Goal: Task Accomplishment & Management: Manage account settings

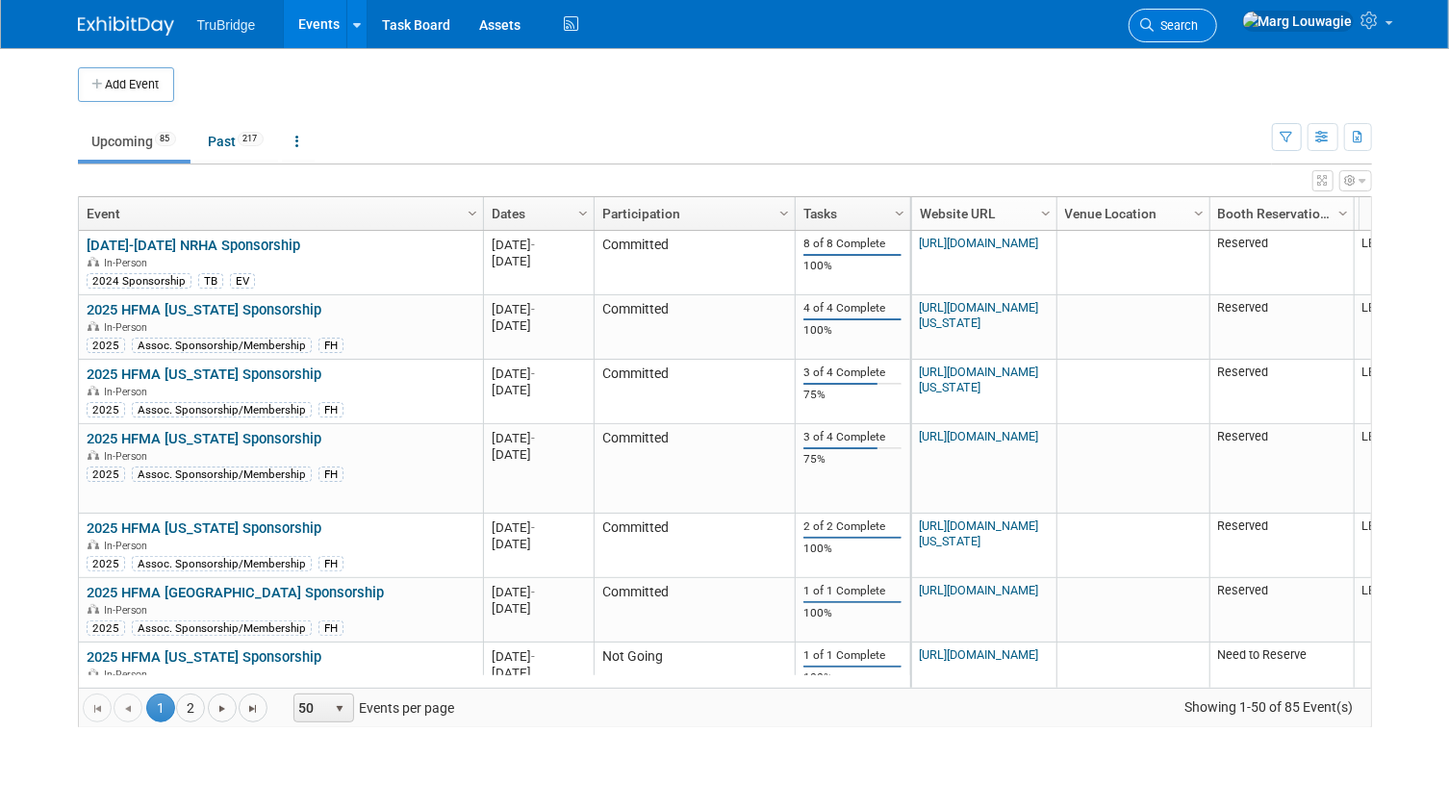
click at [1199, 21] on span "Search" at bounding box center [1177, 25] width 44 height 14
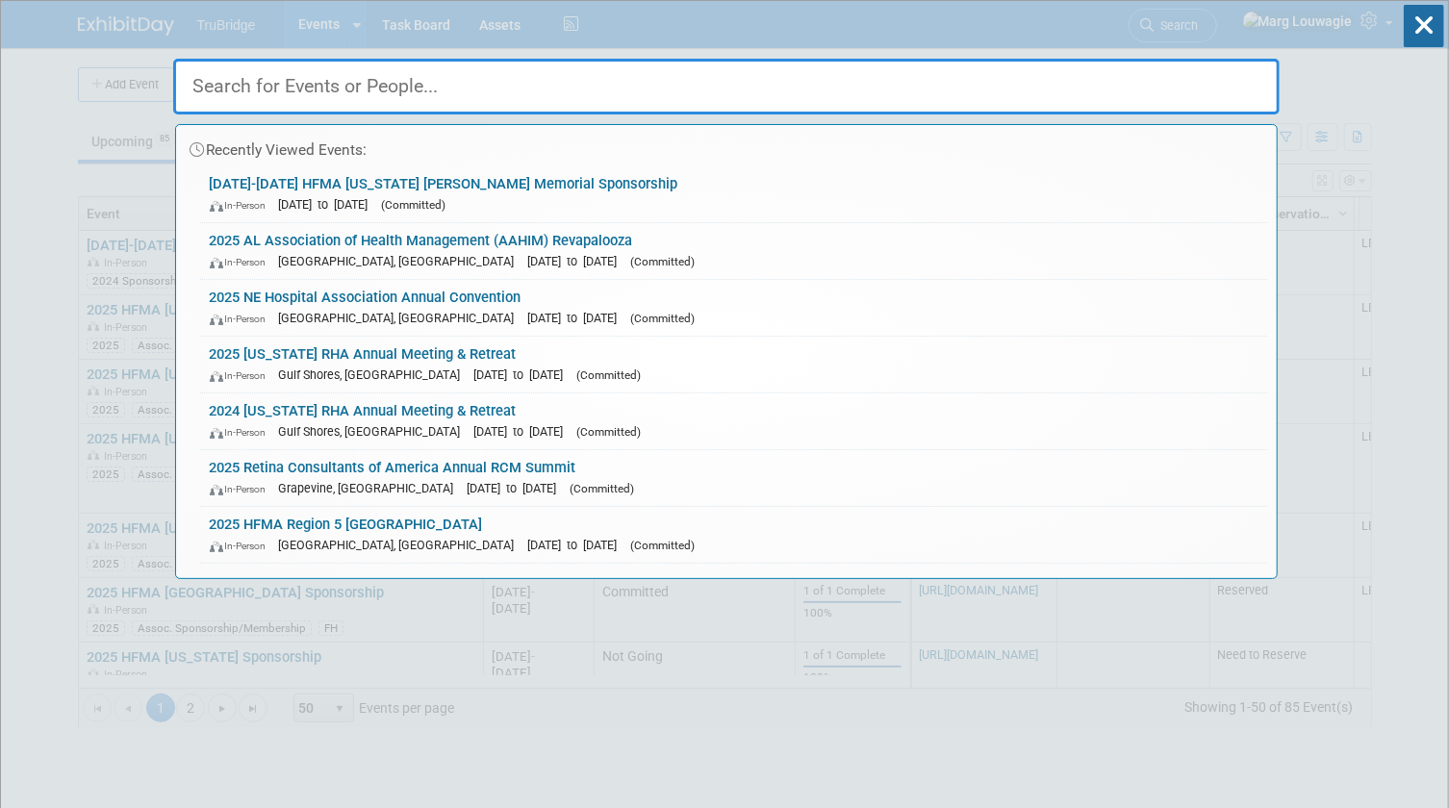
click at [1231, 77] on input "text" at bounding box center [726, 87] width 1107 height 56
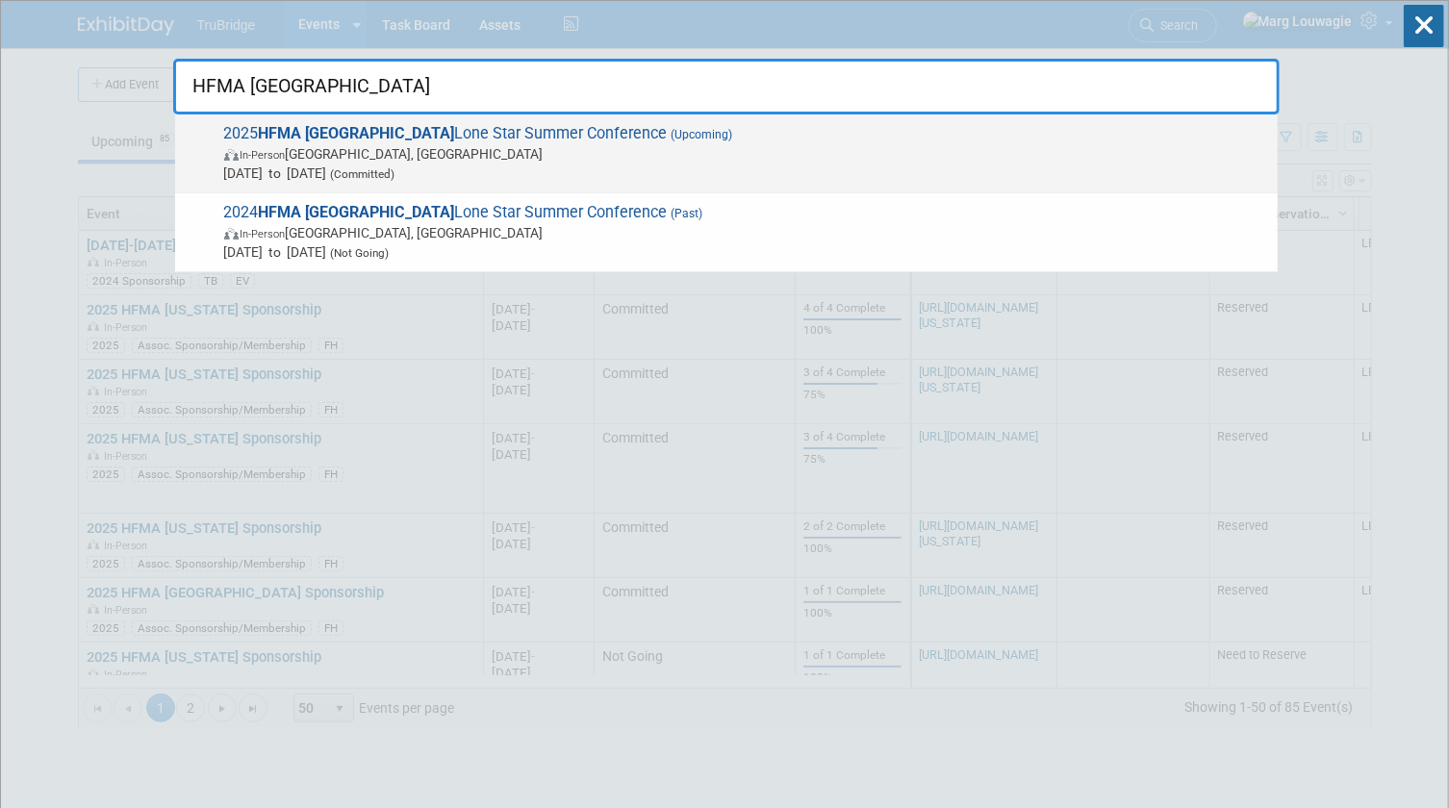
type input "HFMA [GEOGRAPHIC_DATA]"
click at [495, 138] on span "2025 HFMA [GEOGRAPHIC_DATA] Lone Star Summer Conference (Upcoming) In-Person [G…" at bounding box center [743, 153] width 1050 height 59
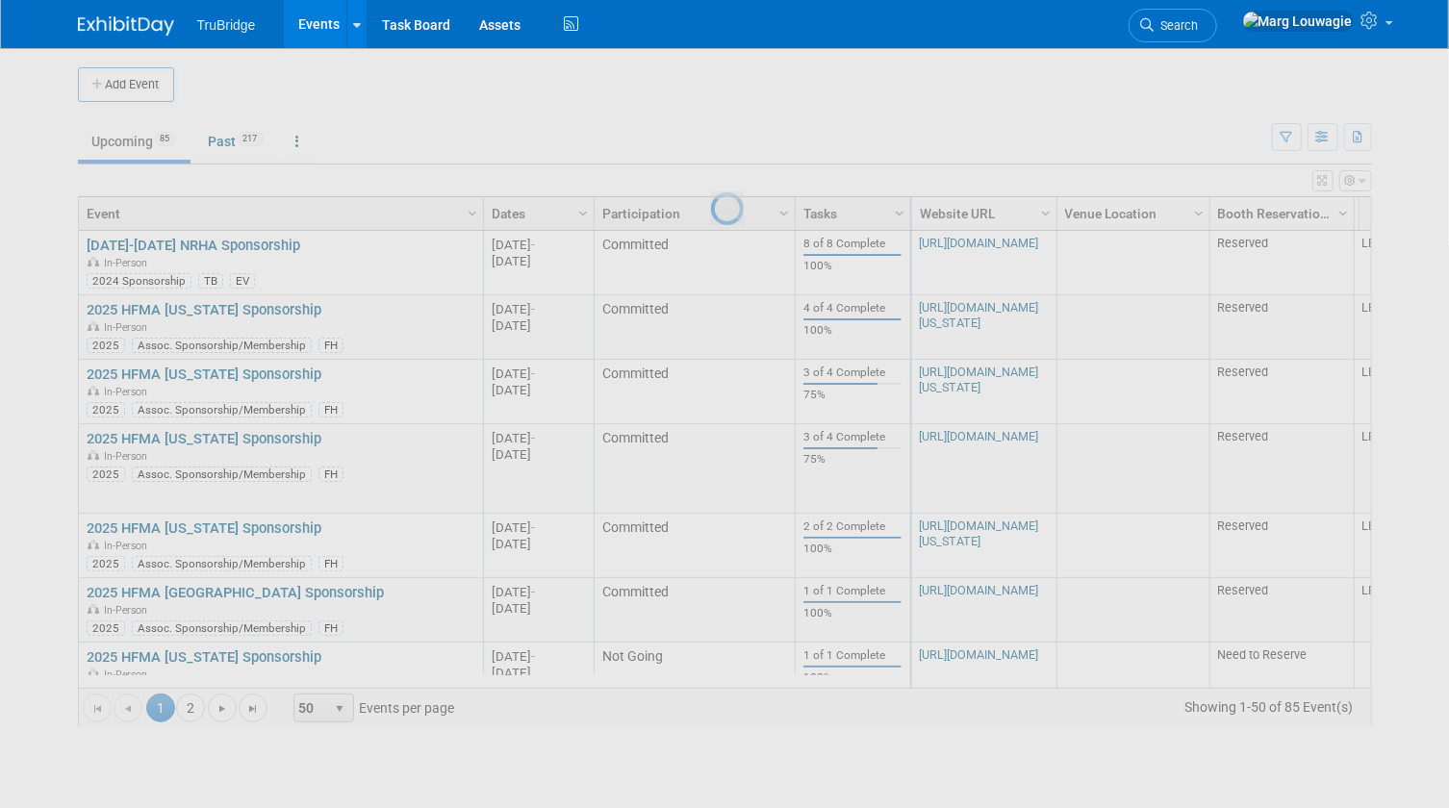
click at [711, 138] on div at bounding box center [724, 404] width 27 height 808
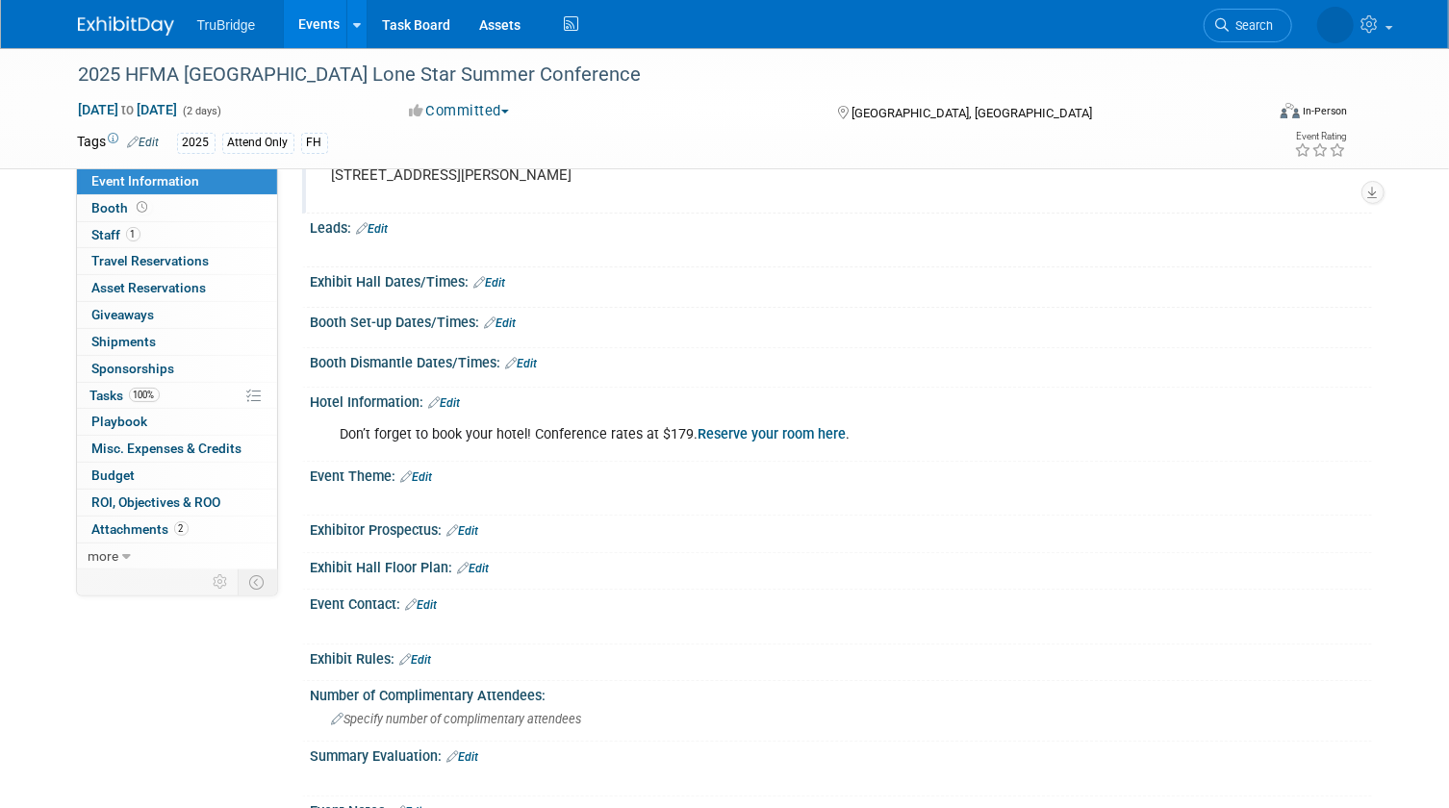
scroll to position [433, 0]
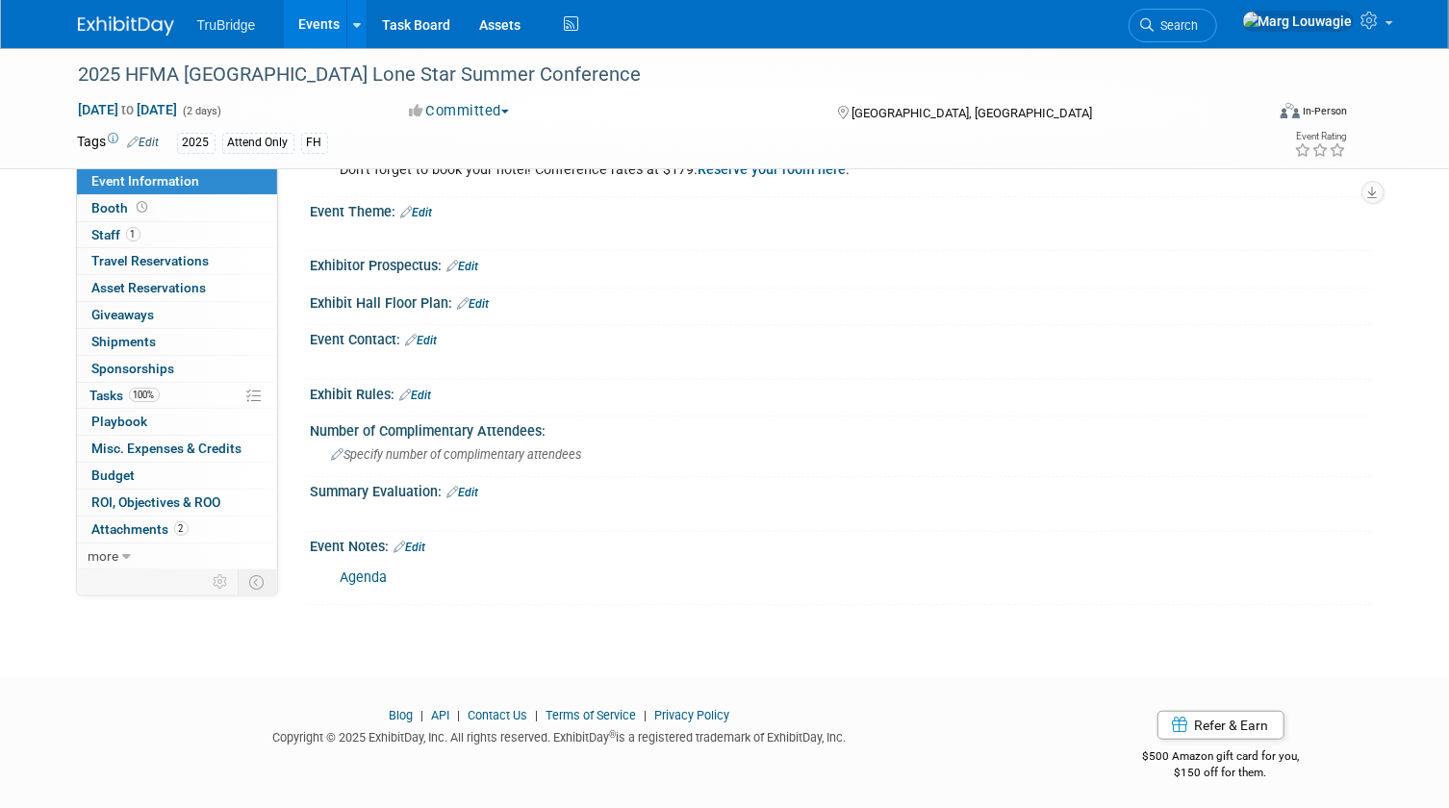
click at [422, 541] on link "Edit" at bounding box center [411, 547] width 32 height 13
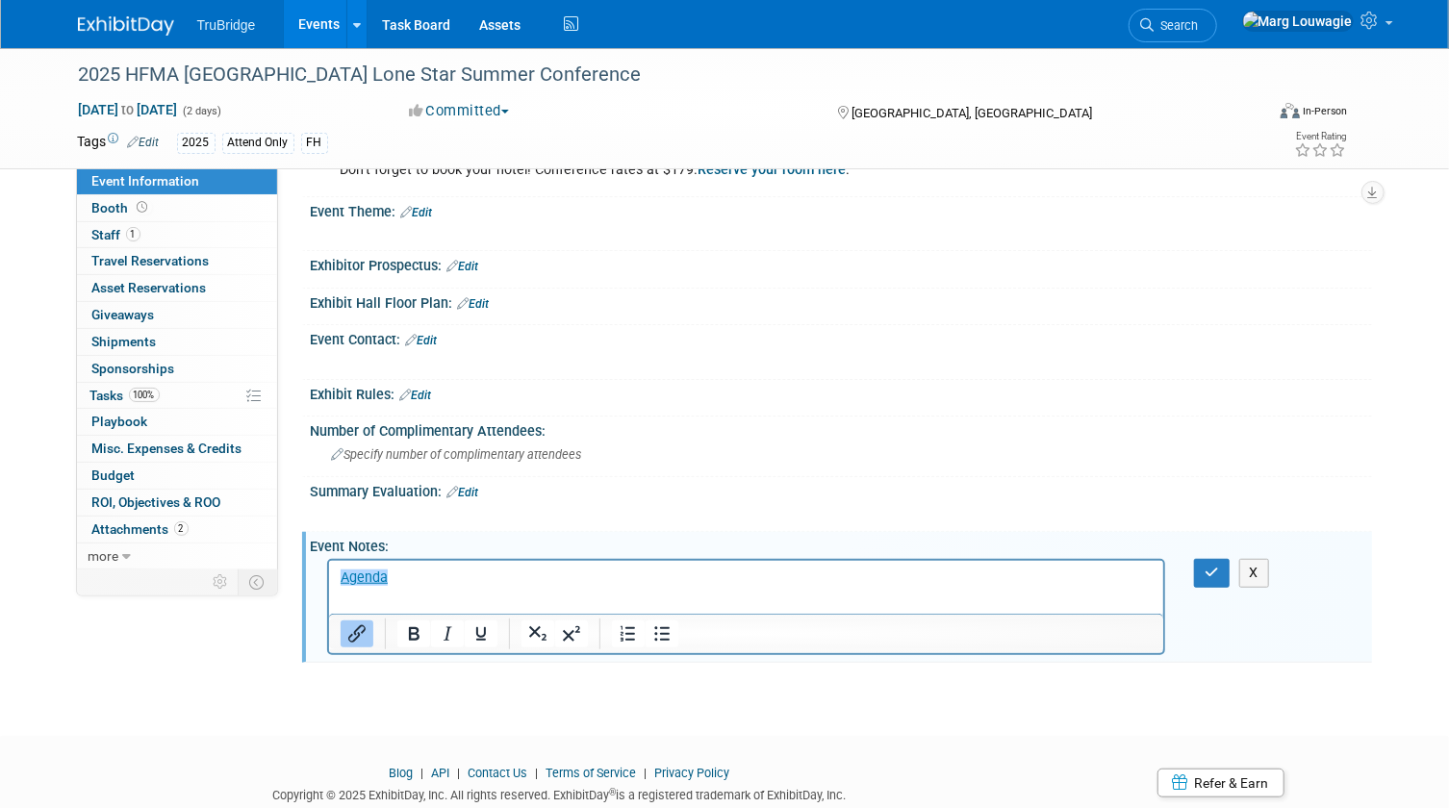
scroll to position [0, 0]
drag, startPoint x: 421, startPoint y: 565, endPoint x: 464, endPoint y: 572, distance: 42.9
click at [423, 565] on html "﻿Agenda" at bounding box center [745, 574] width 835 height 27
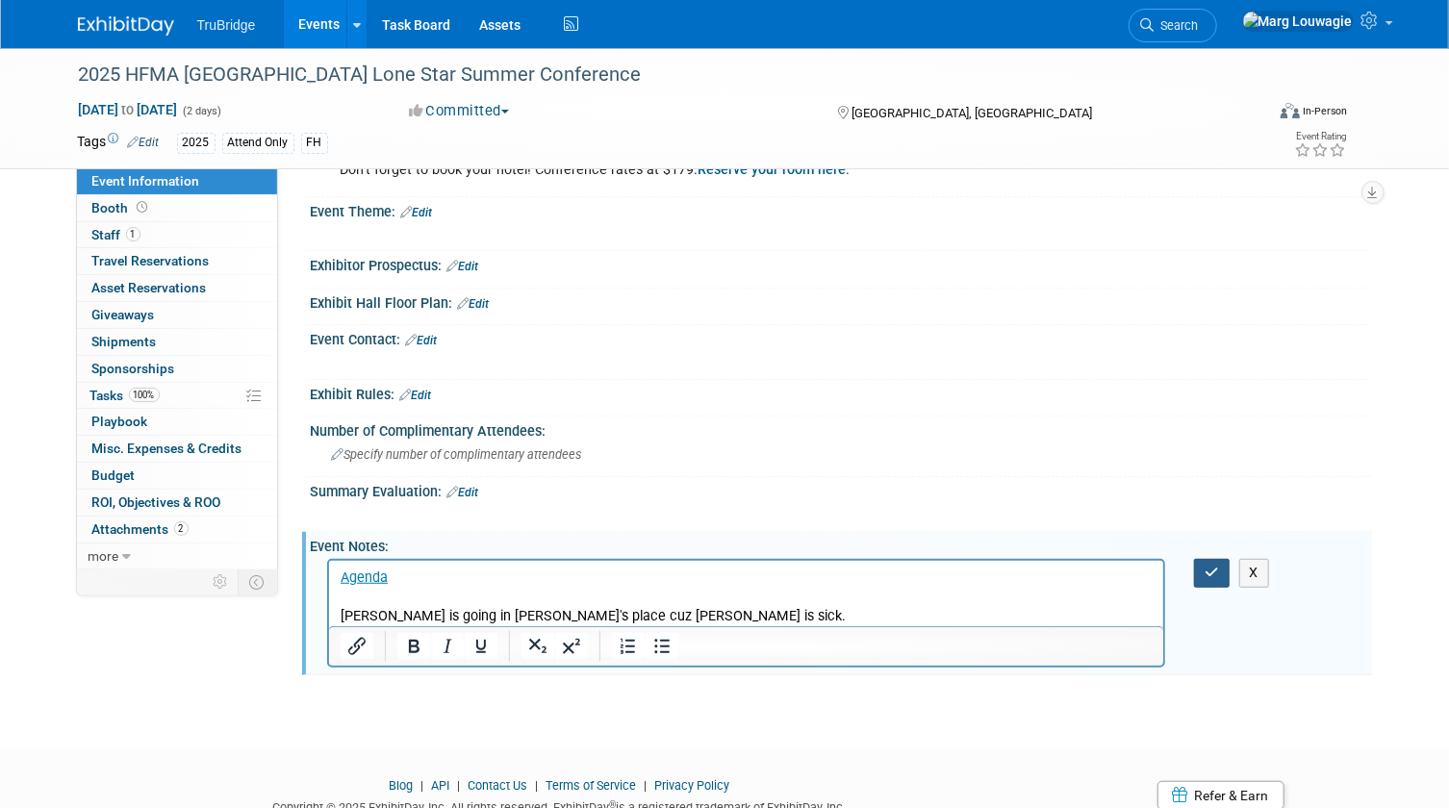
click at [1218, 567] on icon "button" at bounding box center [1212, 572] width 14 height 13
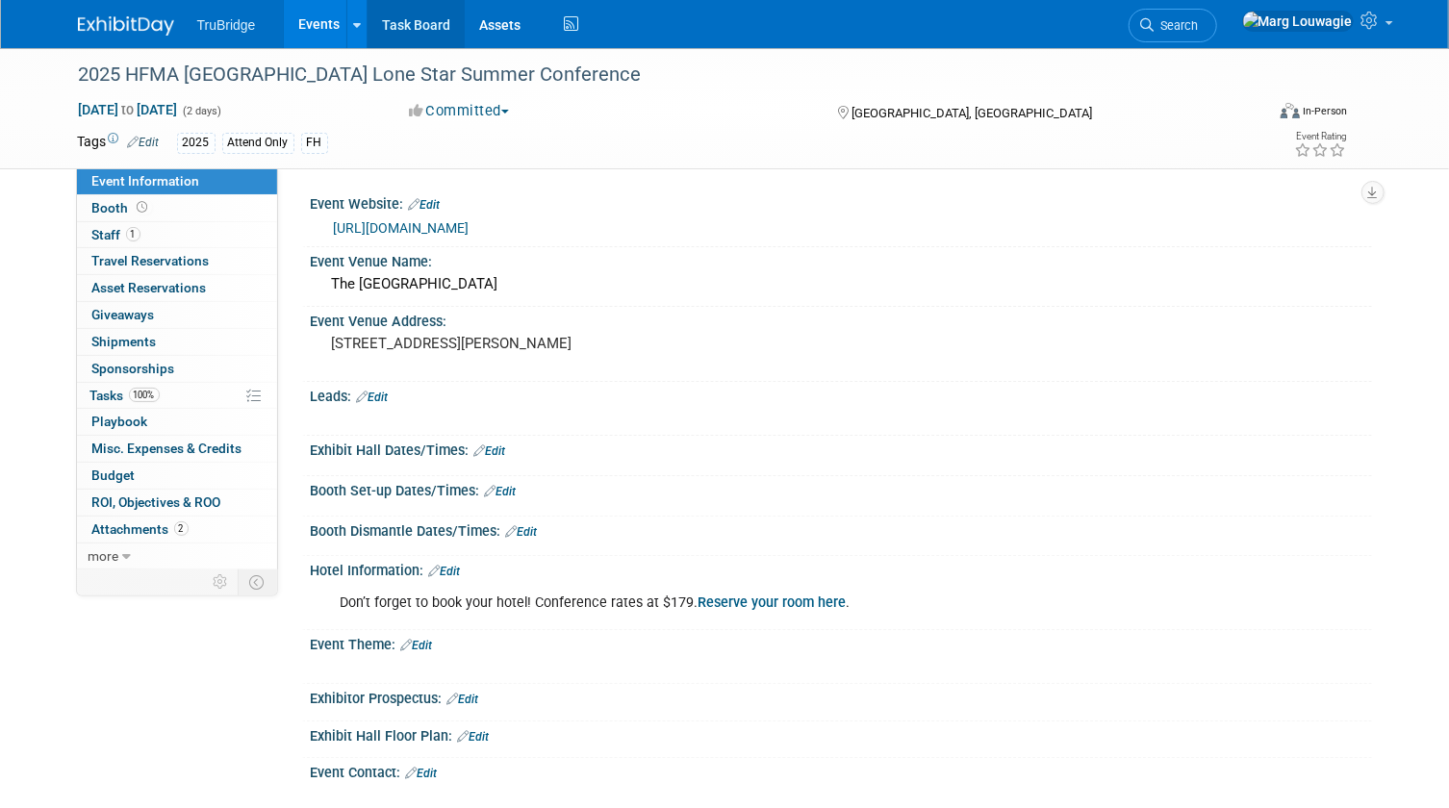
click at [423, 24] on link "Task Board" at bounding box center [416, 24] width 97 height 48
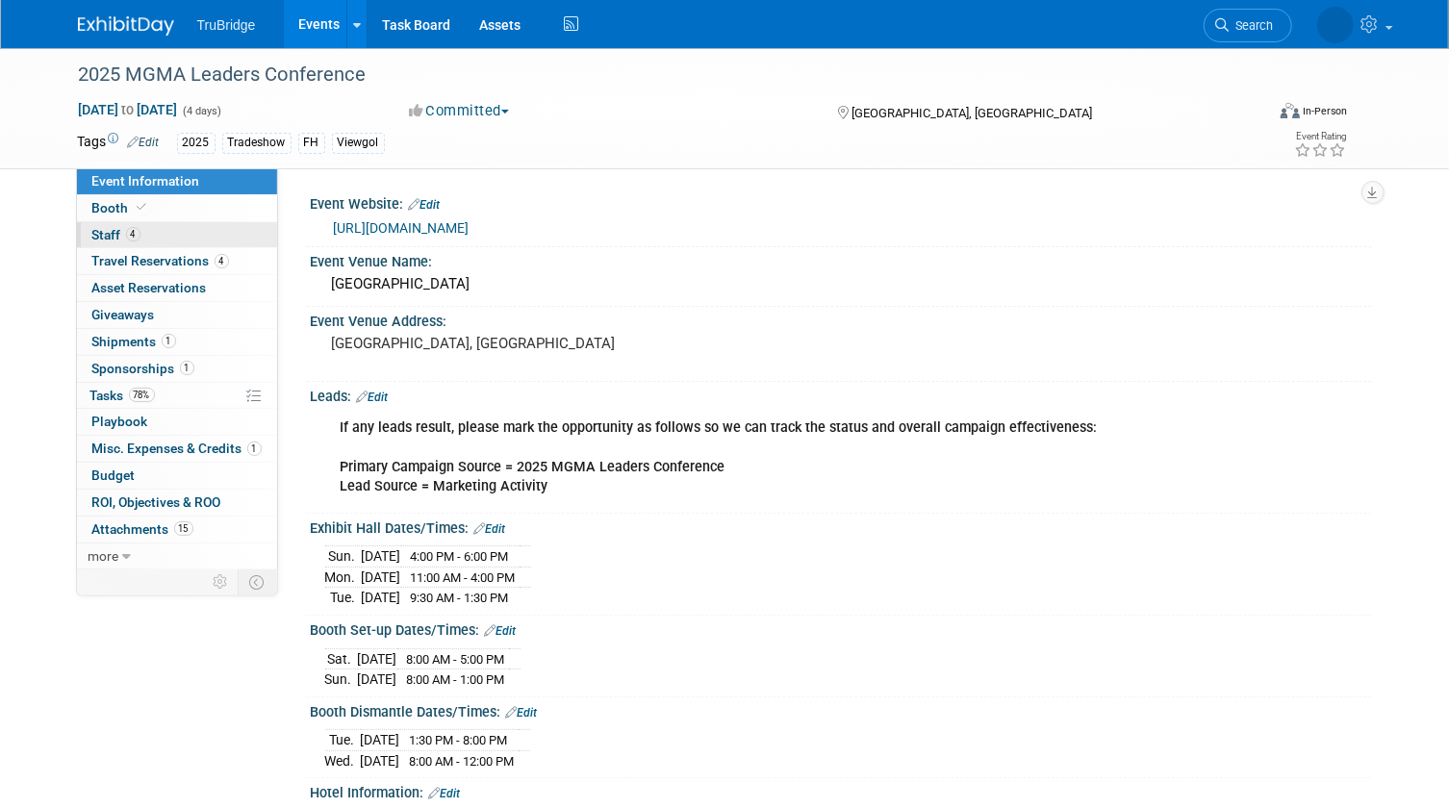
click at [213, 236] on link "4 Staff 4" at bounding box center [177, 235] width 200 height 26
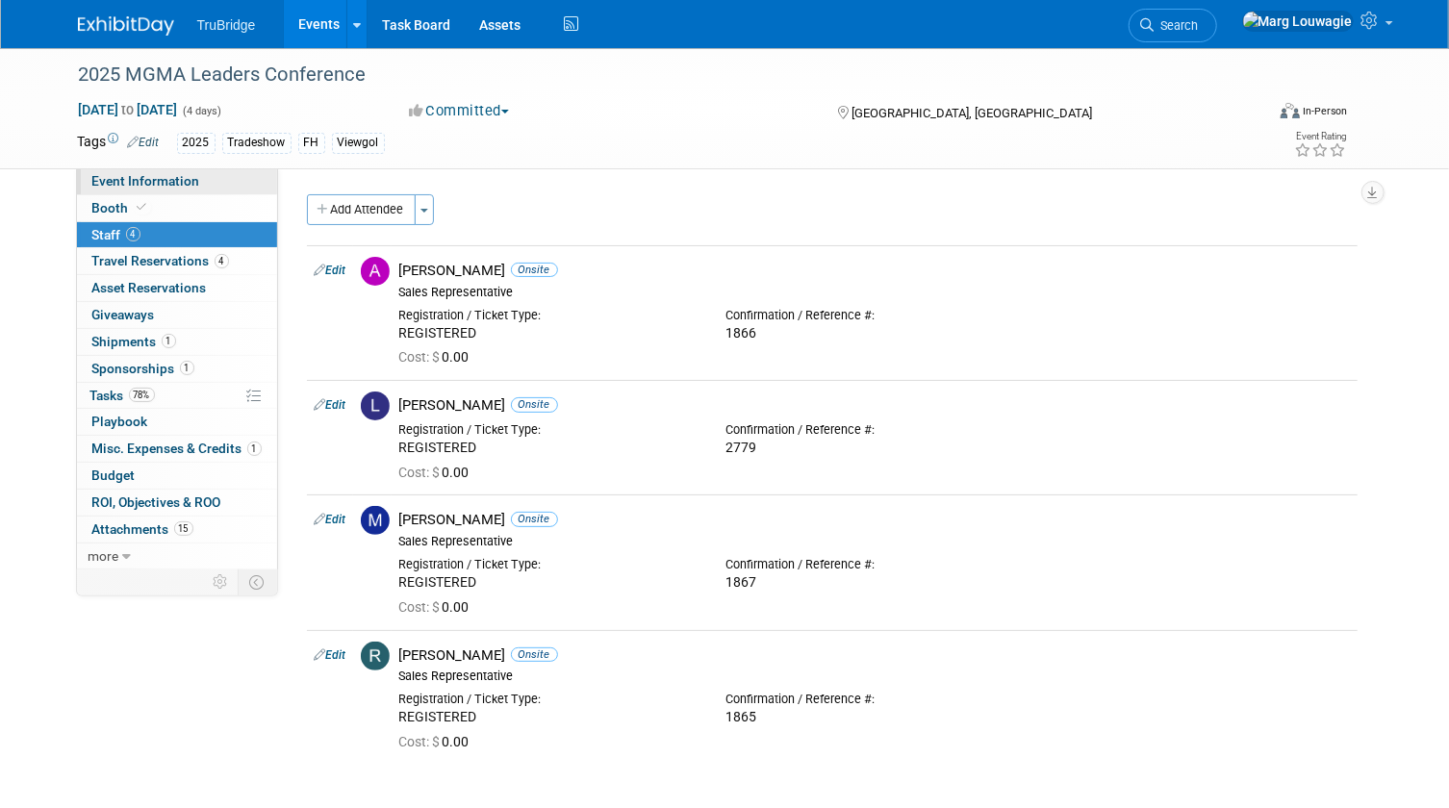
drag, startPoint x: 182, startPoint y: 185, endPoint x: 200, endPoint y: 185, distance: 18.3
click at [182, 185] on span "Event Information" at bounding box center [146, 180] width 108 height 15
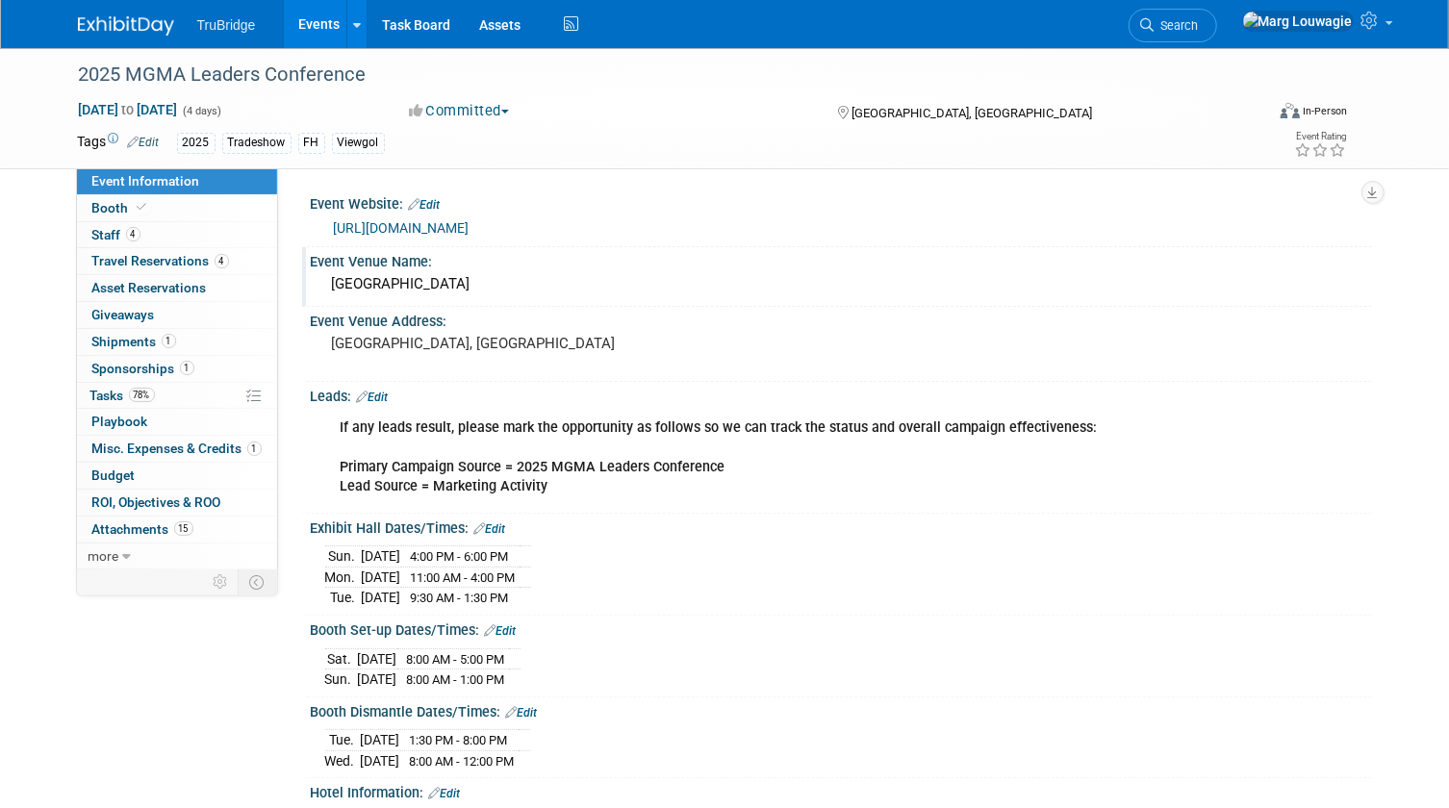
drag, startPoint x: 327, startPoint y: 282, endPoint x: 548, endPoint y: 271, distance: 220.6
click at [548, 271] on div "Orange County Convention Center" at bounding box center [841, 284] width 1033 height 30
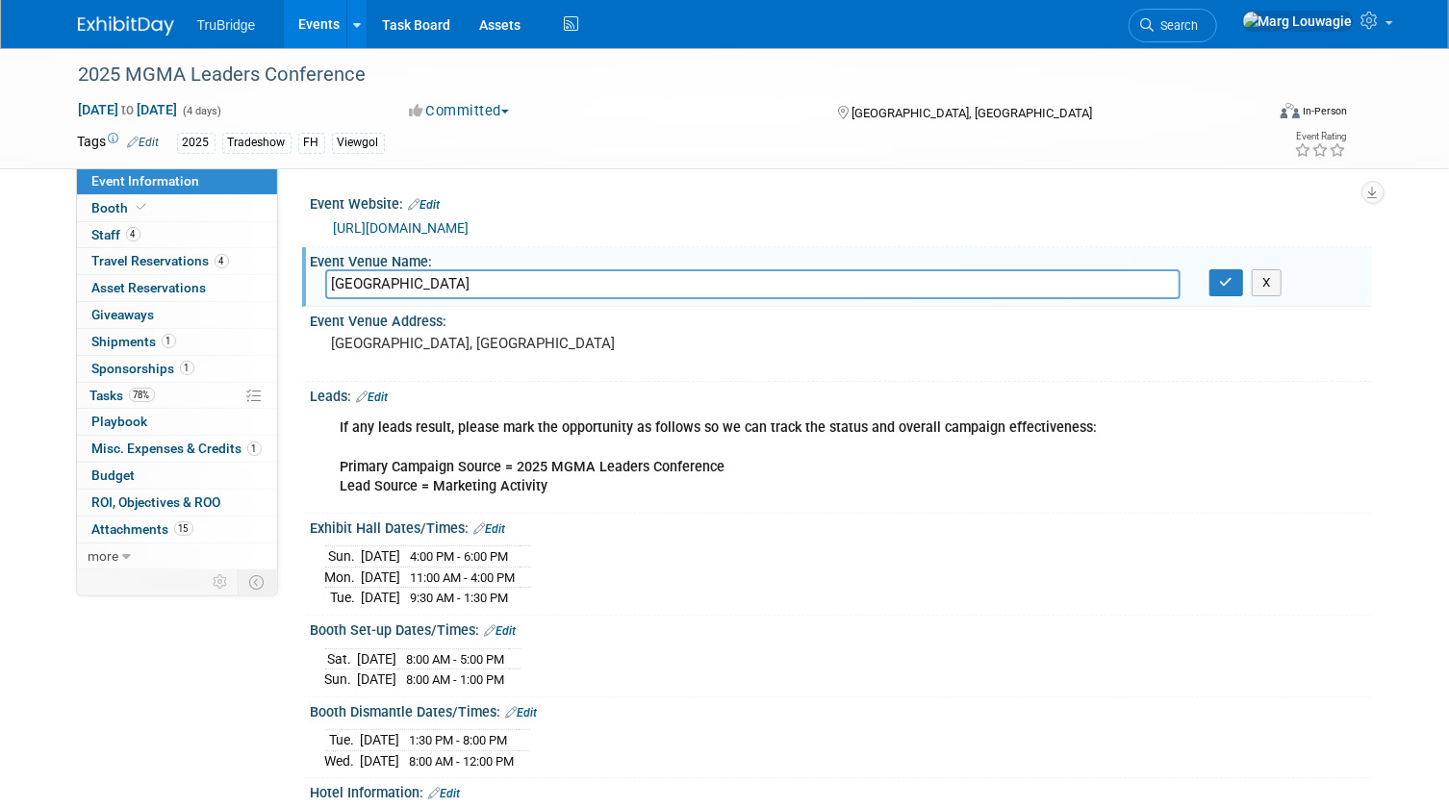
drag, startPoint x: 589, startPoint y: 290, endPoint x: 295, endPoint y: 278, distance: 293.7
click at [295, 278] on div "Event Website: Edit https://www.mgma.com/conferences/leaders/overview Event Ven…" at bounding box center [825, 368] width 1094 height 400
click at [1226, 284] on icon "button" at bounding box center [1226, 282] width 13 height 13
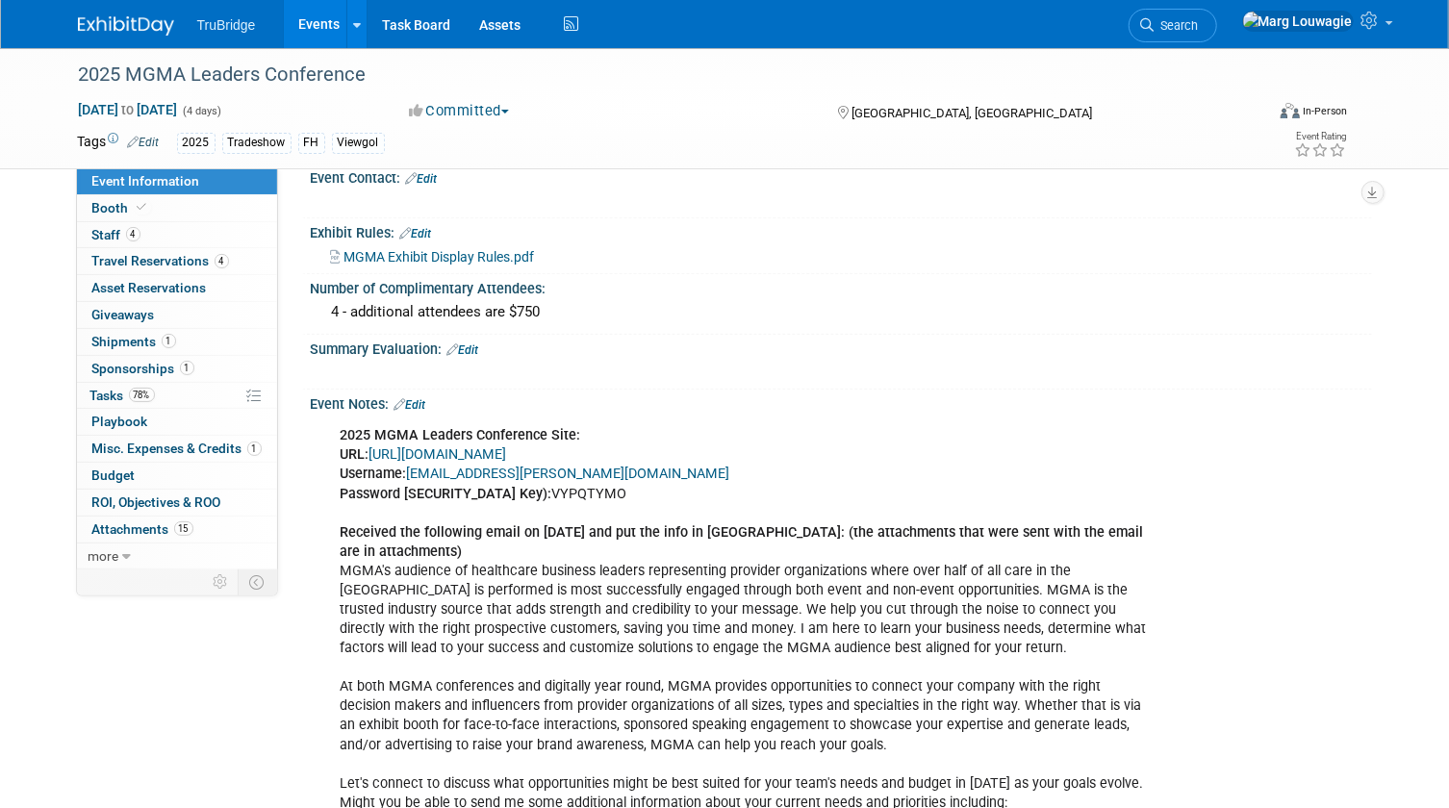
scroll to position [1224, 0]
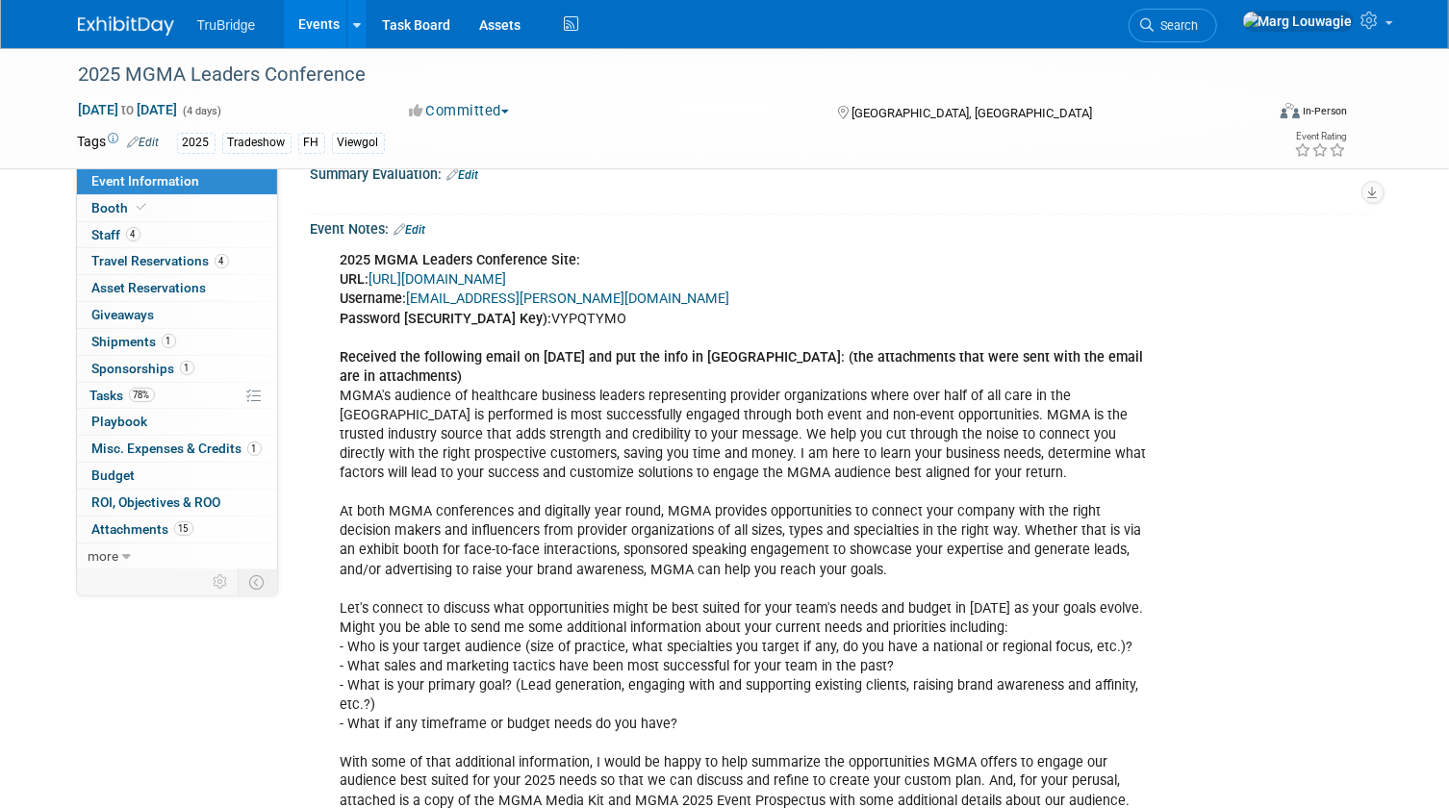
click at [507, 287] on link "https://www.conferenceharvester.com/harvester2ex/login.asp?EventKey=NUSFNBIJ" at bounding box center [439, 279] width 138 height 16
click at [117, 391] on span "Tasks 78%" at bounding box center [122, 395] width 64 height 15
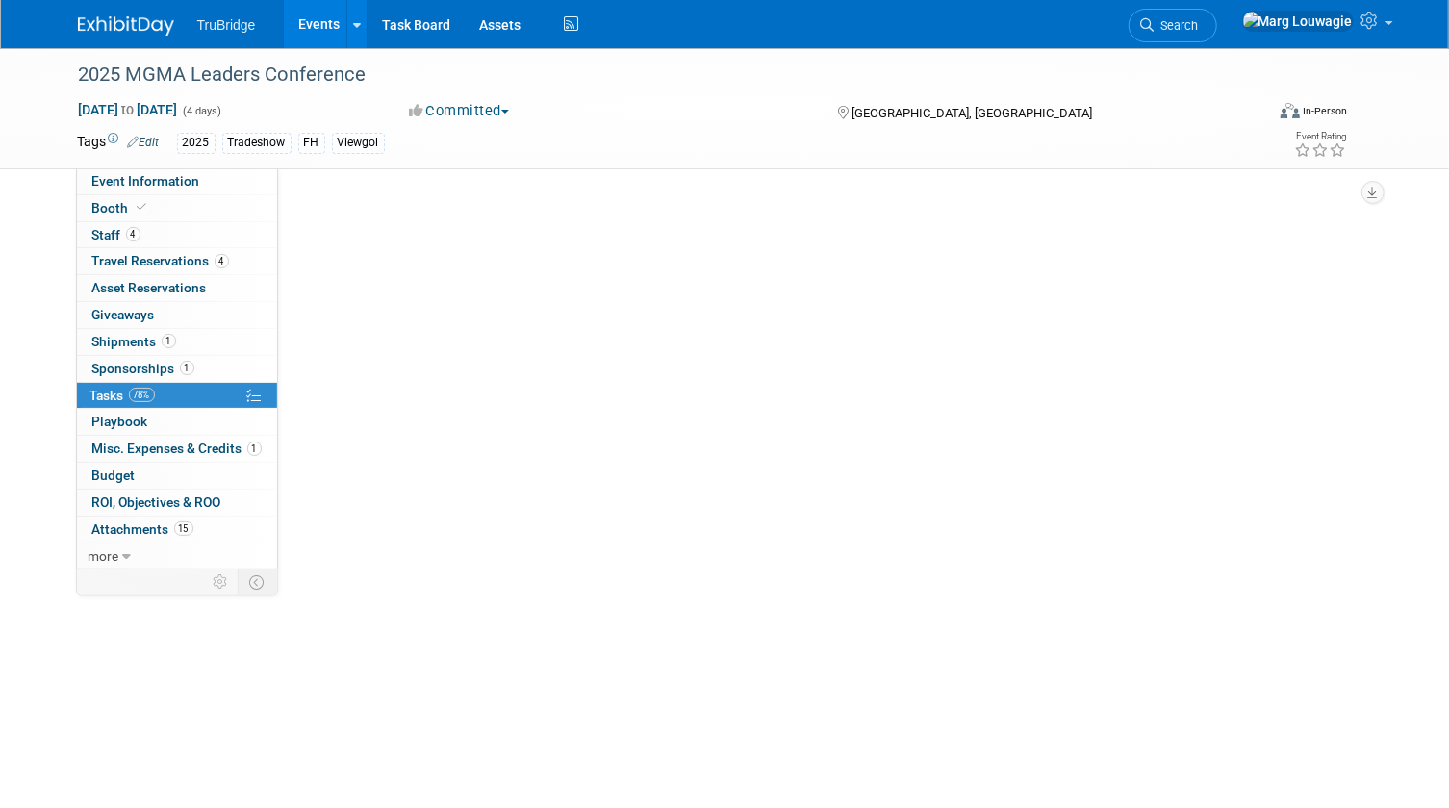
scroll to position [0, 0]
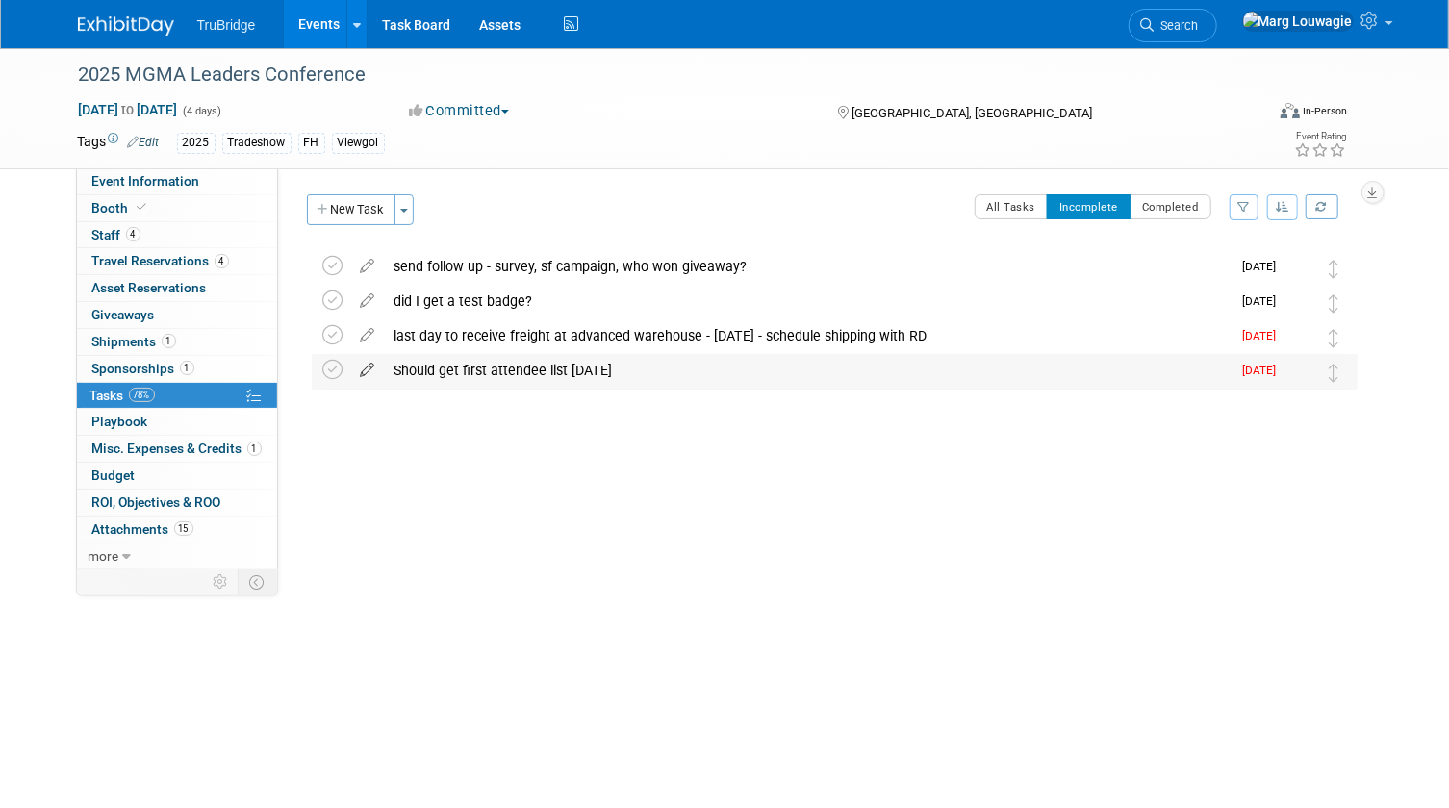
click at [370, 366] on icon at bounding box center [368, 366] width 34 height 24
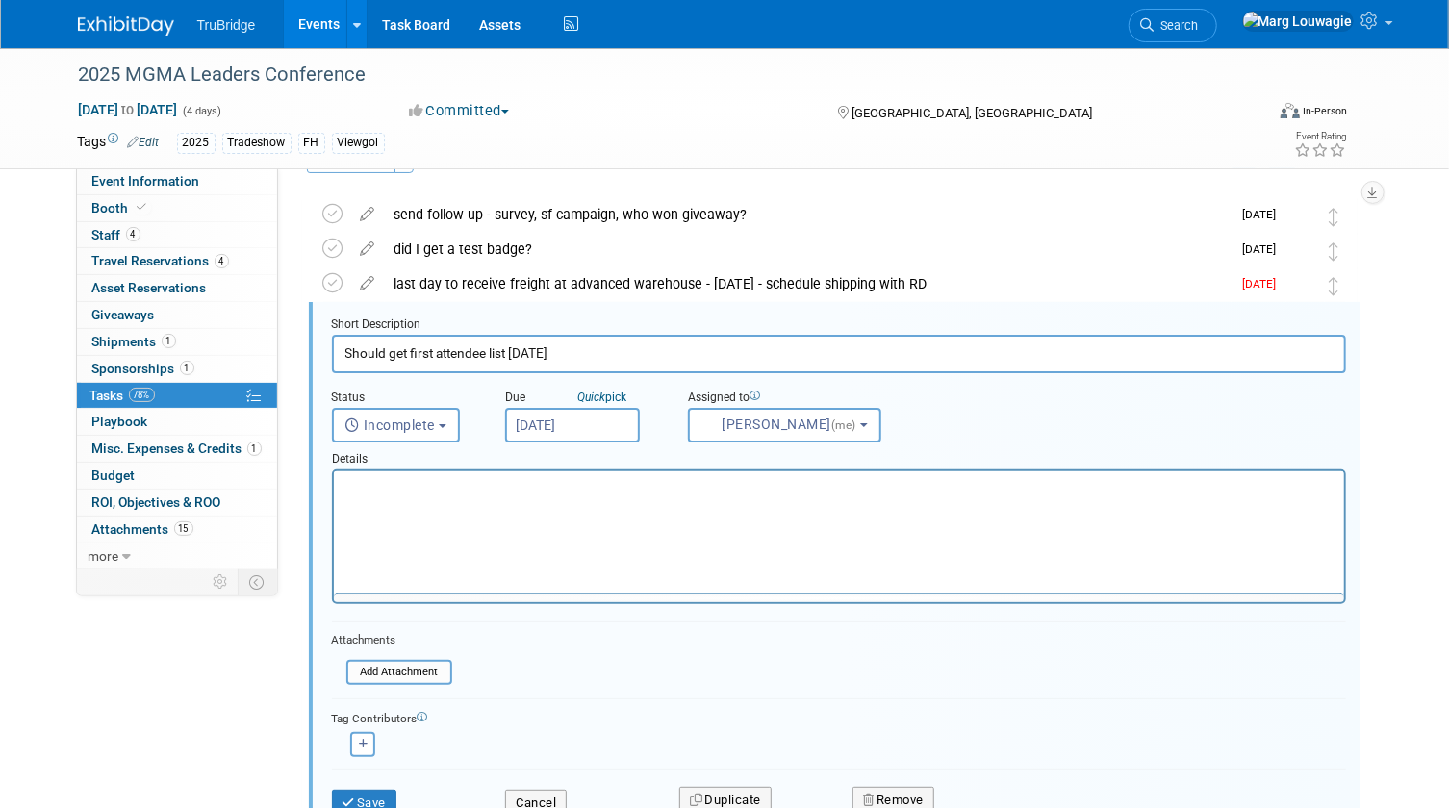
scroll to position [71, 0]
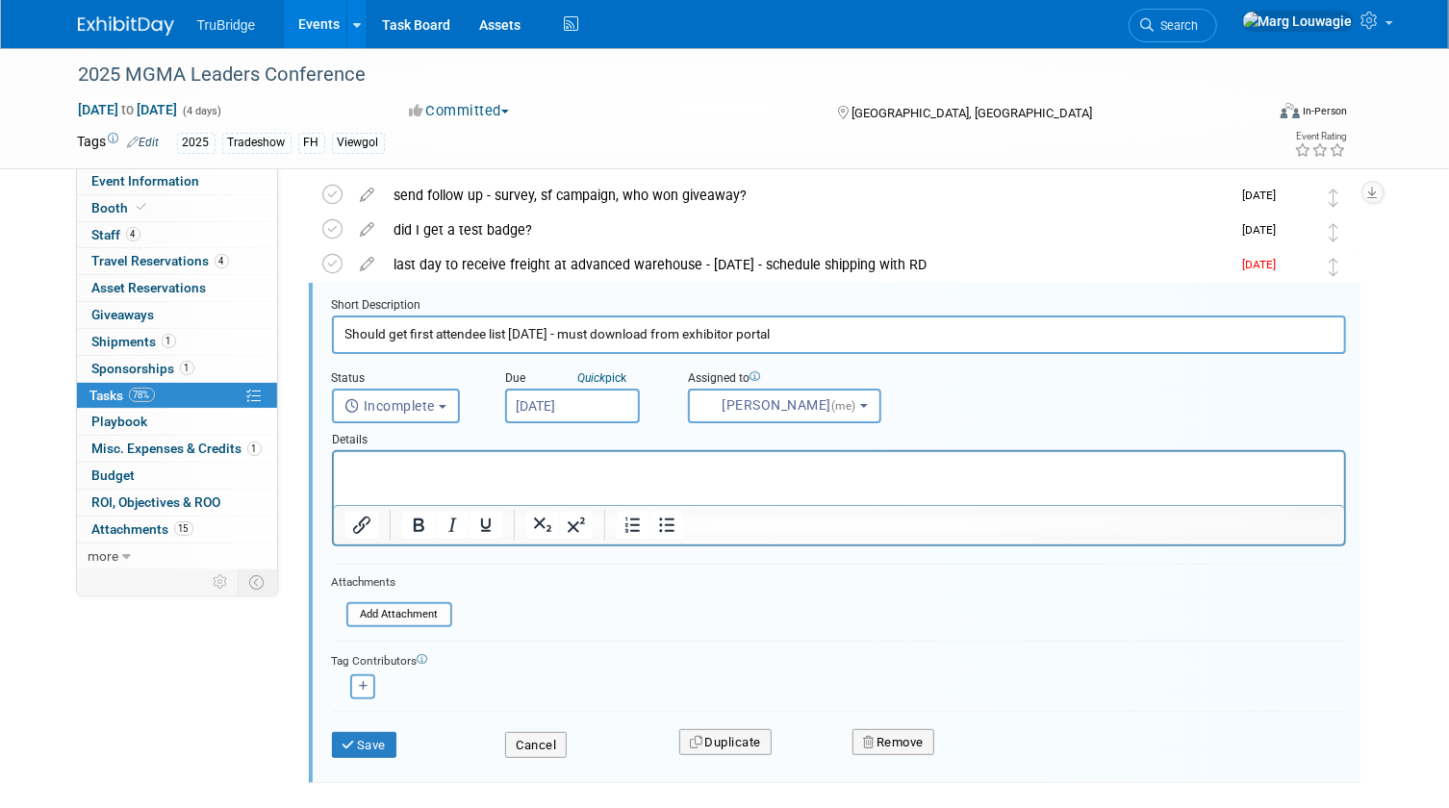
type input "Should get first attendee list August 29 - must download from exhibitor portal"
click at [577, 404] on input "Aug 22, 2025" at bounding box center [572, 406] width 135 height 35
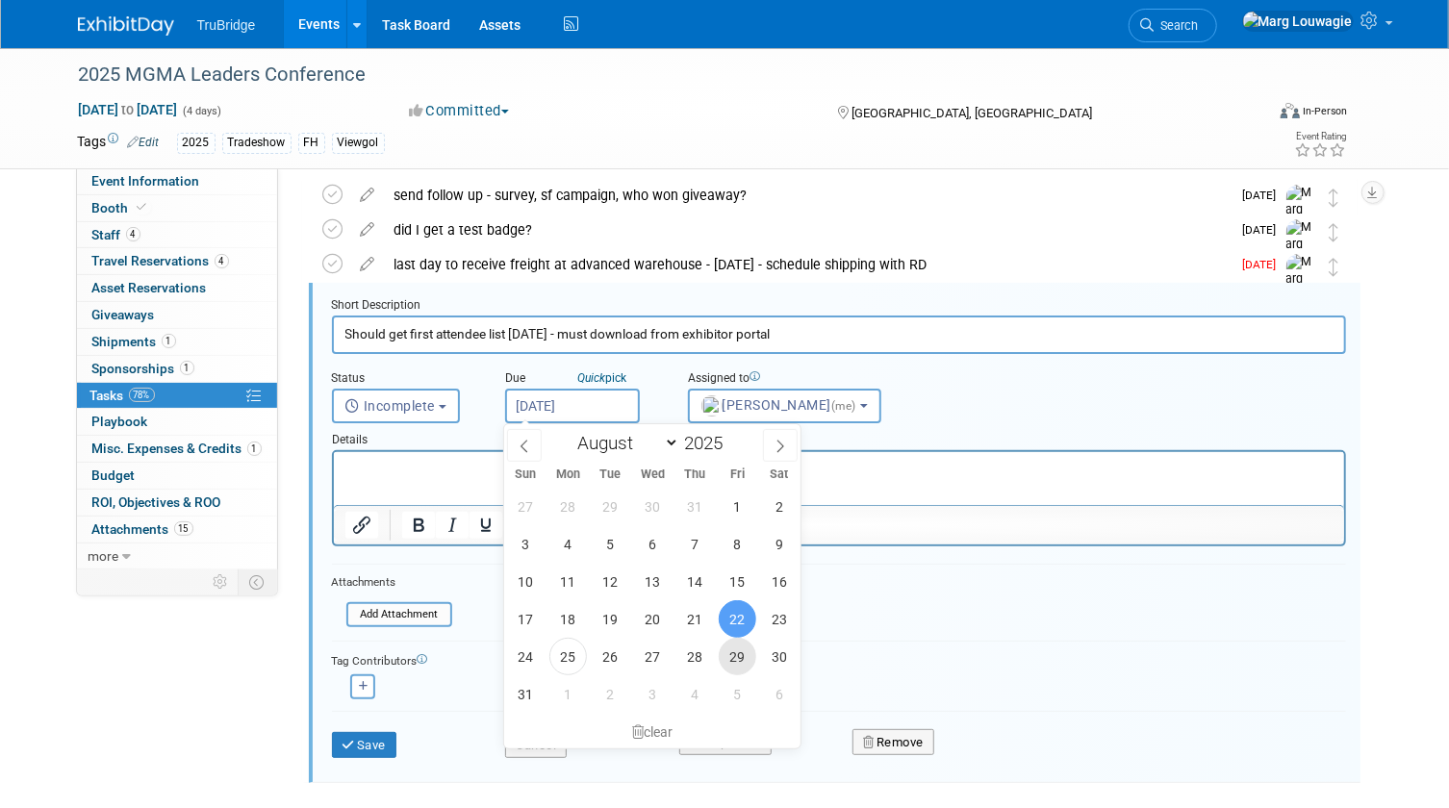
click at [735, 658] on span "29" at bounding box center [738, 657] width 38 height 38
type input "[DATE]"
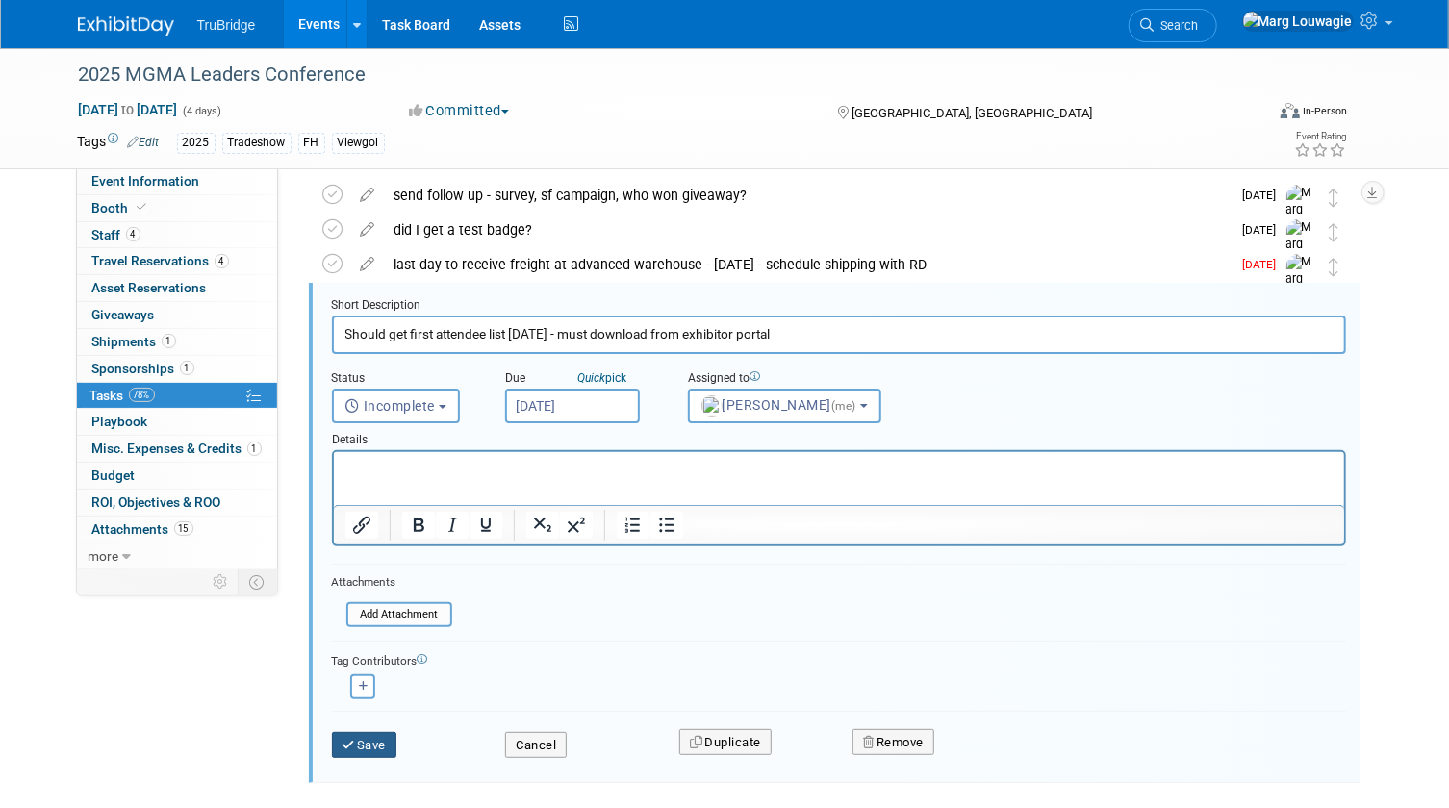
click at [360, 739] on button "Save" at bounding box center [364, 745] width 65 height 27
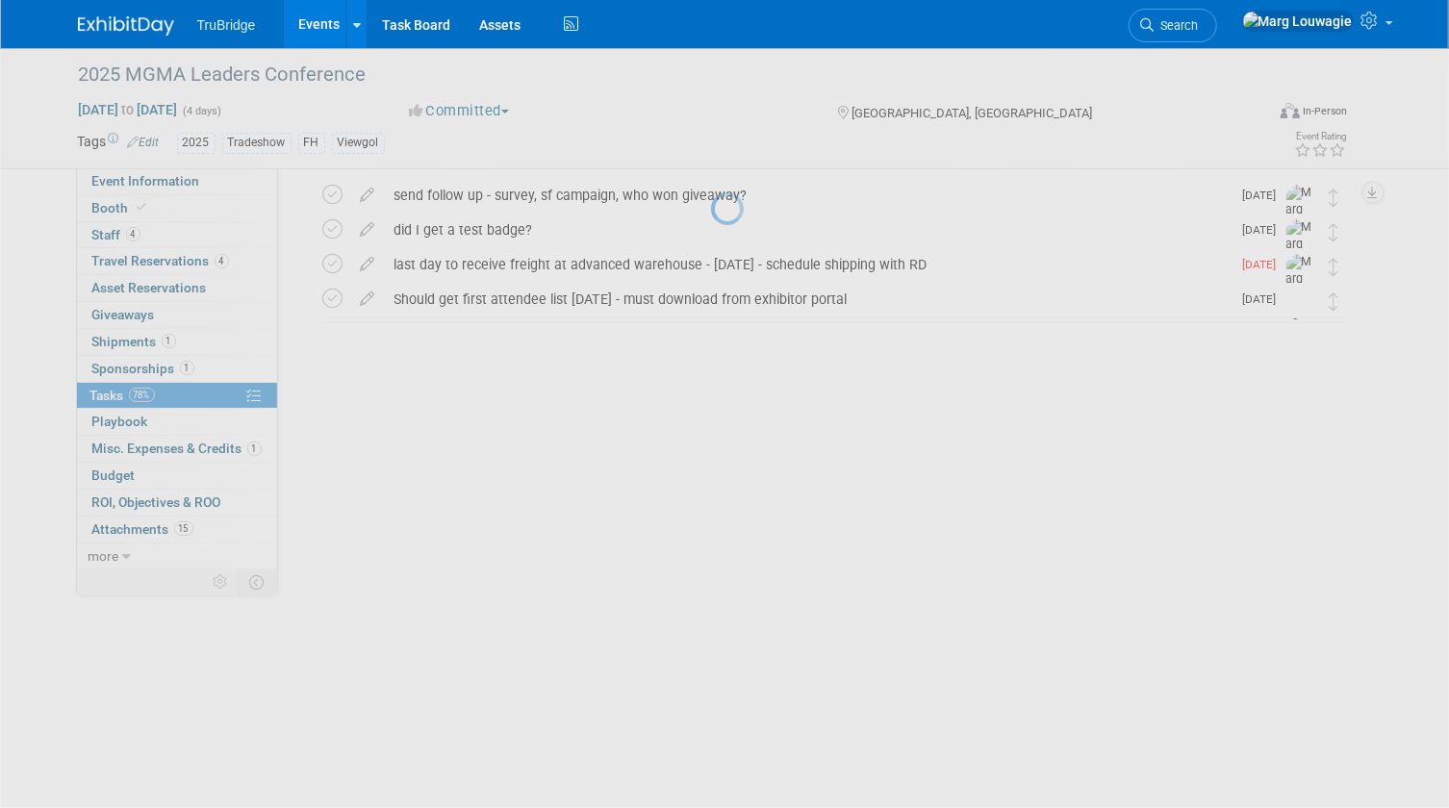
scroll to position [0, 0]
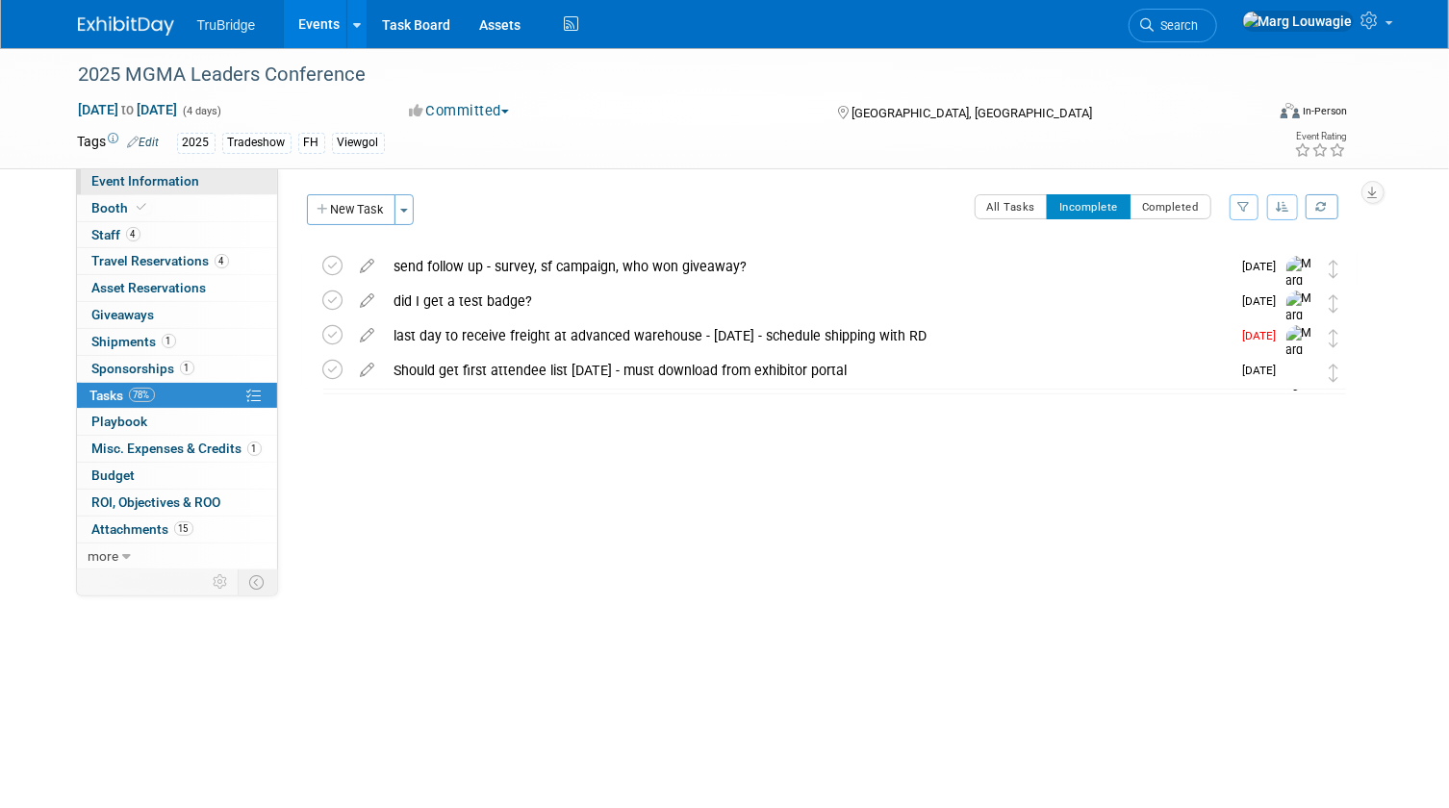
click at [171, 182] on span "Event Information" at bounding box center [146, 180] width 108 height 15
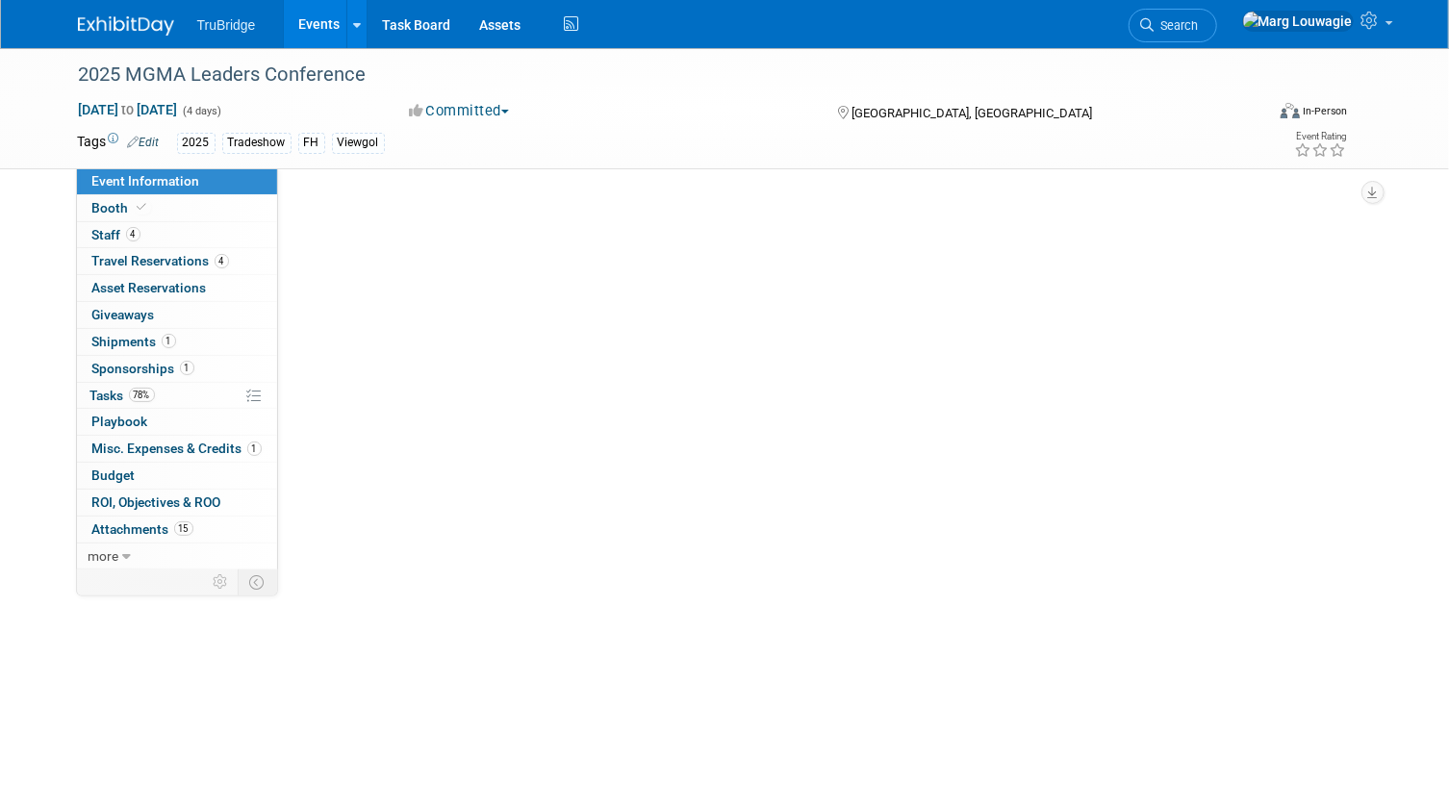
click at [171, 182] on span "Event Information" at bounding box center [146, 180] width 108 height 15
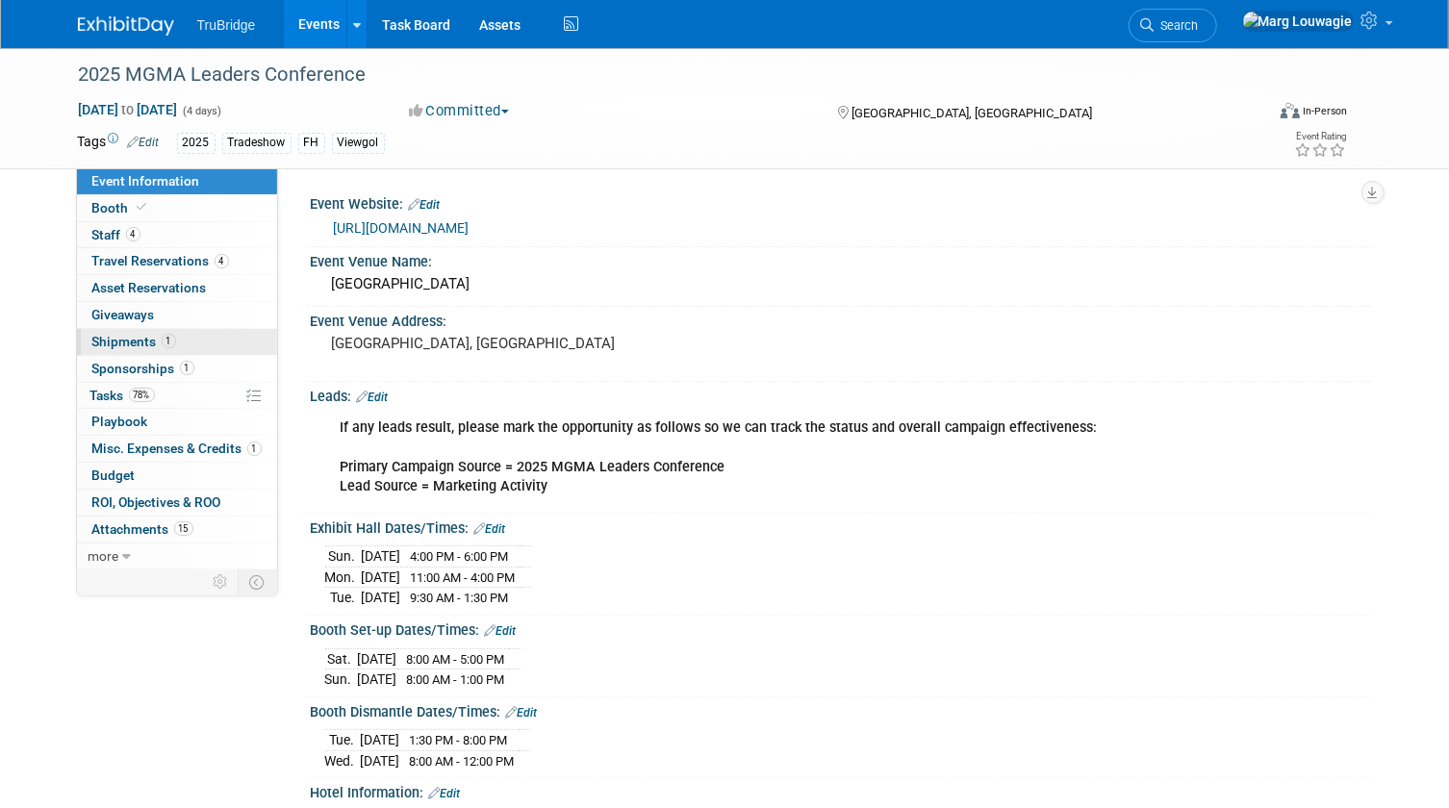
click at [134, 332] on link "1 Shipments 1" at bounding box center [177, 342] width 200 height 26
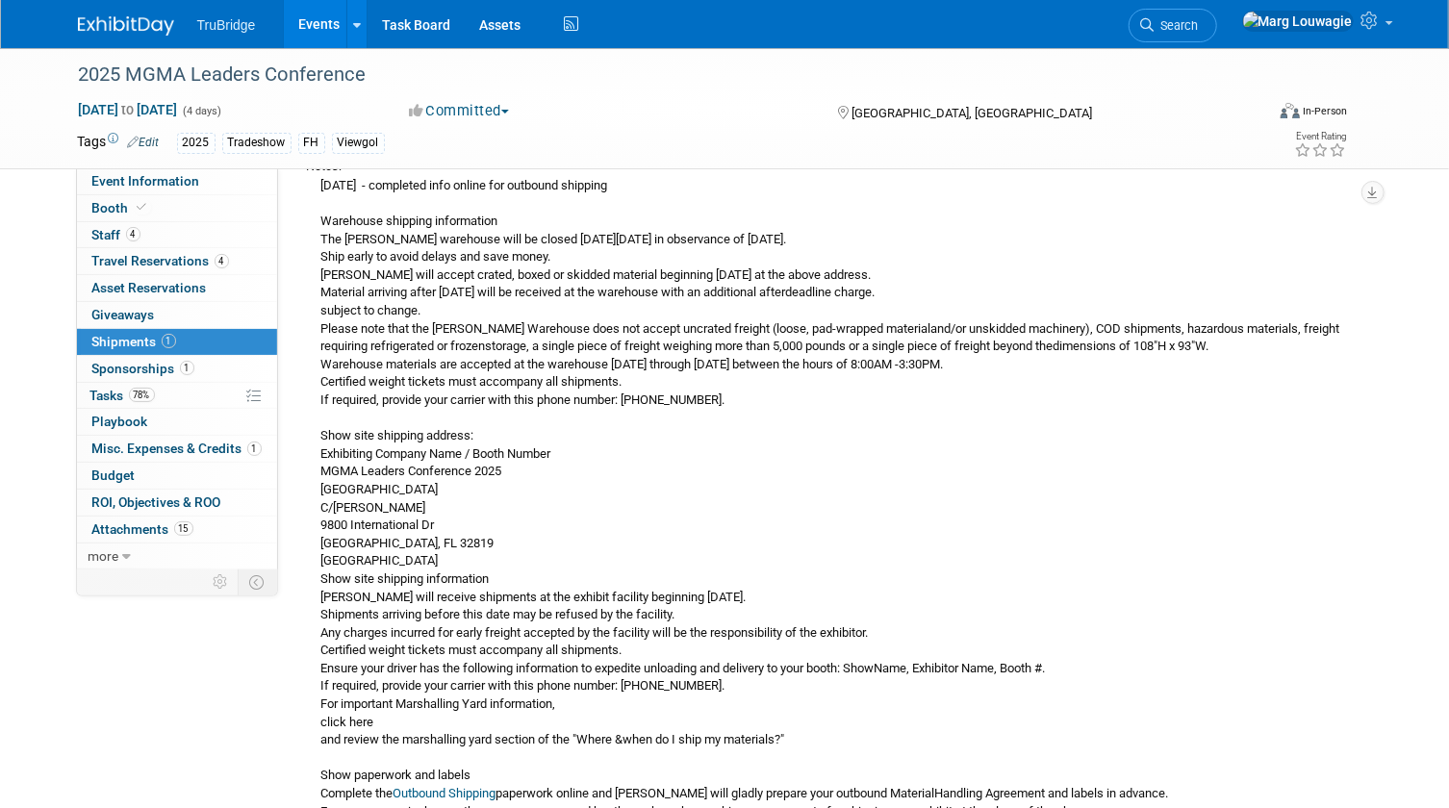
scroll to position [437, 0]
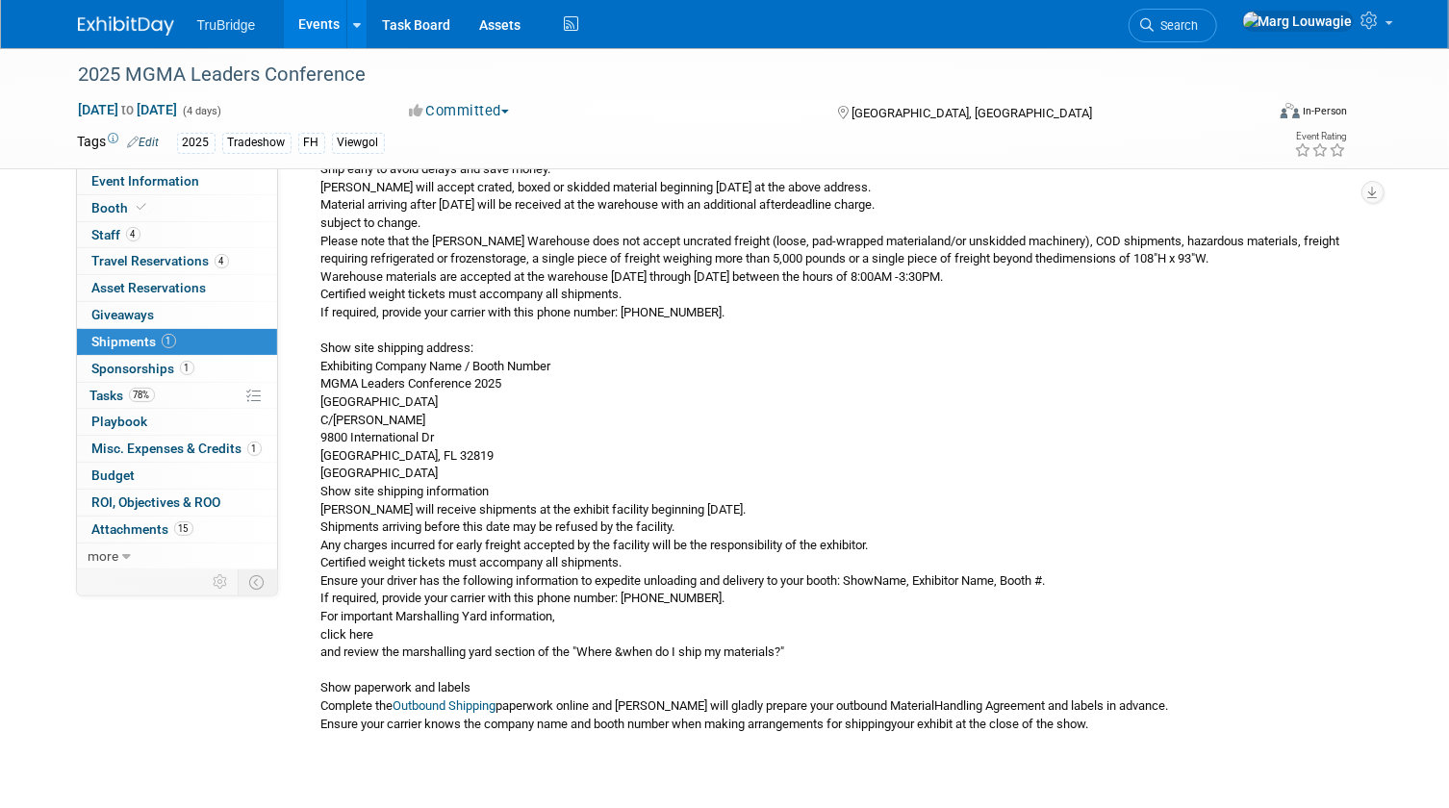
click at [321, 433] on div "8.21.25 - completed info online for outbound shipping Warehouse shipping inform…" at bounding box center [832, 411] width 1051 height 646
drag, startPoint x: 321, startPoint y: 433, endPoint x: 436, endPoint y: 451, distance: 116.0
click at [436, 451] on div "8.21.25 - completed info online for outbound shipping Warehouse shipping inform…" at bounding box center [832, 411] width 1051 height 646
drag, startPoint x: 436, startPoint y: 451, endPoint x: 400, endPoint y: 451, distance: 35.6
copy div "9800 International Dr Orlando, FL 32819"
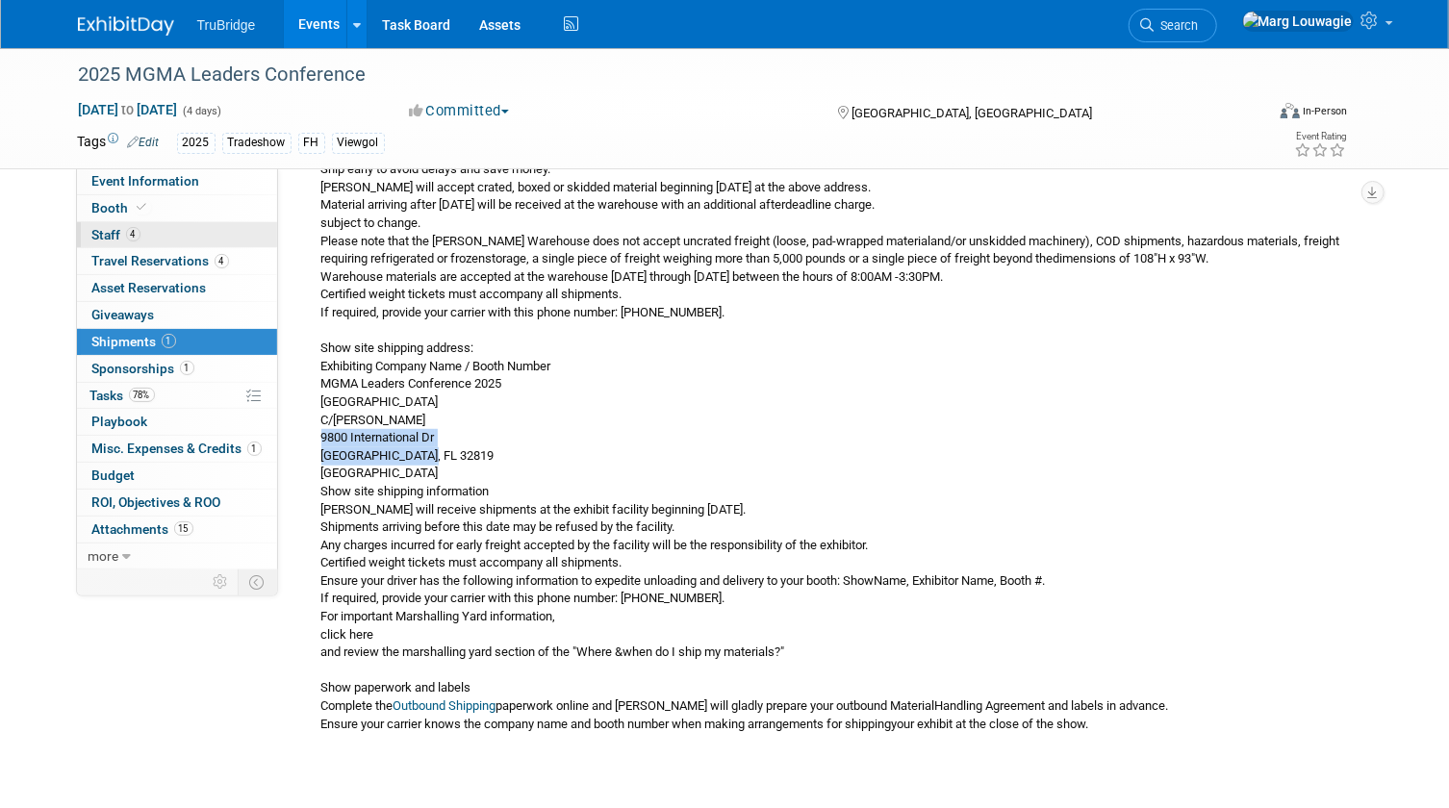
click at [122, 235] on span "Staff 4" at bounding box center [116, 234] width 48 height 15
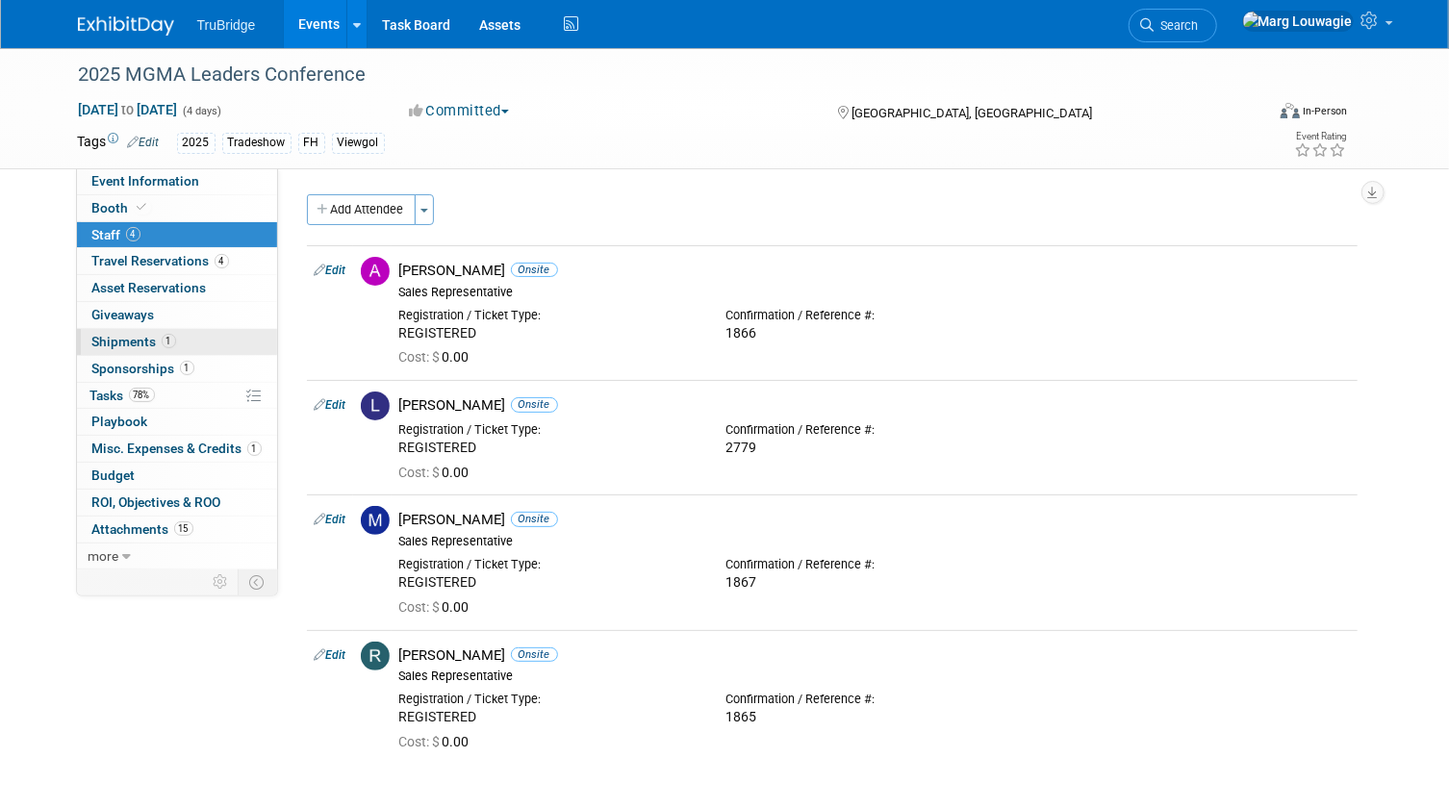
click at [135, 349] on link "1 Shipments 1" at bounding box center [177, 342] width 200 height 26
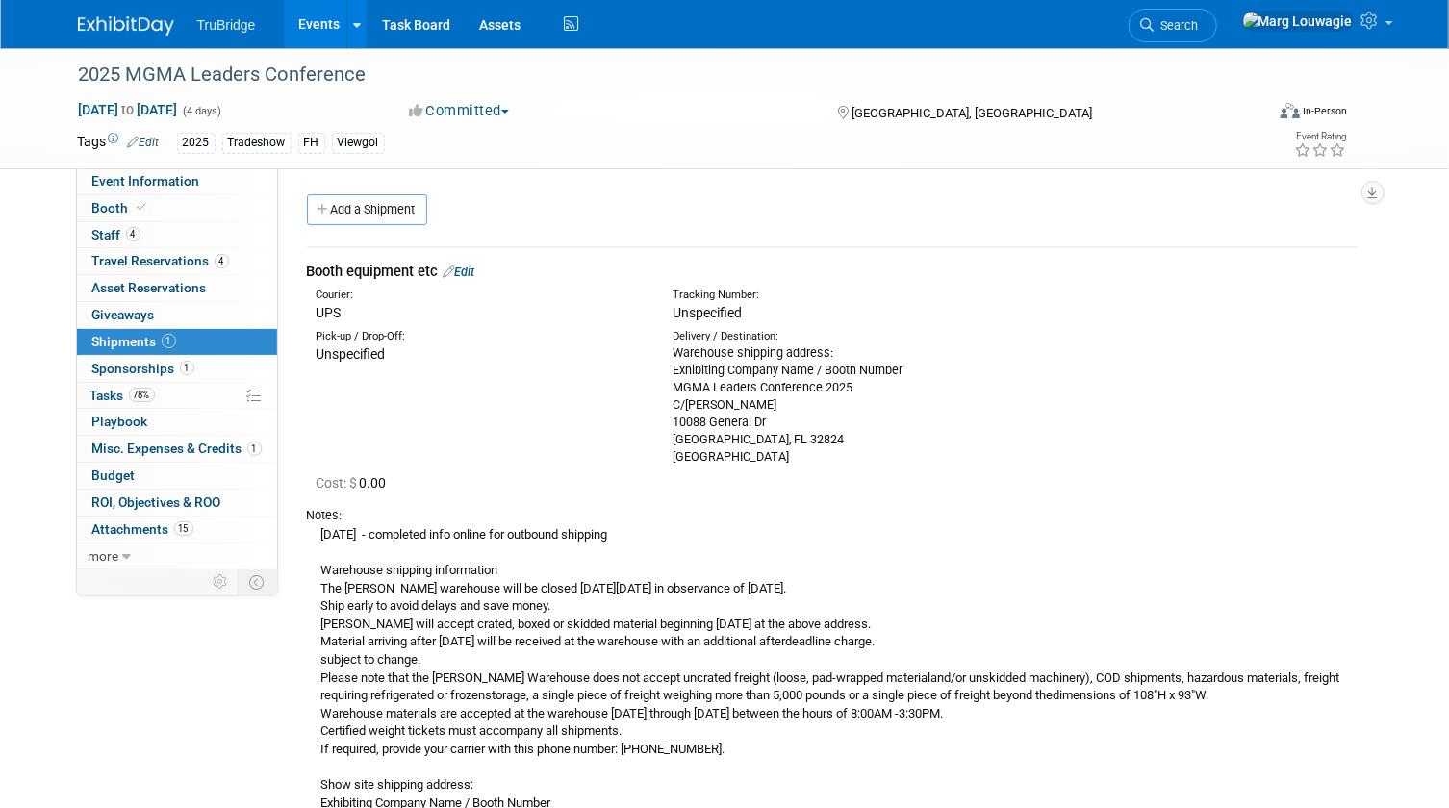
click at [781, 375] on div "Warehouse shipping address: Exhibiting Company Name / Booth Number MGMA Leaders…" at bounding box center [837, 405] width 328 height 121
drag, startPoint x: 673, startPoint y: 369, endPoint x: 830, endPoint y: 442, distance: 173.9
click at [830, 442] on div "Warehouse shipping address: Exhibiting Company Name / Booth Number MGMA Leaders…" at bounding box center [837, 405] width 328 height 121
drag, startPoint x: 830, startPoint y: 442, endPoint x: 715, endPoint y: 393, distance: 125.5
copy div "Exhibiting Company Name / Booth Number MGMA Leaders Conference 2025 C/O Freeman…"
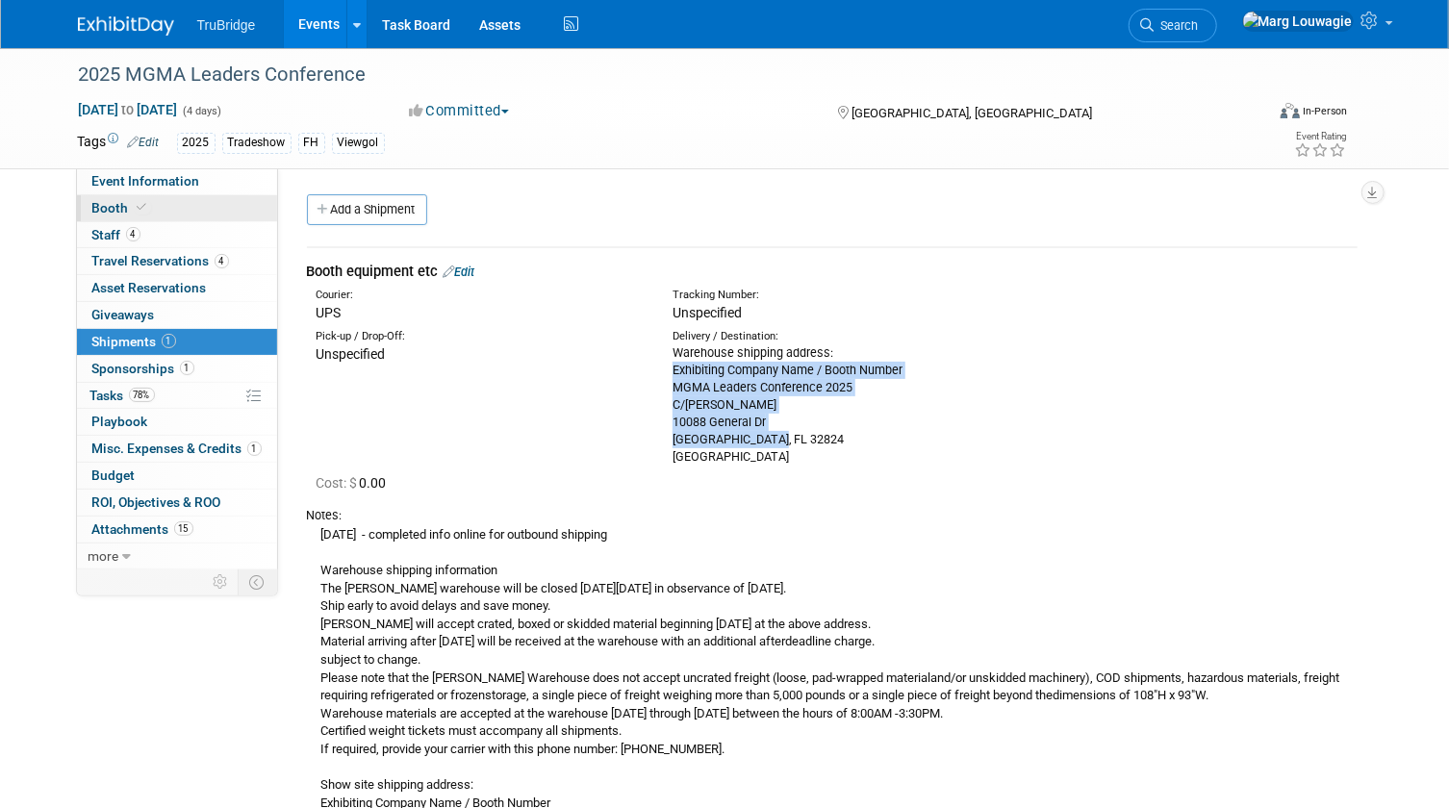
click at [190, 206] on link "Booth" at bounding box center [177, 208] width 200 height 26
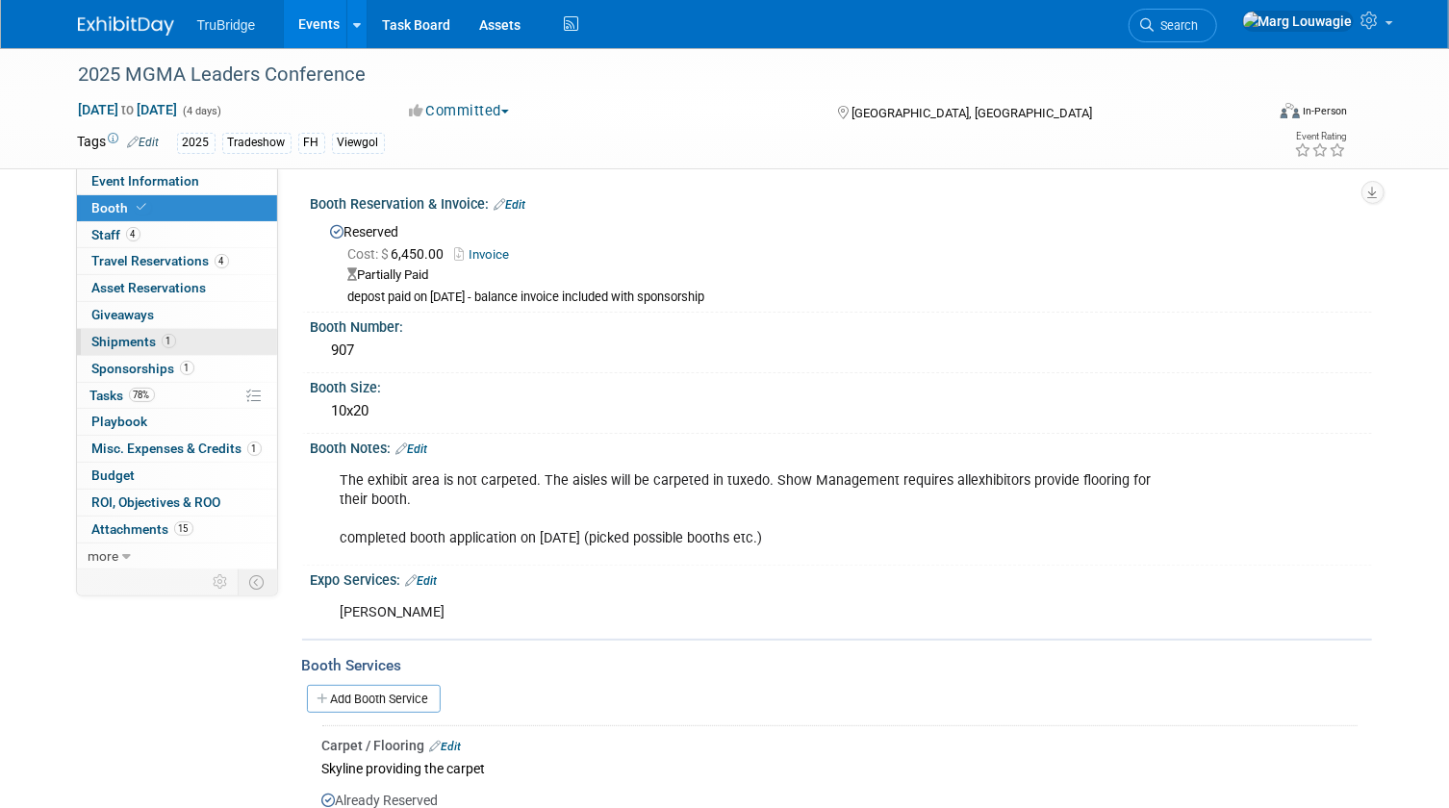
click at [97, 334] on span "Shipments 1" at bounding box center [134, 341] width 84 height 15
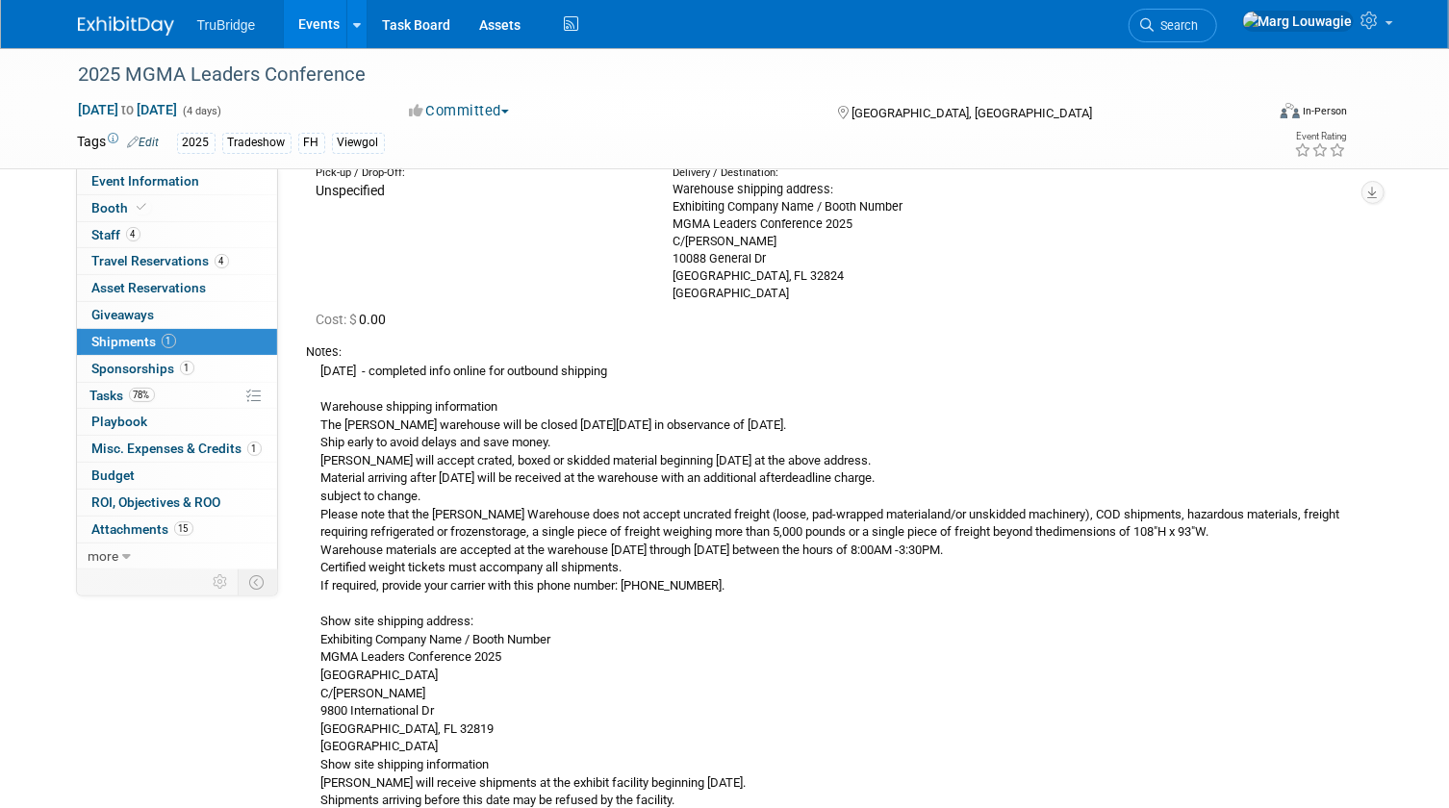
scroll to position [174, 0]
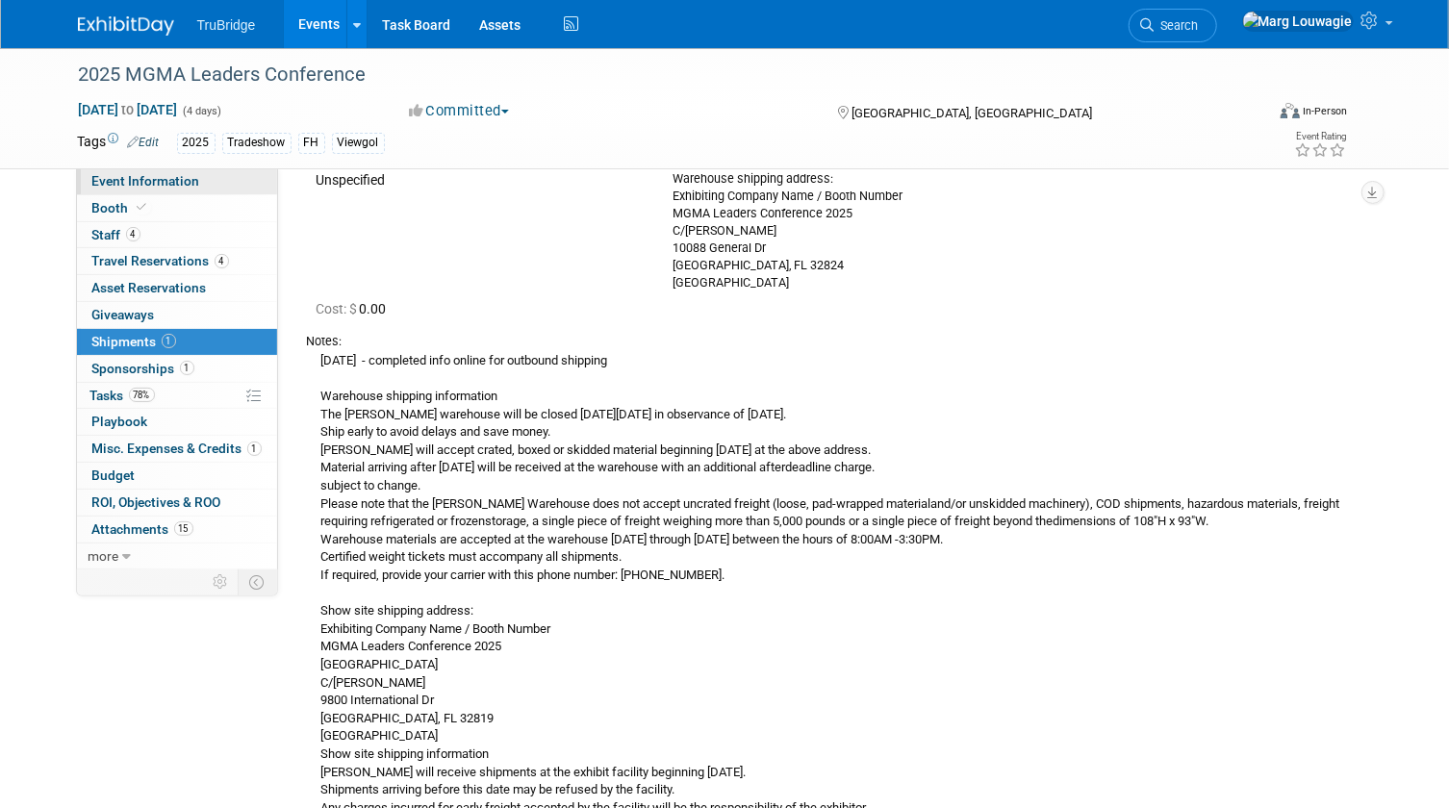
drag, startPoint x: 140, startPoint y: 175, endPoint x: 240, endPoint y: 177, distance: 99.1
click at [140, 175] on span "Event Information" at bounding box center [146, 180] width 108 height 15
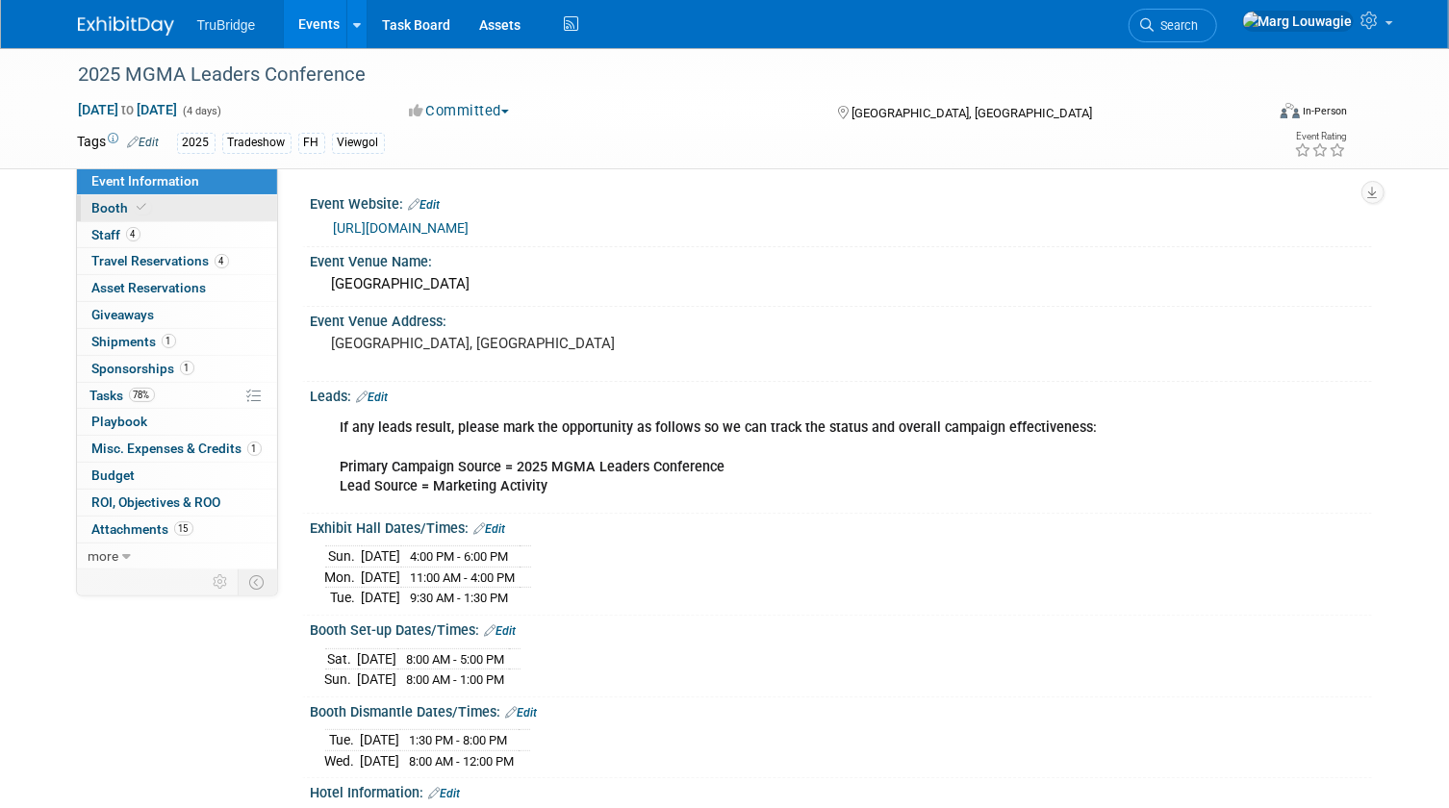
click at [196, 213] on link "Booth" at bounding box center [177, 208] width 200 height 26
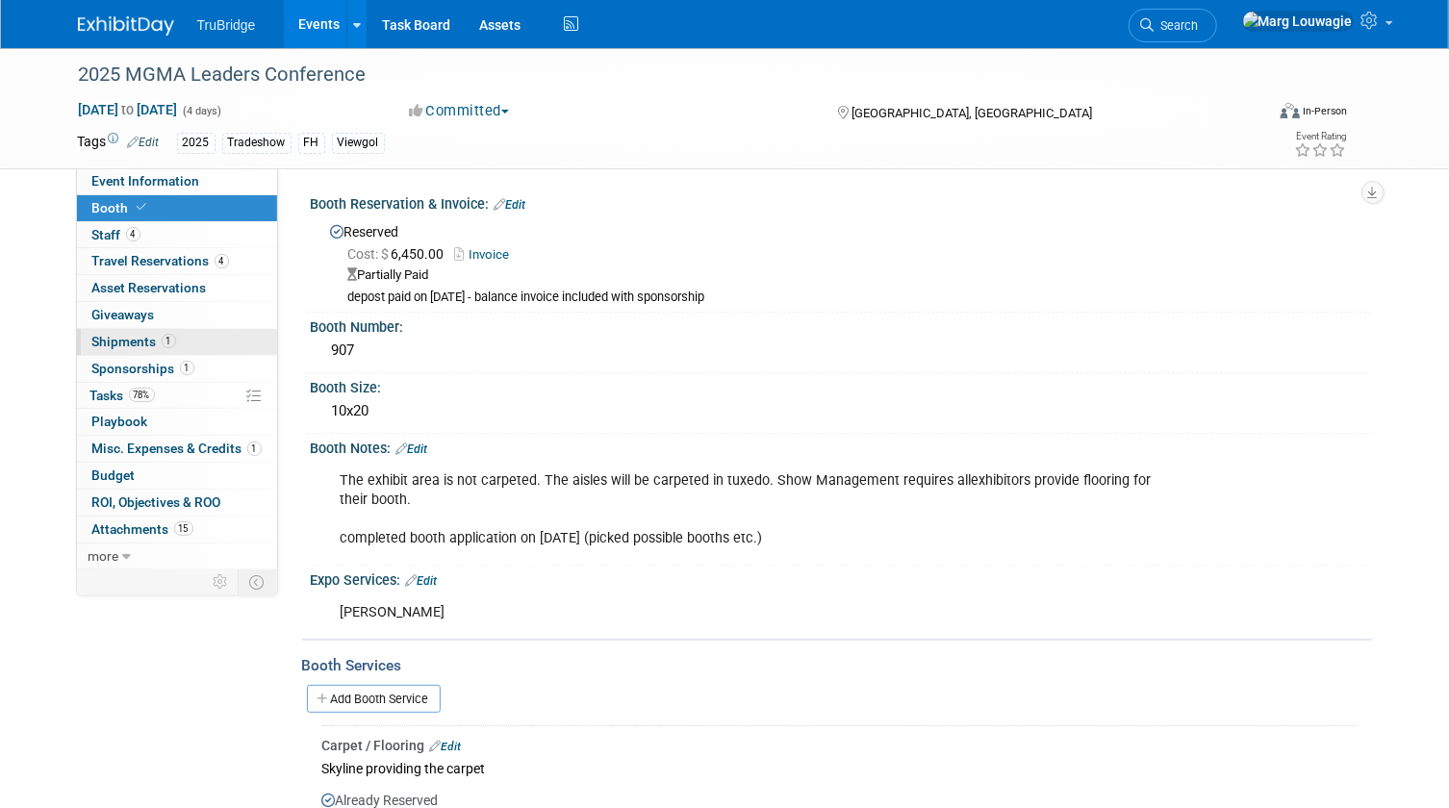
click at [128, 329] on link "1 Shipments 1" at bounding box center [177, 342] width 200 height 26
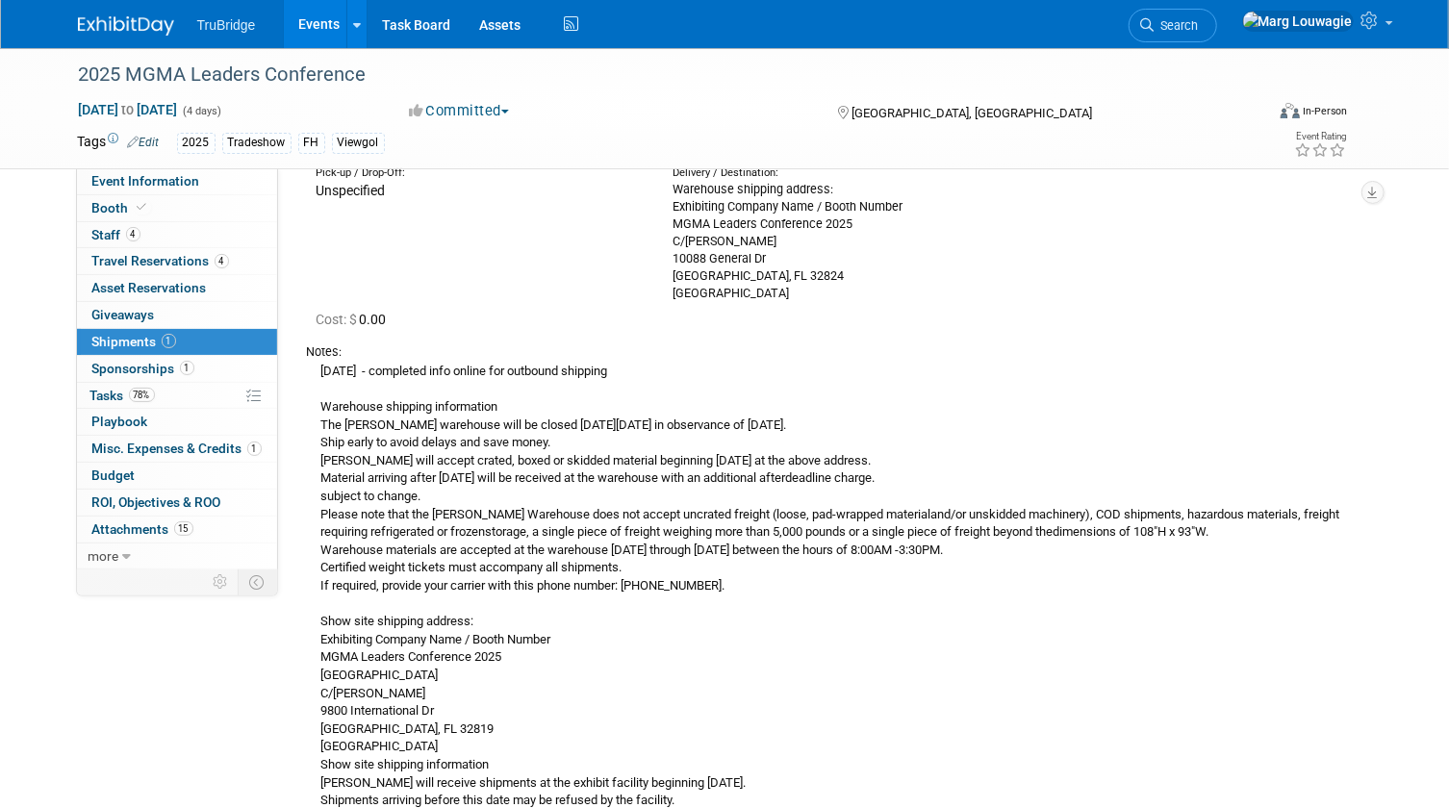
scroll to position [174, 0]
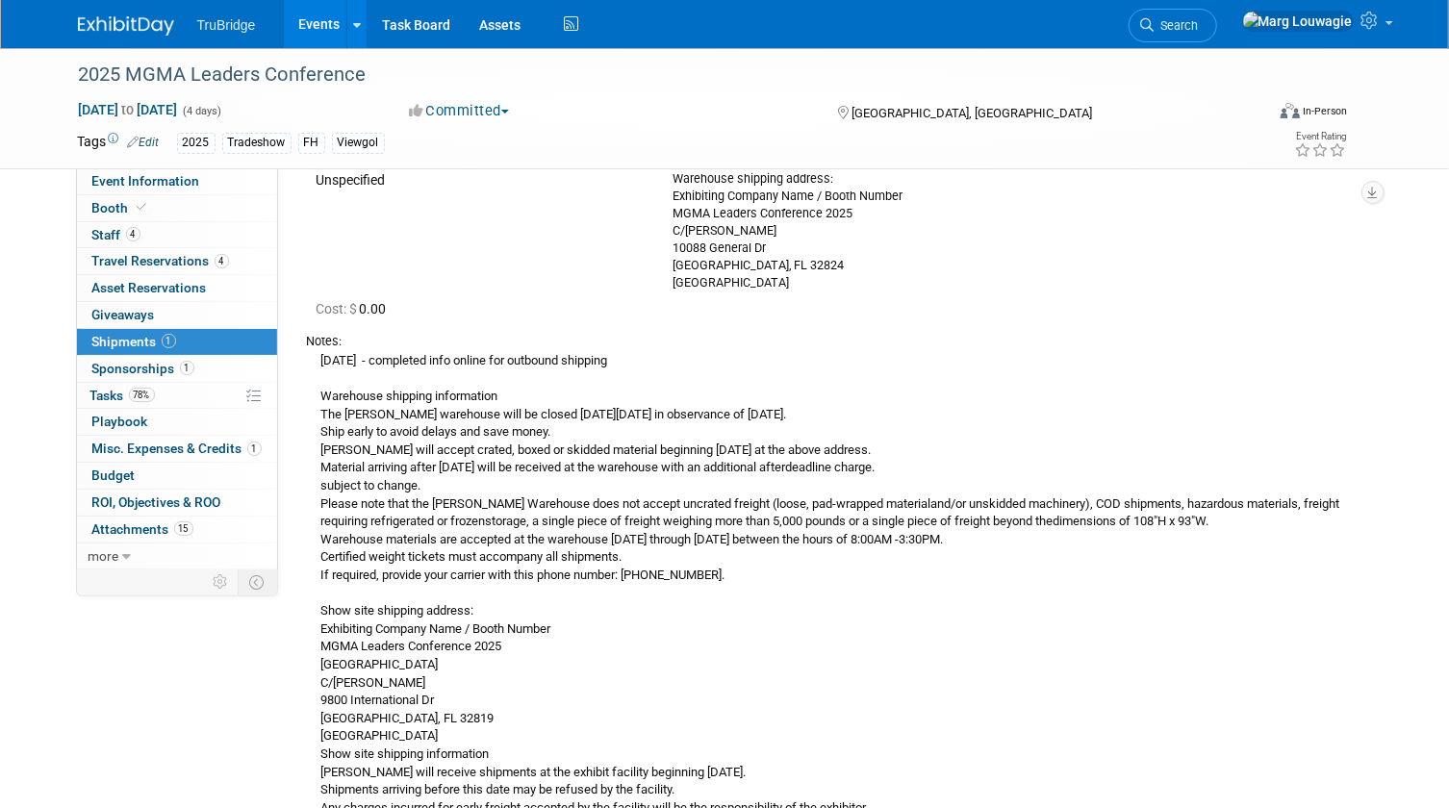
click at [319, 539] on div "8.21.25 - completed info online for outbound shipping Warehouse shipping inform…" at bounding box center [832, 673] width 1051 height 646
drag, startPoint x: 319, startPoint y: 539, endPoint x: 336, endPoint y: 537, distance: 16.5
click at [336, 537] on div "8.21.25 - completed info online for outbound shipping Warehouse shipping inform…" at bounding box center [832, 673] width 1051 height 646
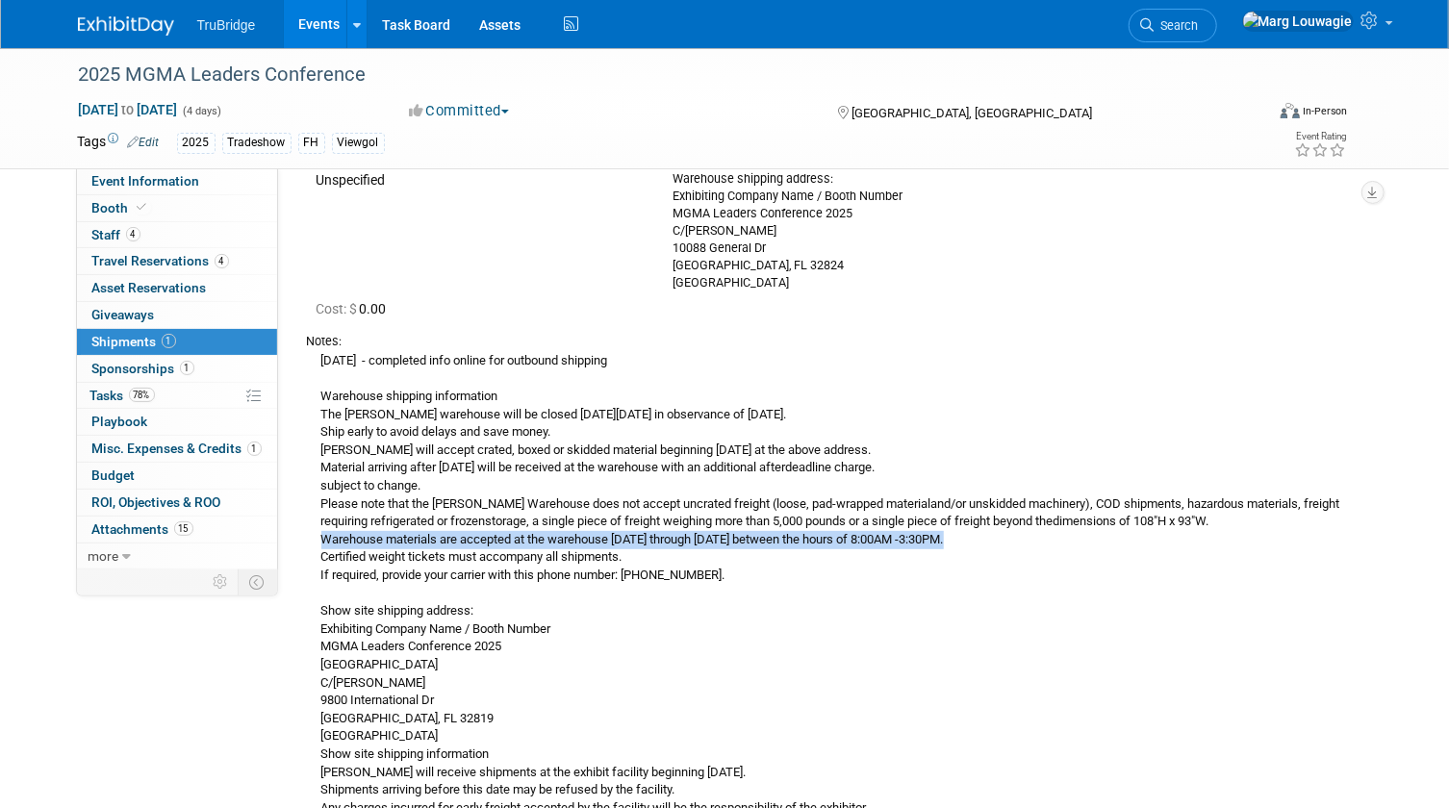
drag, startPoint x: 322, startPoint y: 538, endPoint x: 967, endPoint y: 535, distance: 644.7
click at [967, 535] on div "8.21.25 - completed info online for outbound shipping Warehouse shipping inform…" at bounding box center [832, 673] width 1051 height 646
drag, startPoint x: 967, startPoint y: 535, endPoint x: 943, endPoint y: 540, distance: 24.5
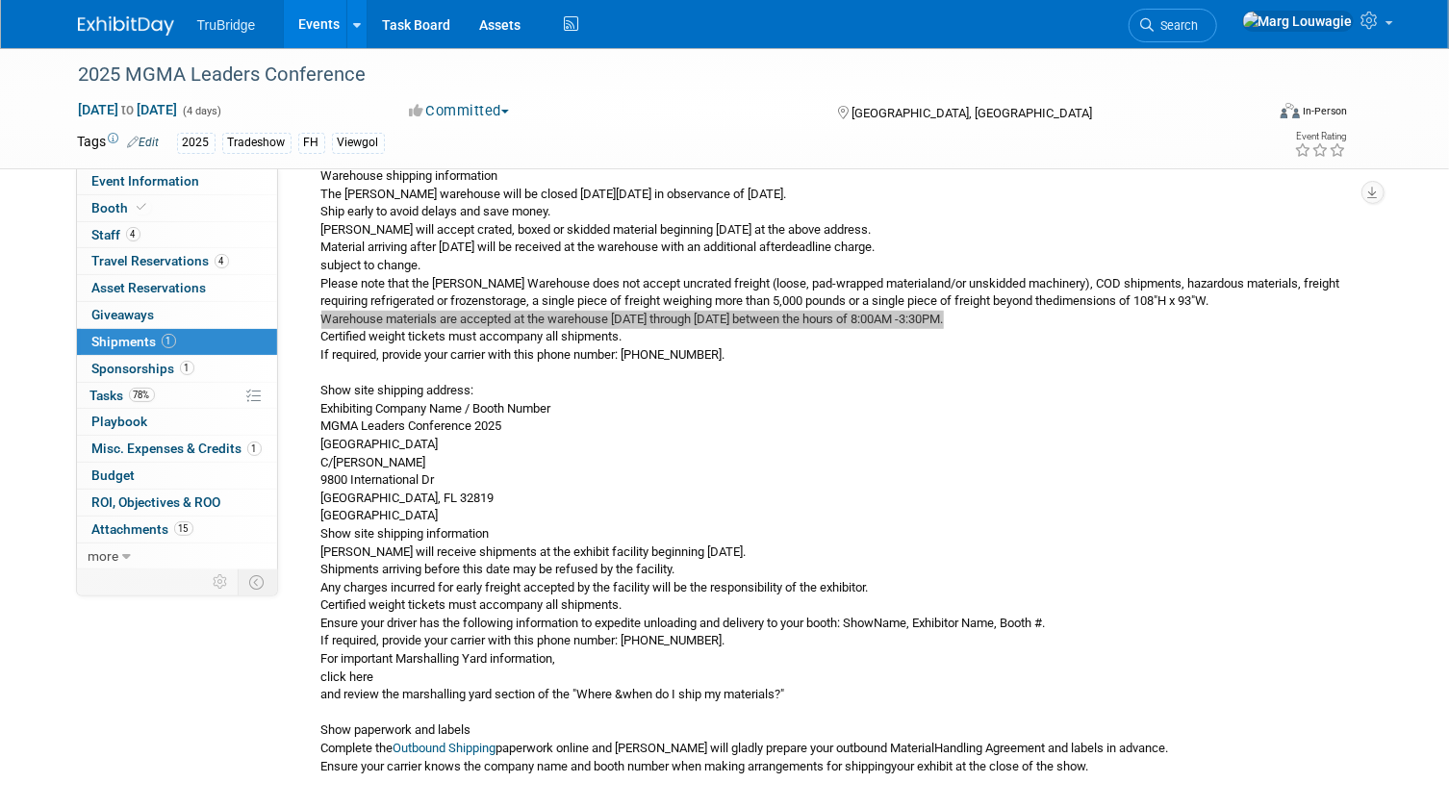
scroll to position [437, 0]
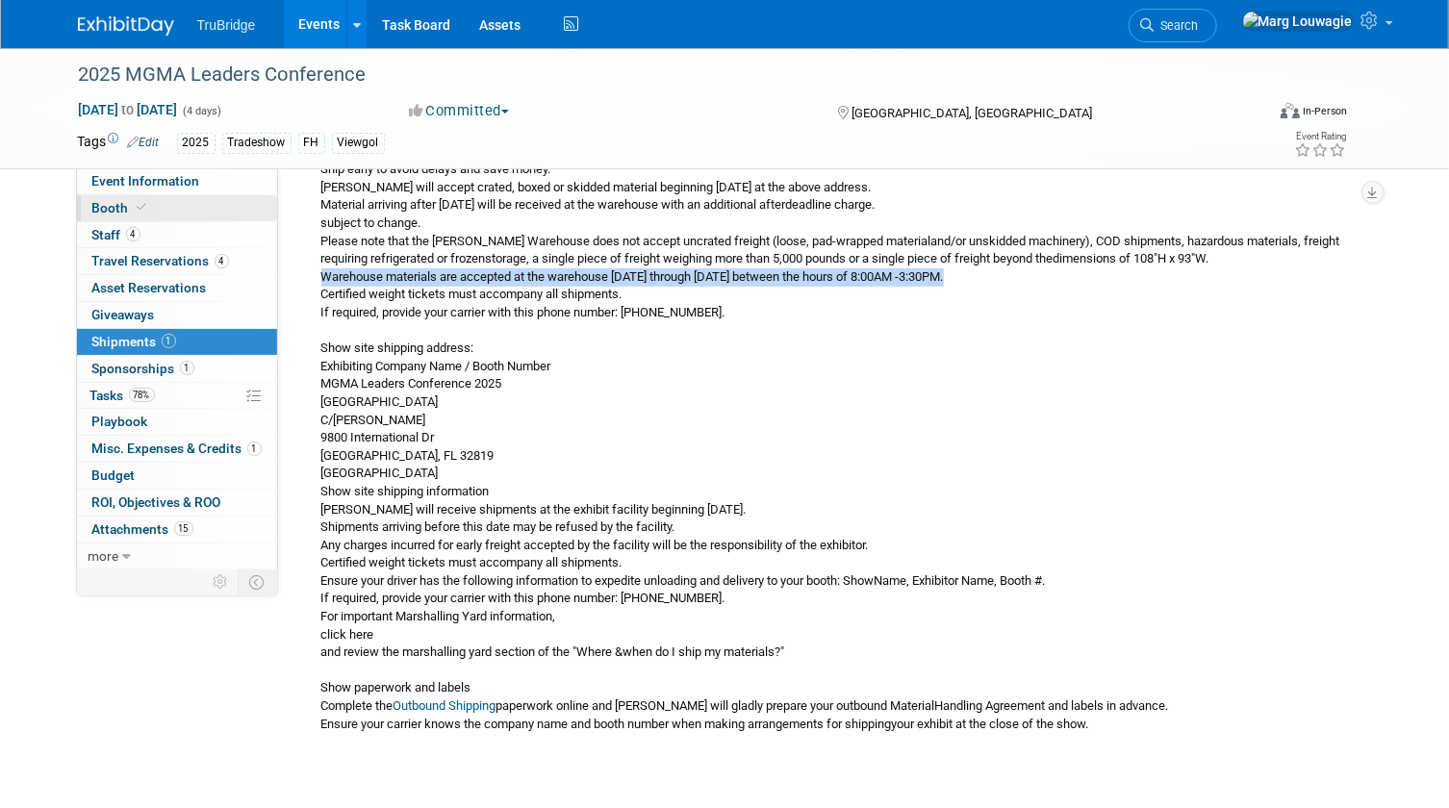
click at [165, 204] on link "Booth" at bounding box center [177, 208] width 200 height 26
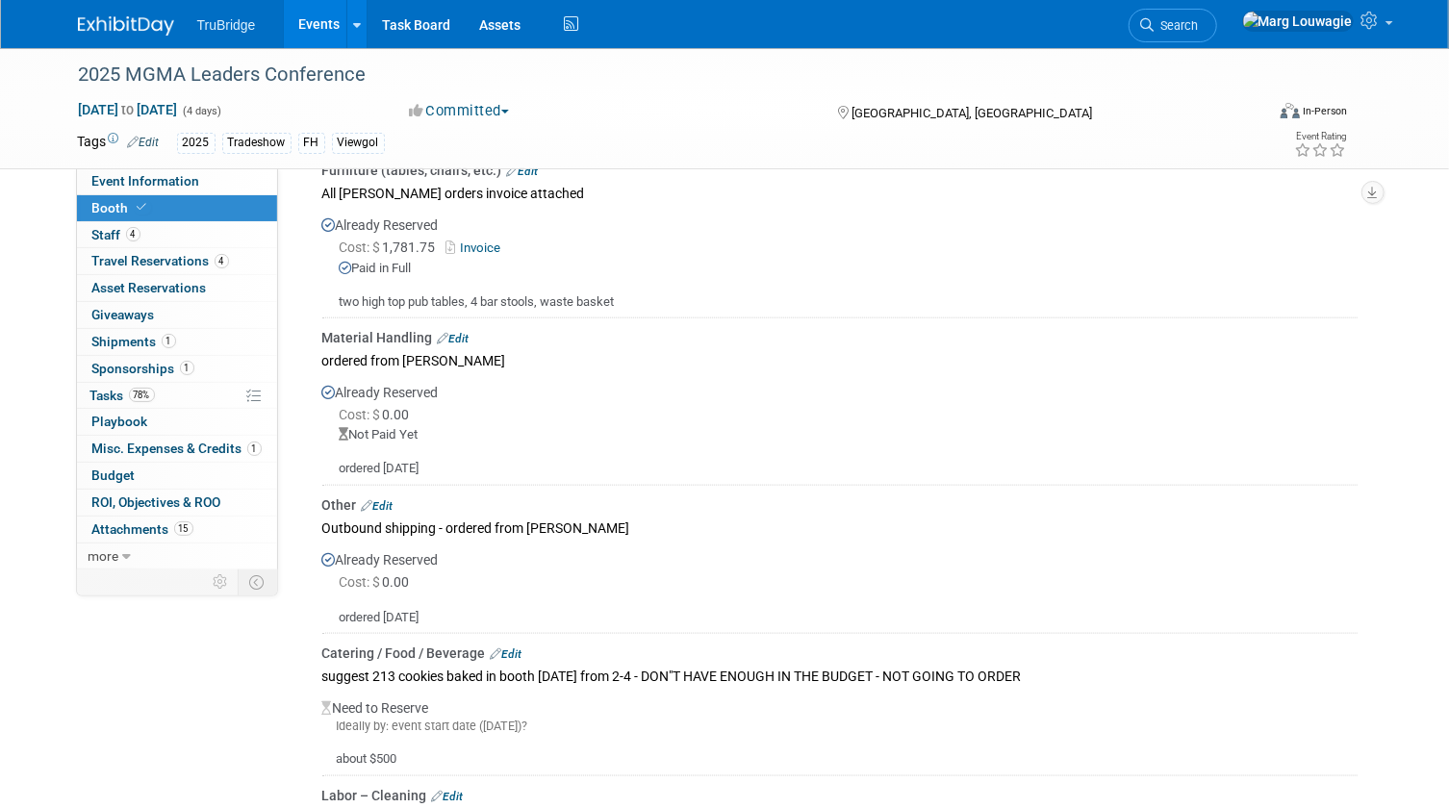
scroll to position [1049, 0]
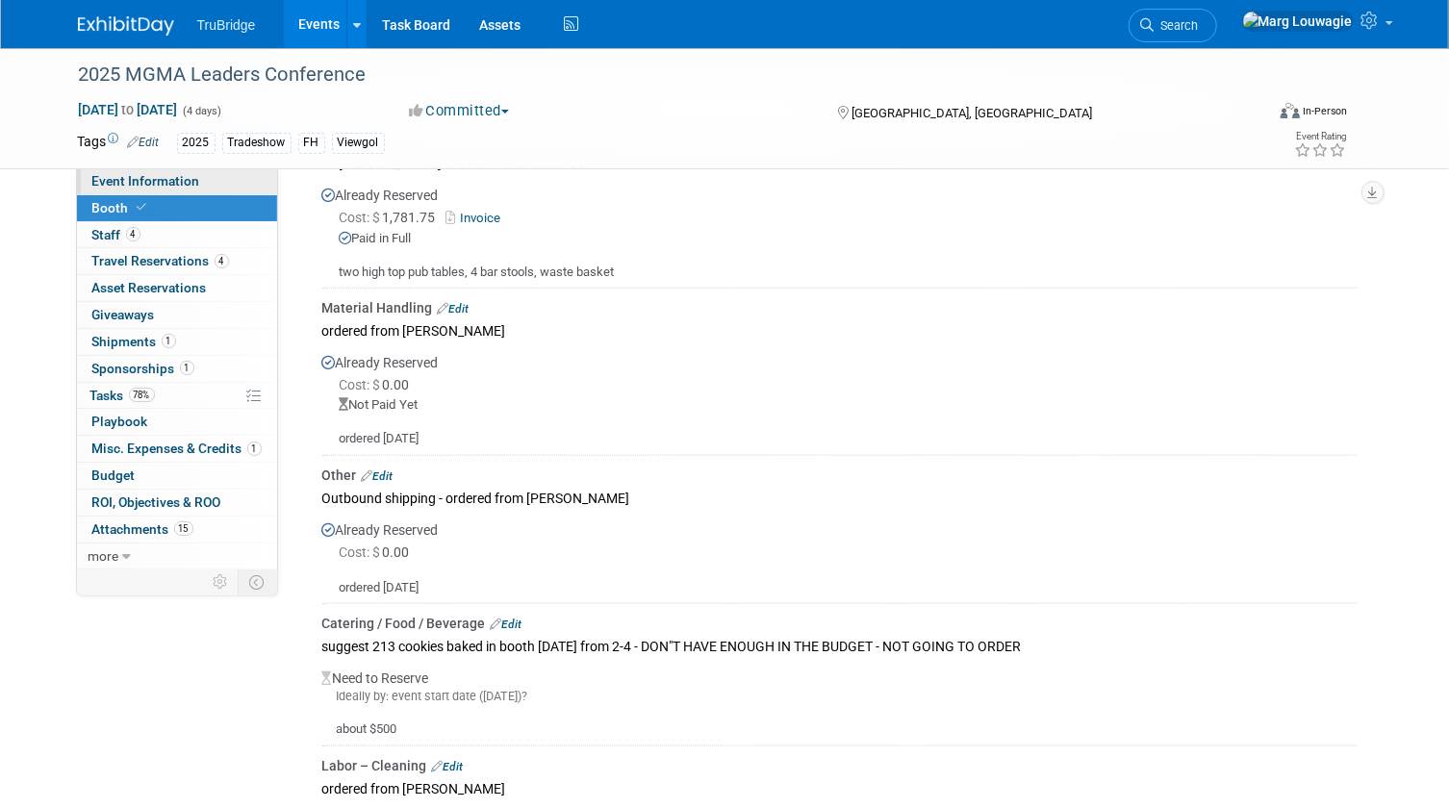
click at [185, 188] on span "Event Information" at bounding box center [146, 180] width 108 height 15
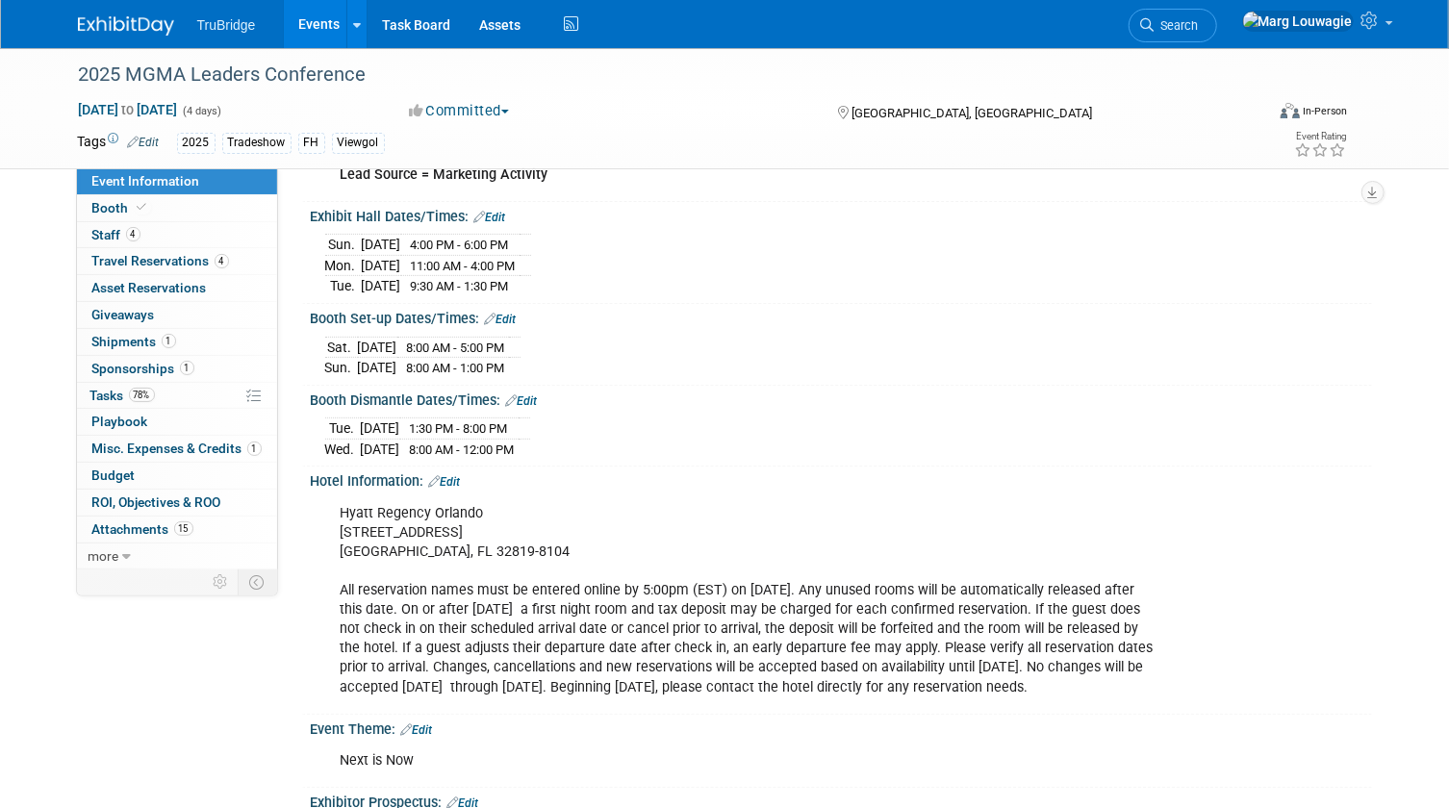
scroll to position [349, 0]
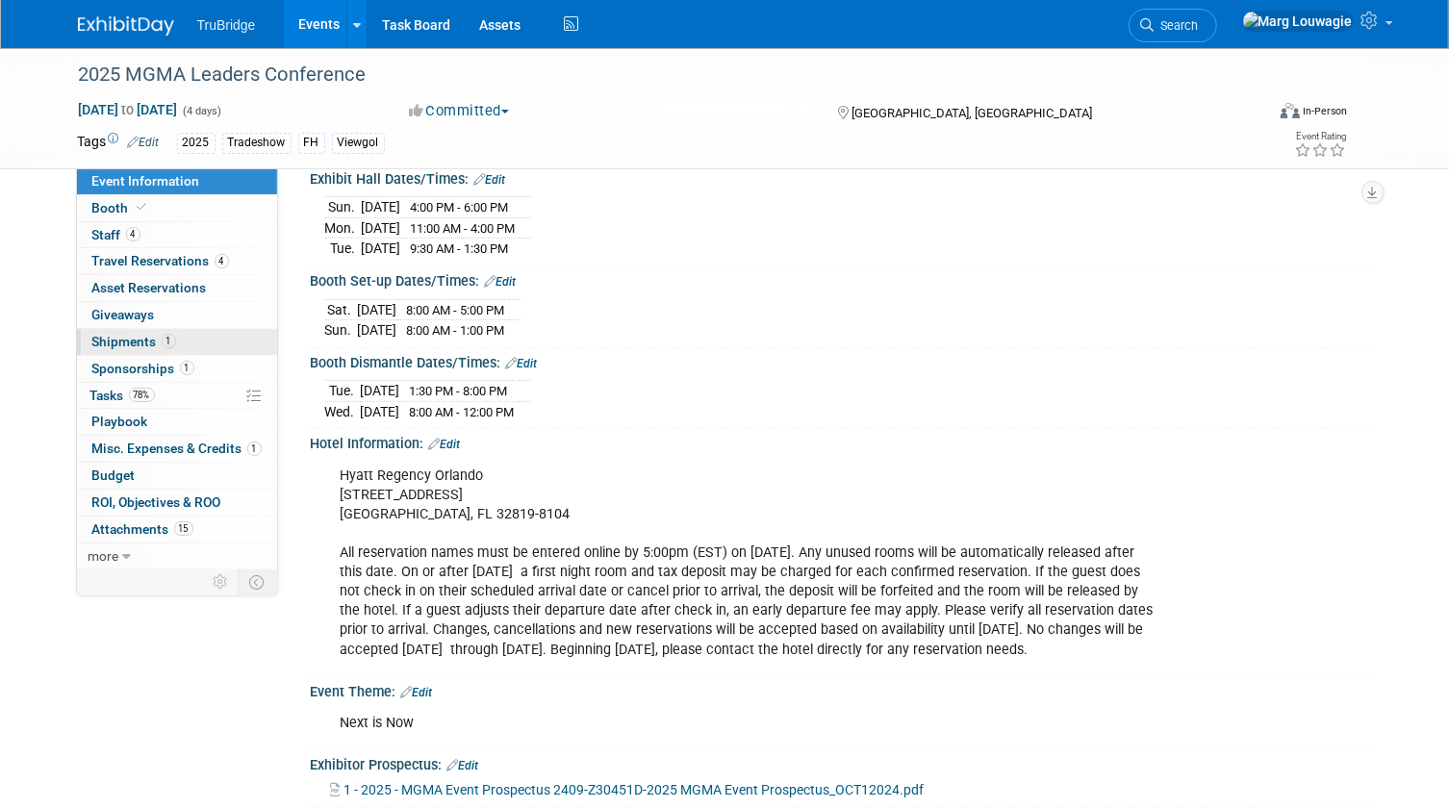
click at [142, 337] on span "Shipments 1" at bounding box center [134, 341] width 84 height 15
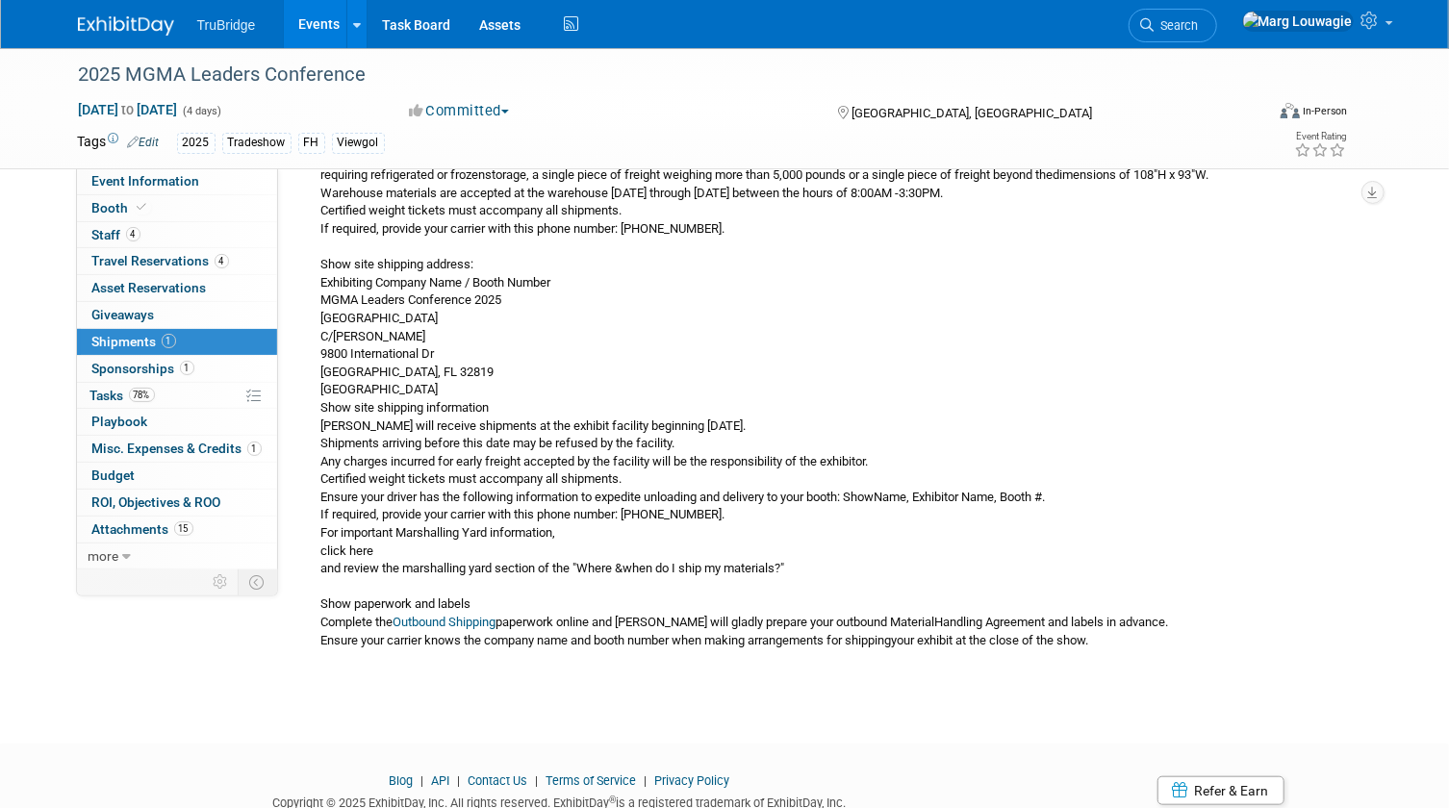
scroll to position [524, 0]
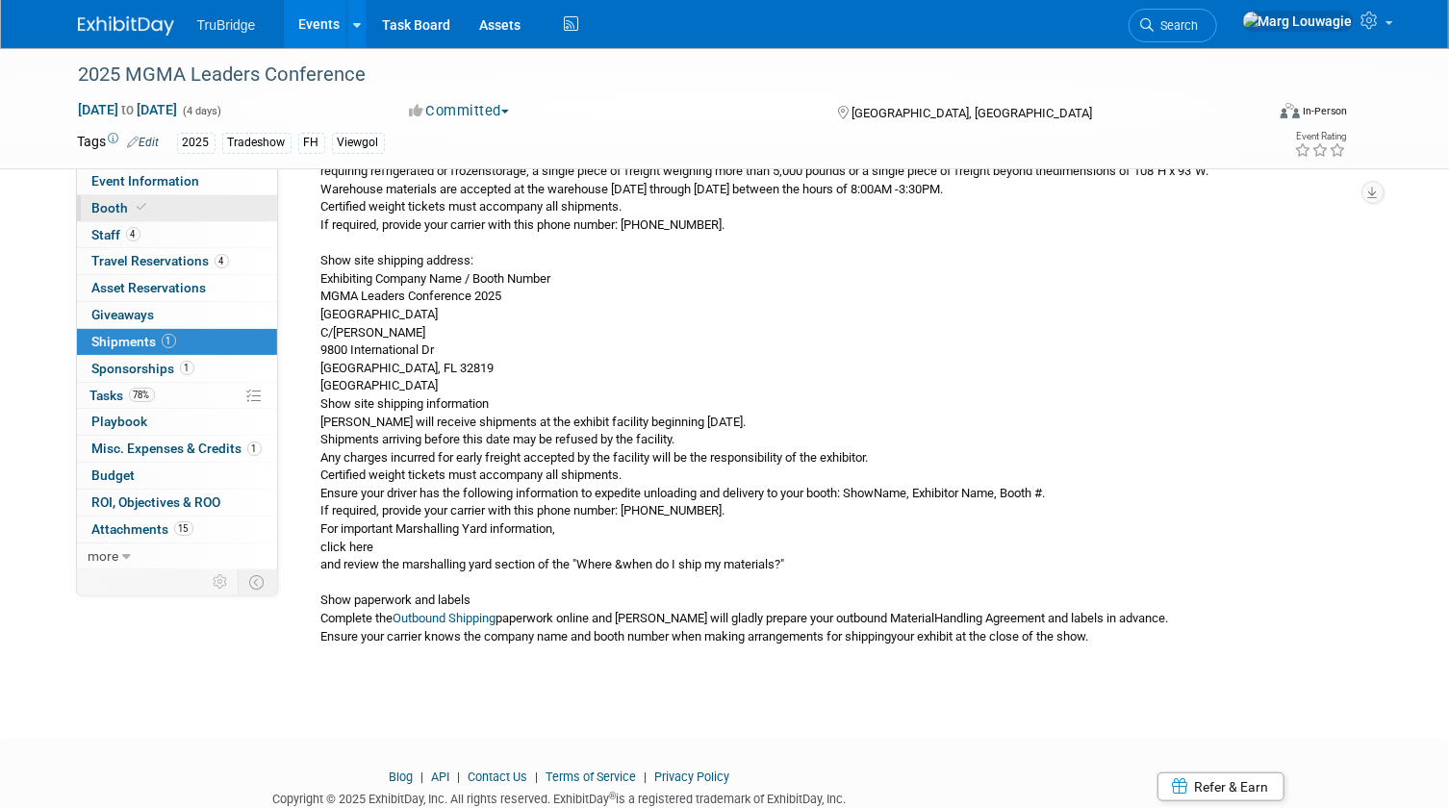
click at [164, 208] on link "Booth" at bounding box center [177, 208] width 200 height 26
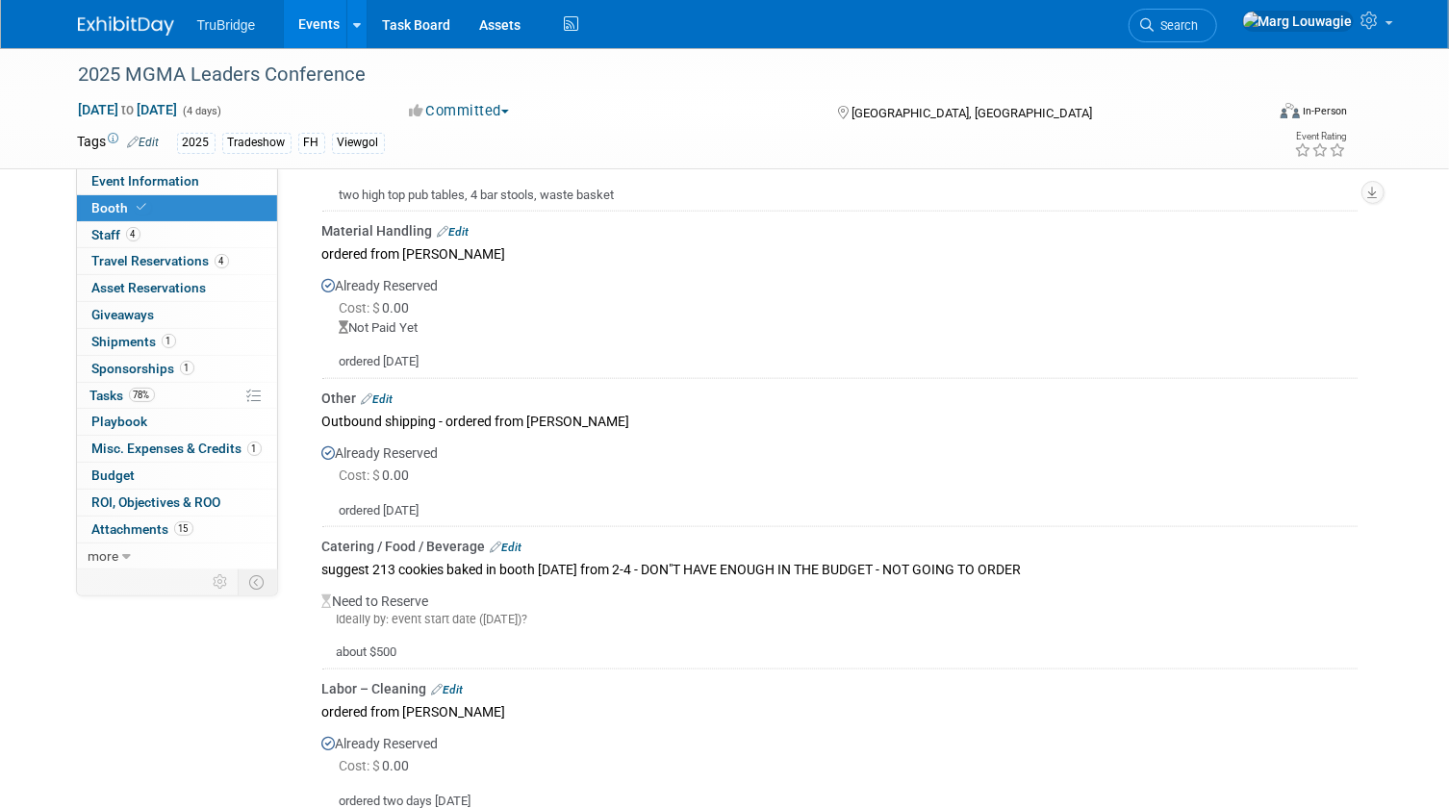
scroll to position [1136, 0]
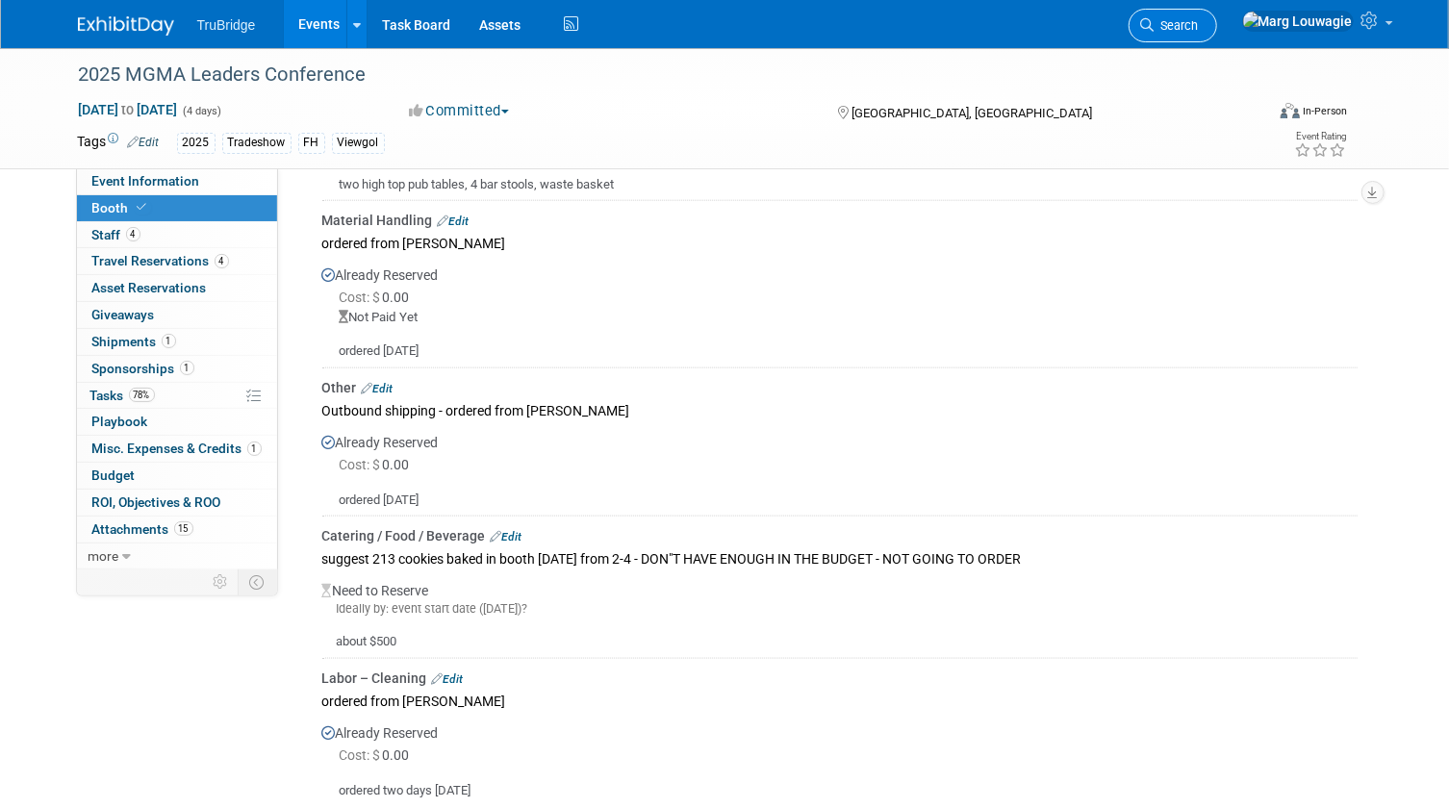
click at [1199, 19] on span "Search" at bounding box center [1177, 25] width 44 height 14
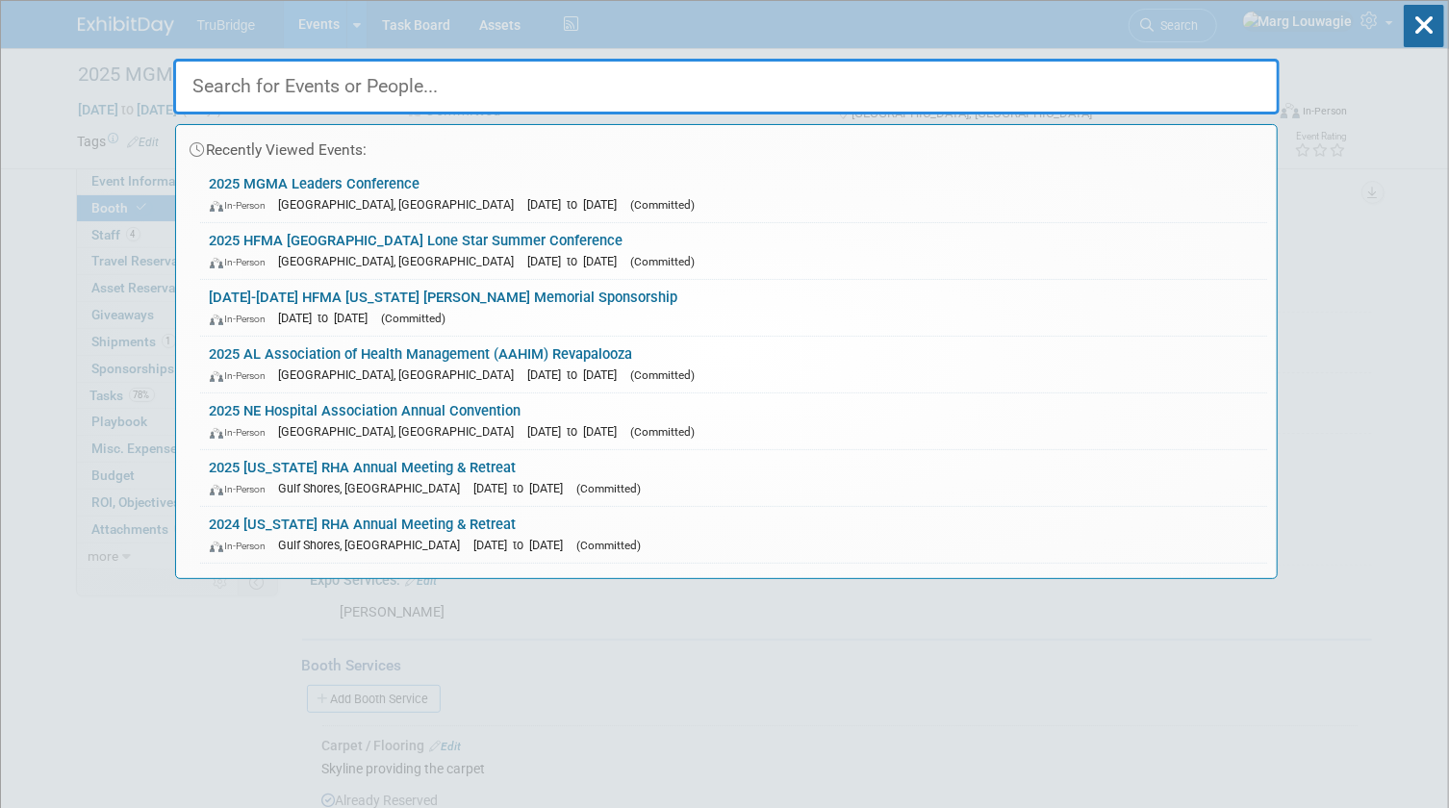
click at [1195, 96] on input "text" at bounding box center [726, 87] width 1107 height 56
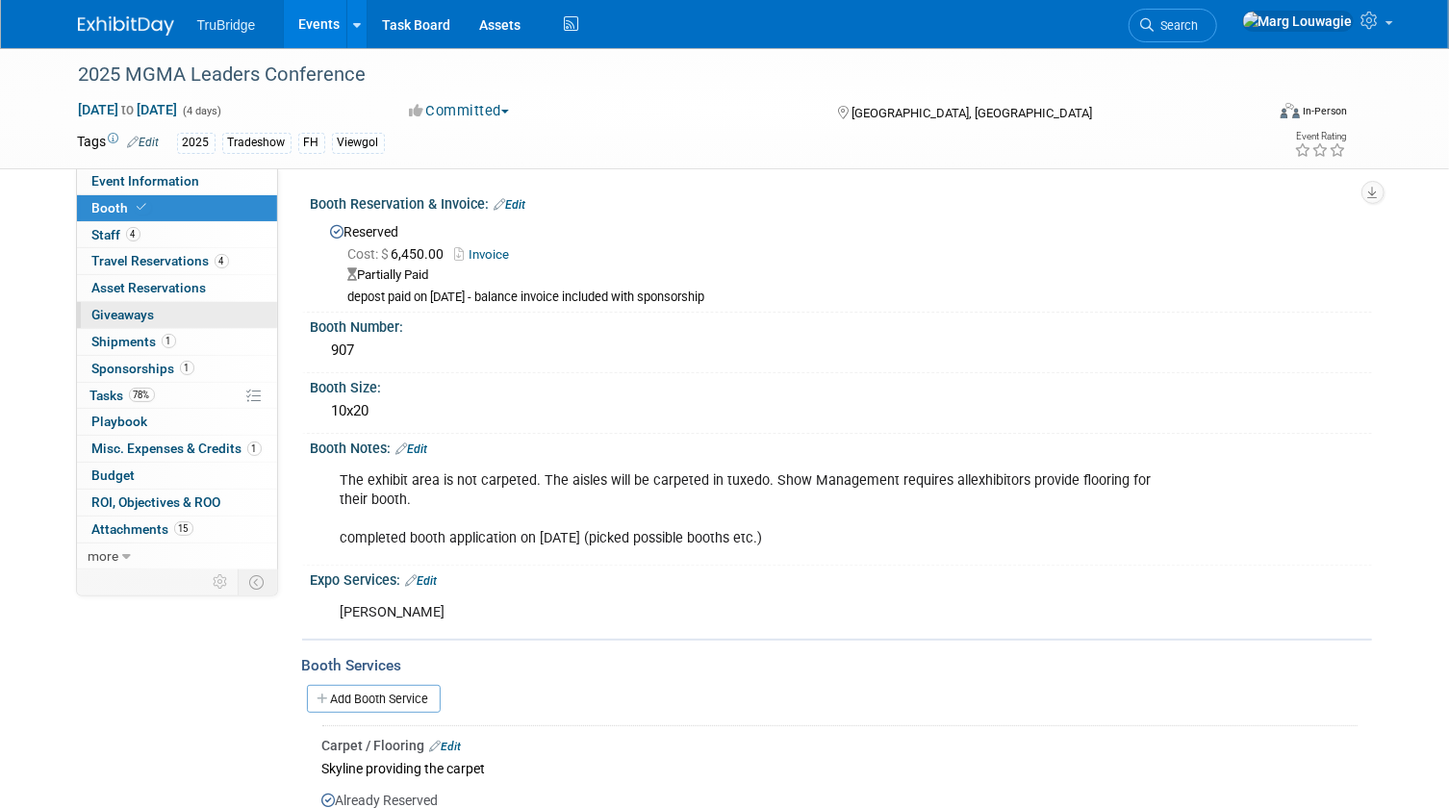
click at [109, 311] on span "Giveaways 0" at bounding box center [123, 314] width 63 height 15
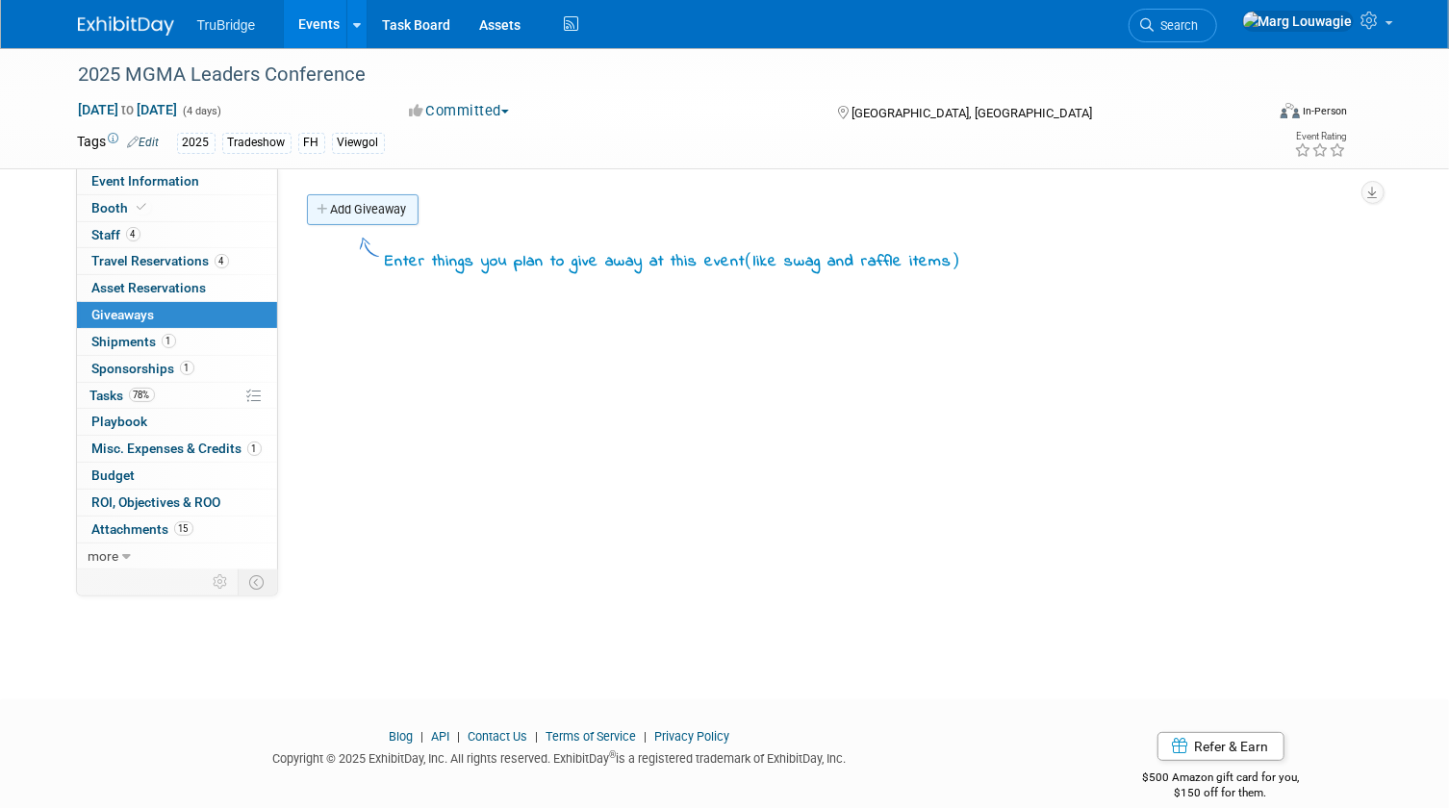
click at [368, 203] on link "Add Giveaway" at bounding box center [363, 209] width 112 height 31
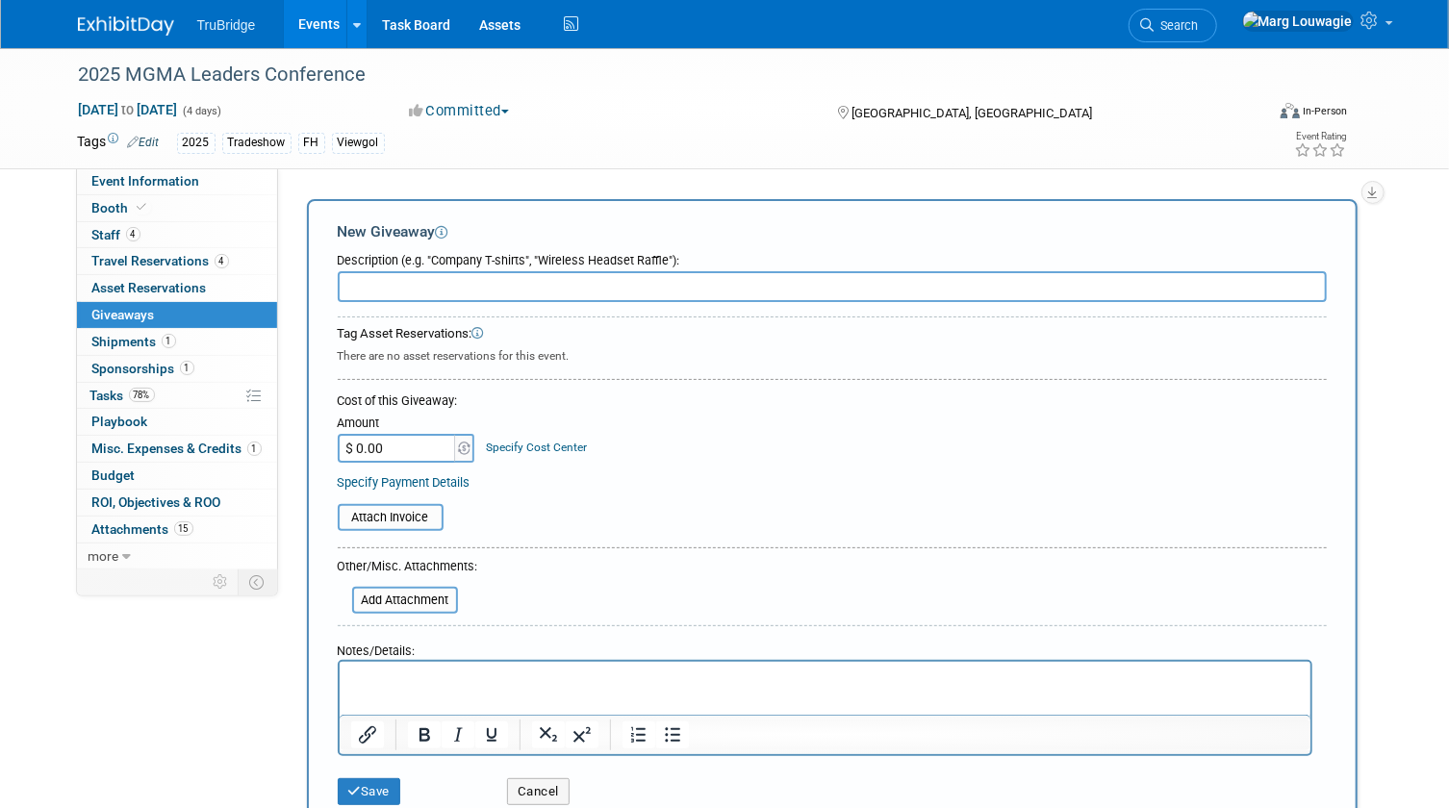
click at [390, 279] on input "text" at bounding box center [832, 286] width 989 height 31
type input "100 - tape measures"
click at [419, 445] on input "$ 0.00" at bounding box center [398, 448] width 120 height 29
click at [417, 444] on input "$ 0.00" at bounding box center [398, 448] width 120 height 29
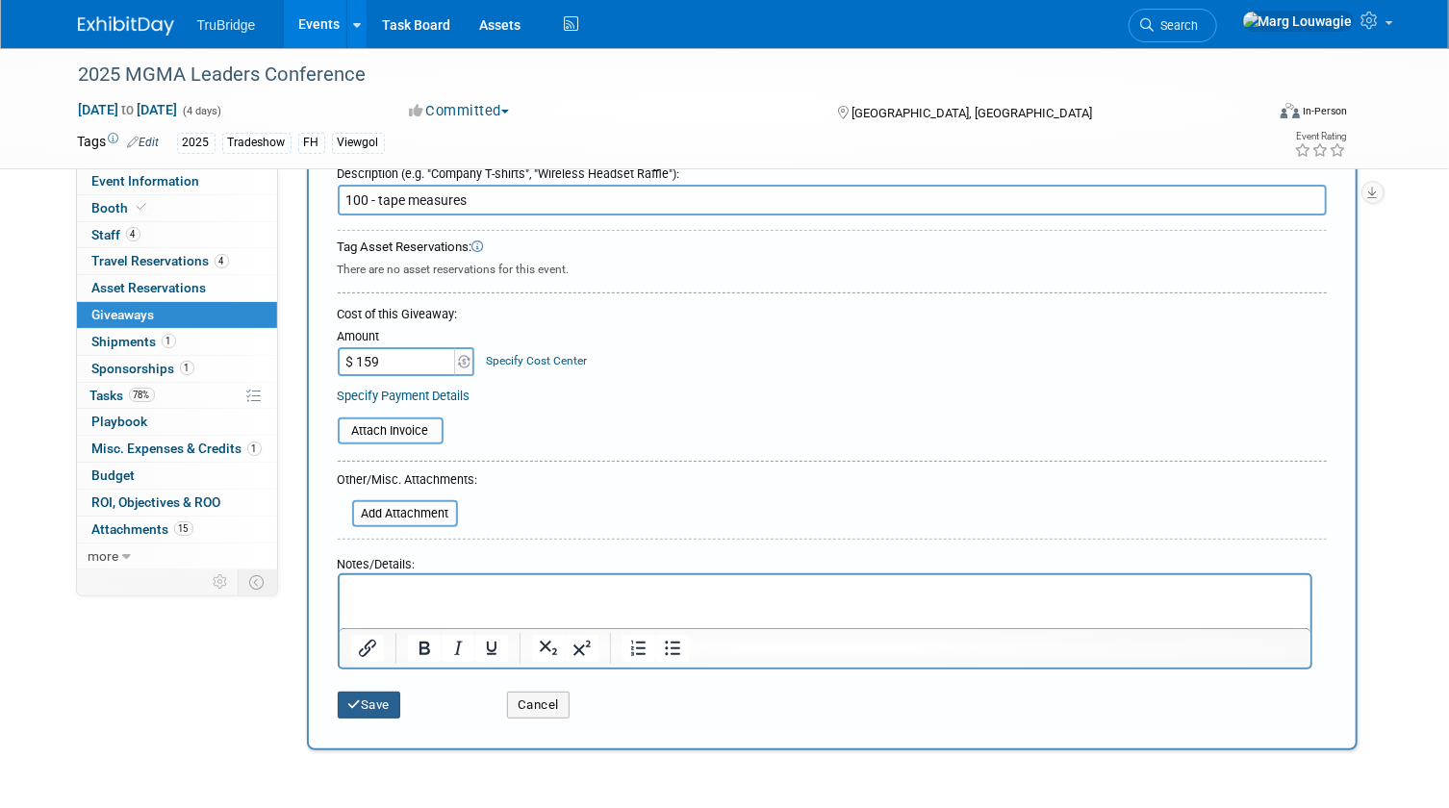
type input "$ 159.00"
click at [375, 703] on button "Save" at bounding box center [370, 705] width 64 height 27
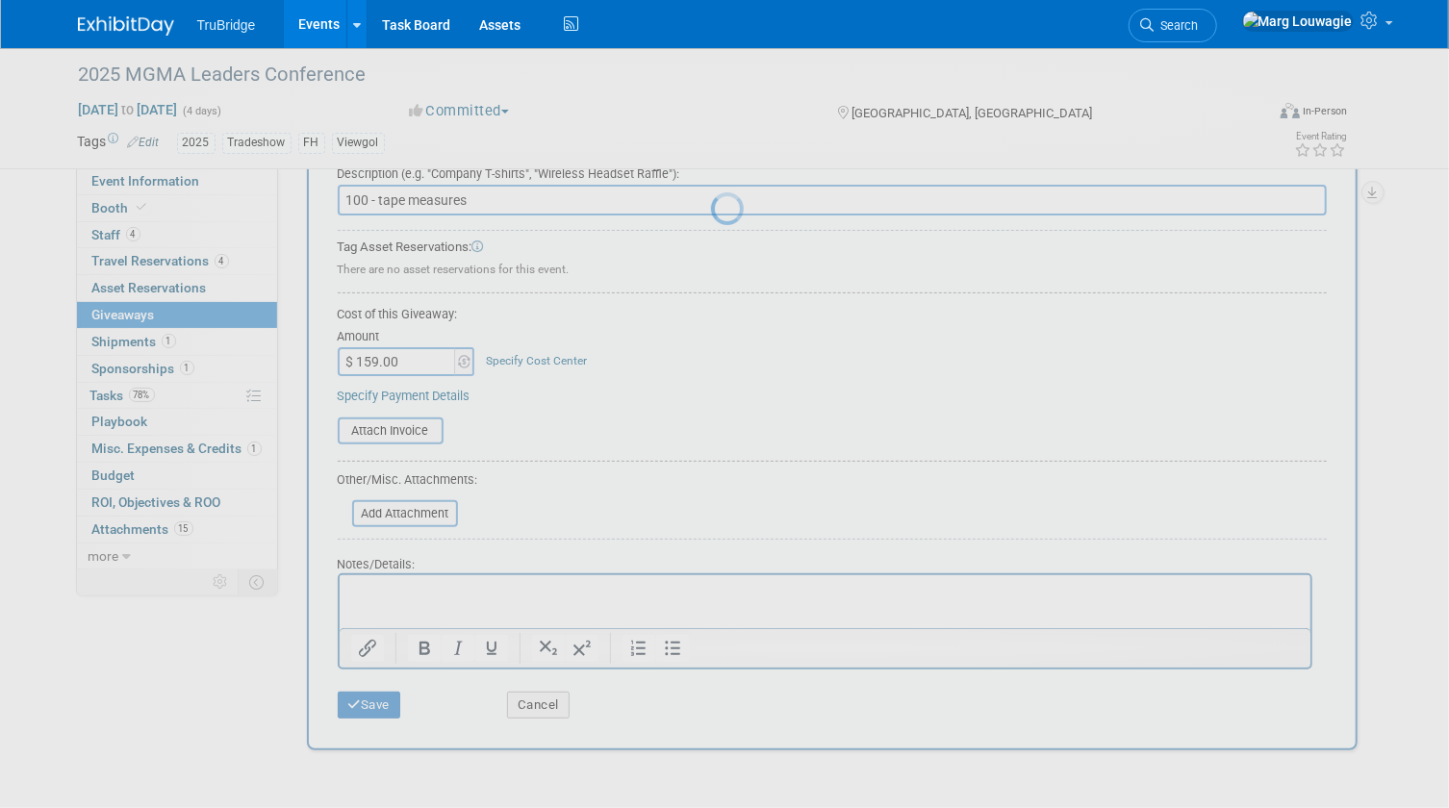
scroll to position [25, 0]
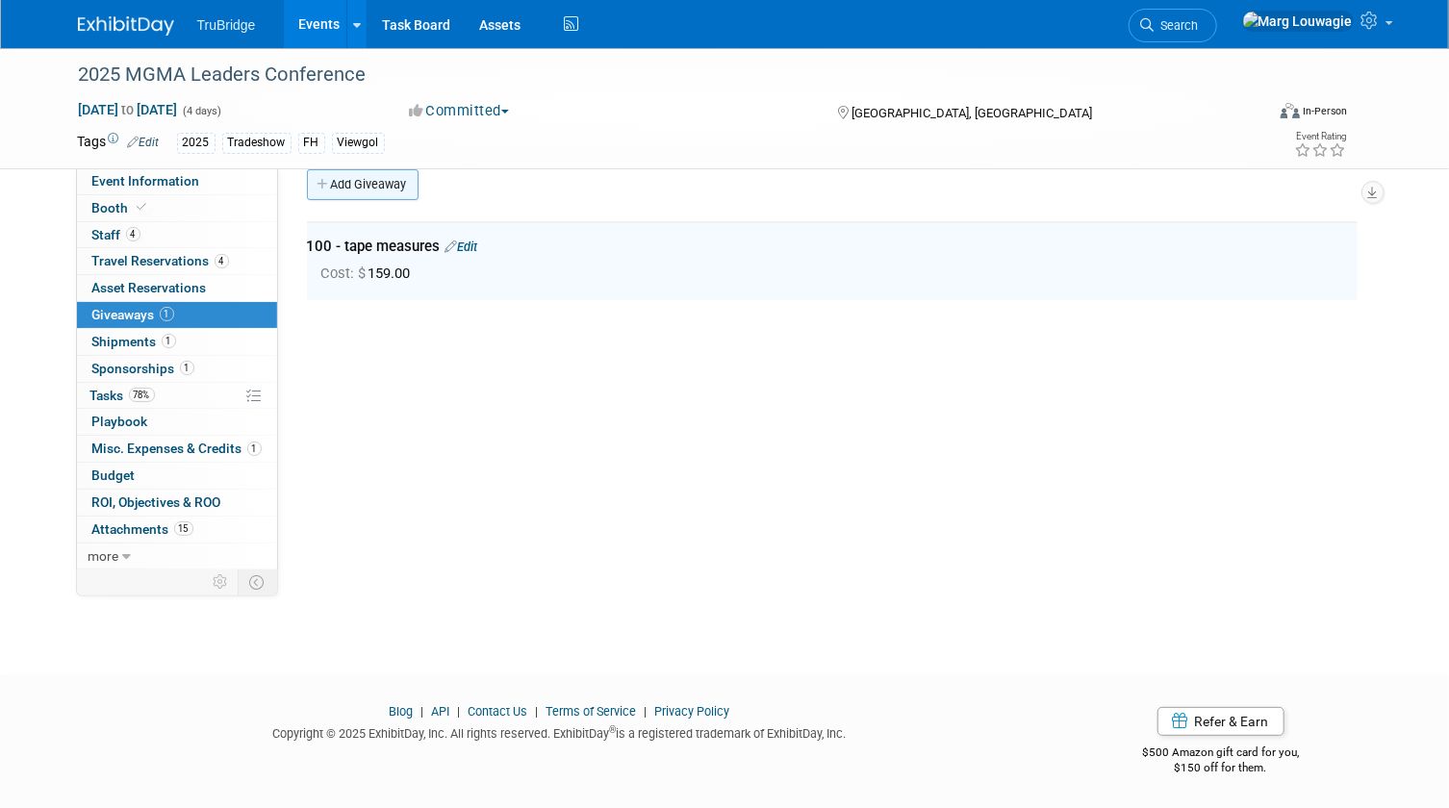
click at [376, 183] on link "Add Giveaway" at bounding box center [363, 184] width 112 height 31
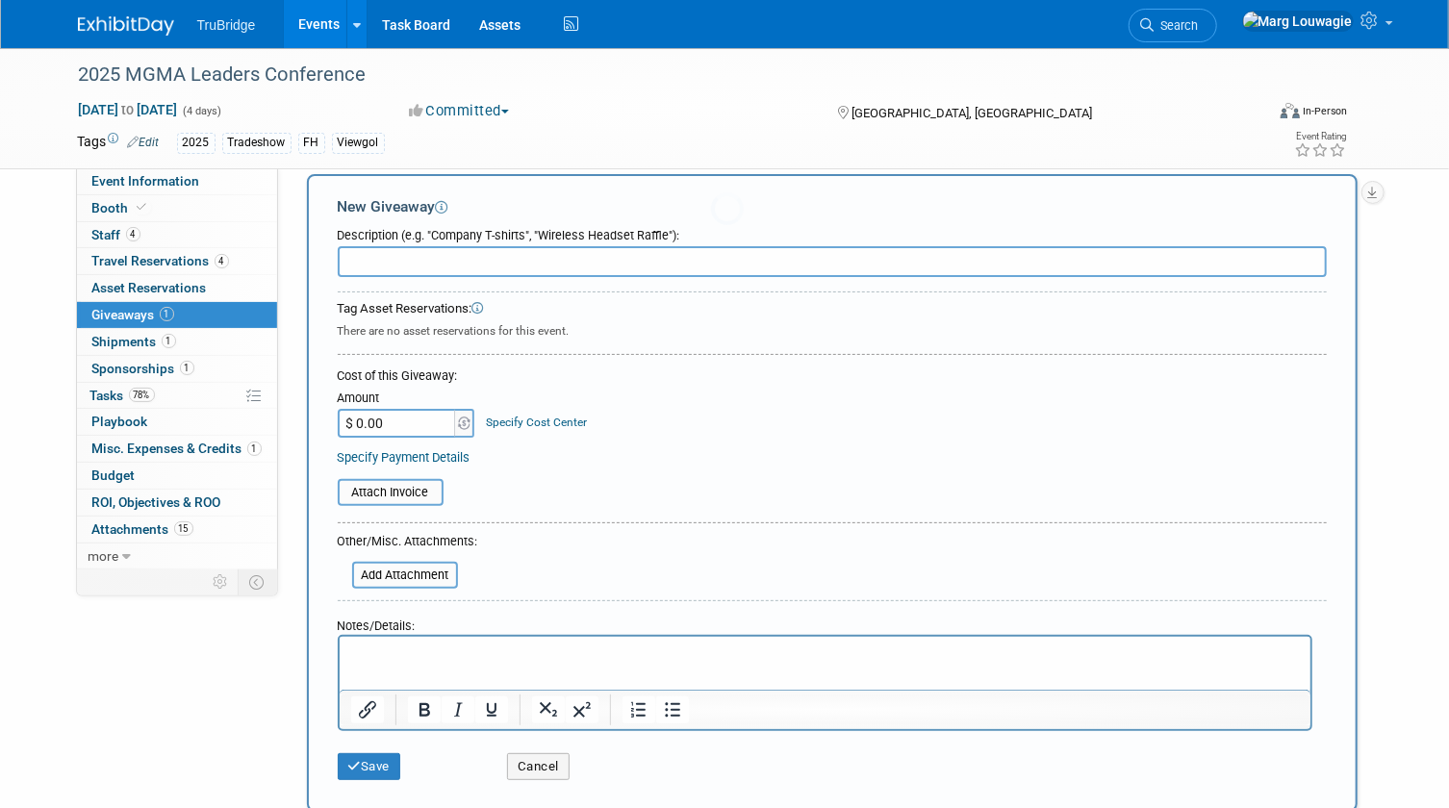
scroll to position [0, 0]
type input "100 - pens"
click at [377, 413] on input "$ 0.00" at bounding box center [398, 423] width 120 height 29
type input "$ 178.00"
click at [383, 761] on button "Save" at bounding box center [370, 766] width 64 height 27
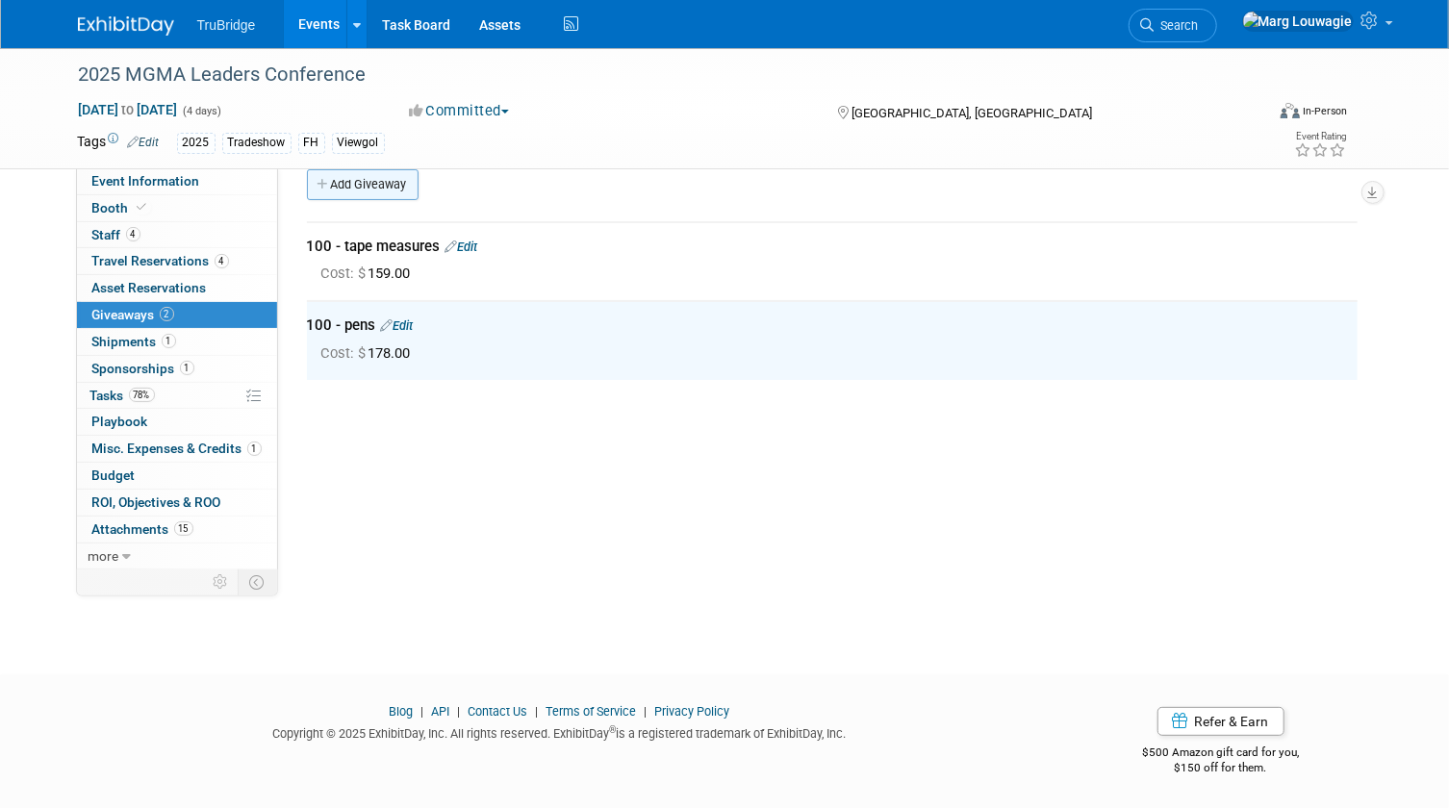
click at [354, 177] on link "Add Giveaway" at bounding box center [363, 184] width 112 height 31
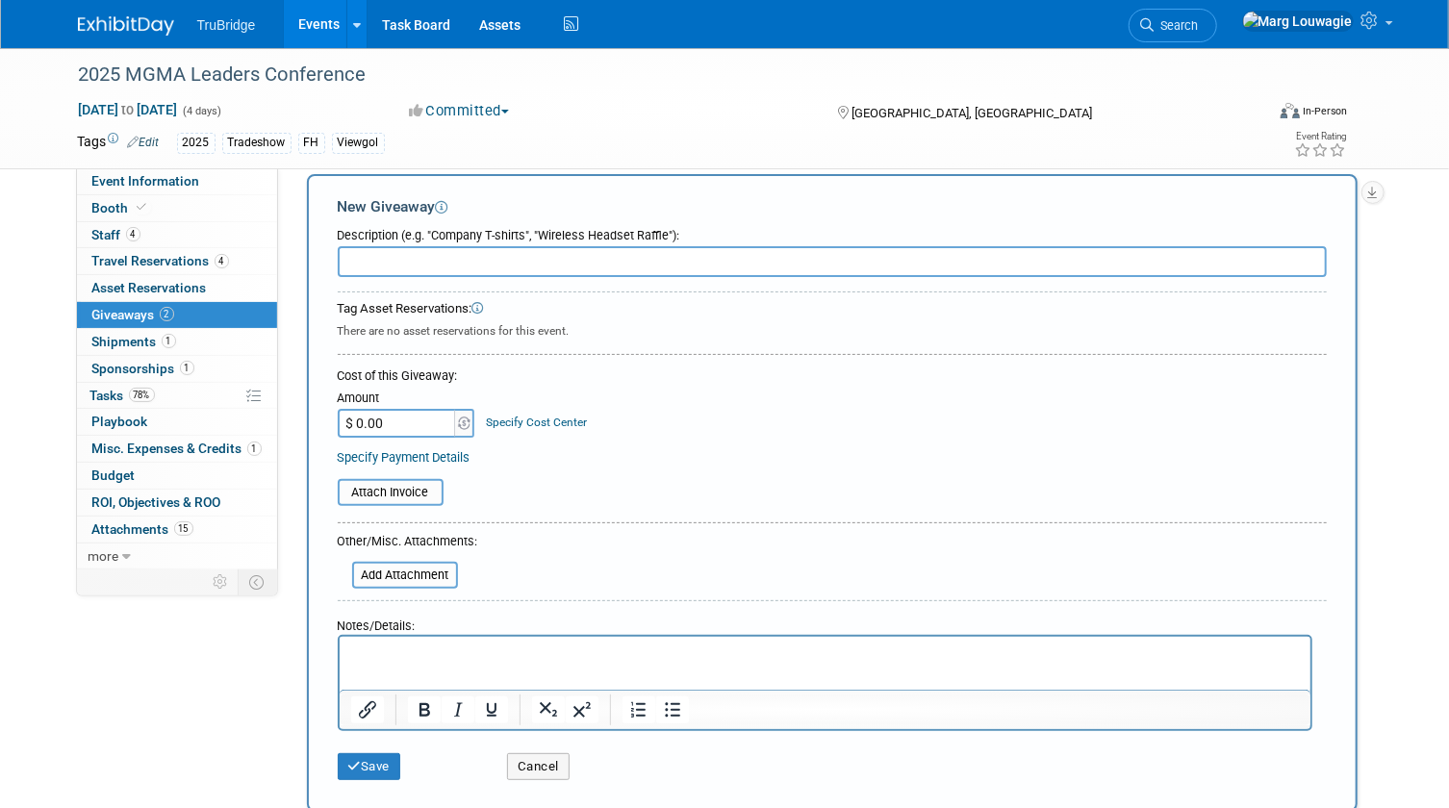
click at [420, 265] on input "text" at bounding box center [832, 261] width 989 height 31
type input "100 - first aid kits"
click at [431, 429] on input "$ 0.00" at bounding box center [398, 423] width 120 height 29
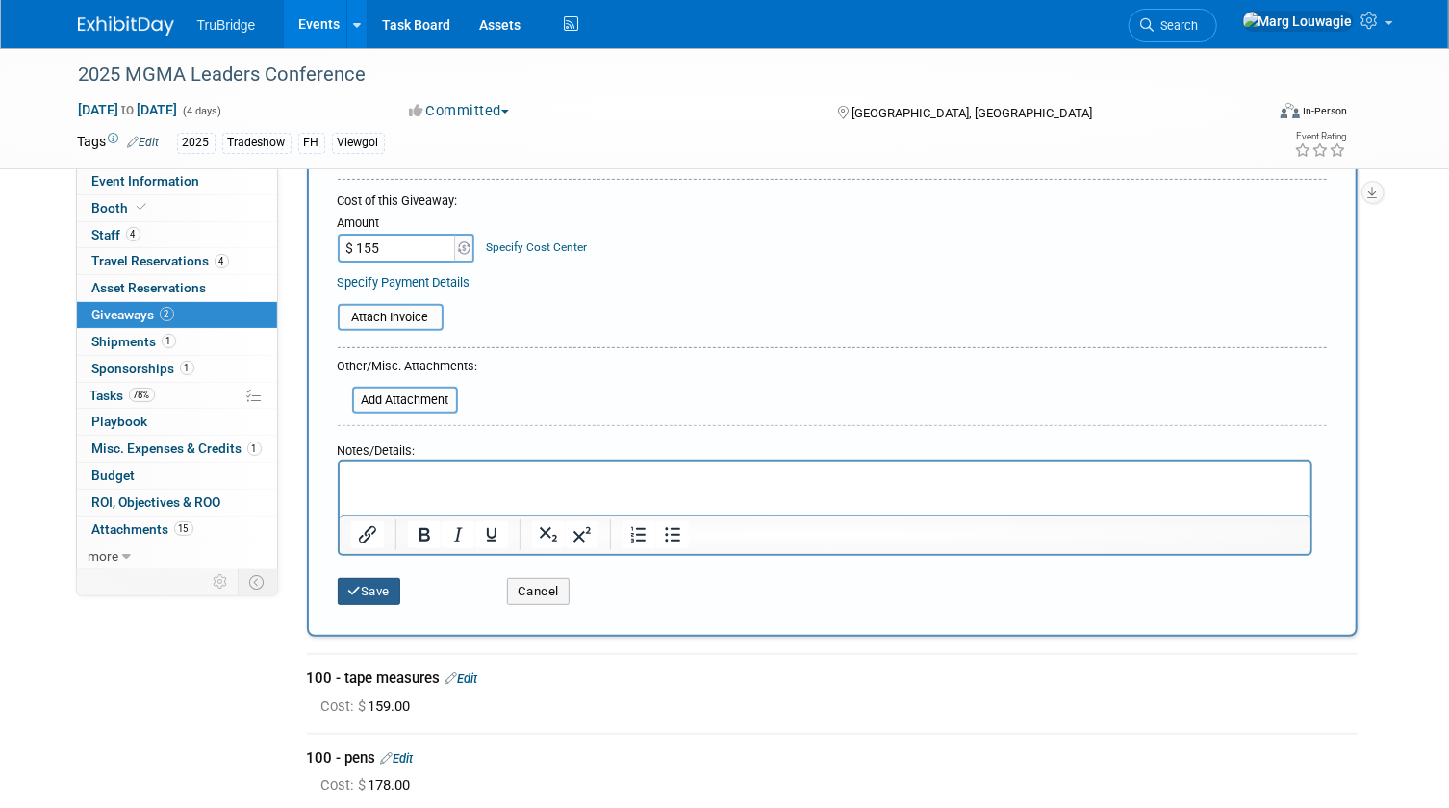
type input "$ 155.00"
click at [394, 596] on button "Save" at bounding box center [370, 591] width 64 height 27
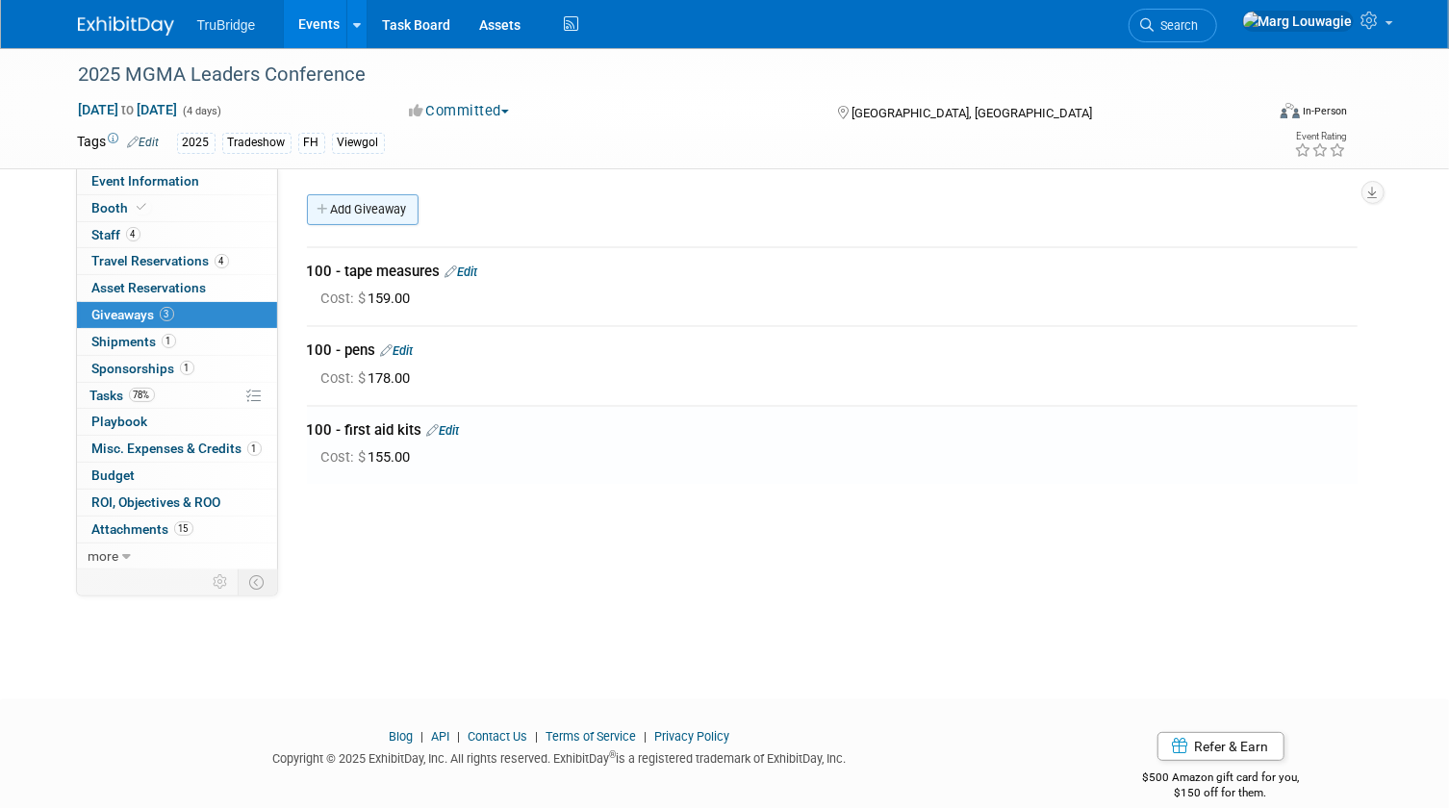
click at [375, 212] on link "Add Giveaway" at bounding box center [363, 209] width 112 height 31
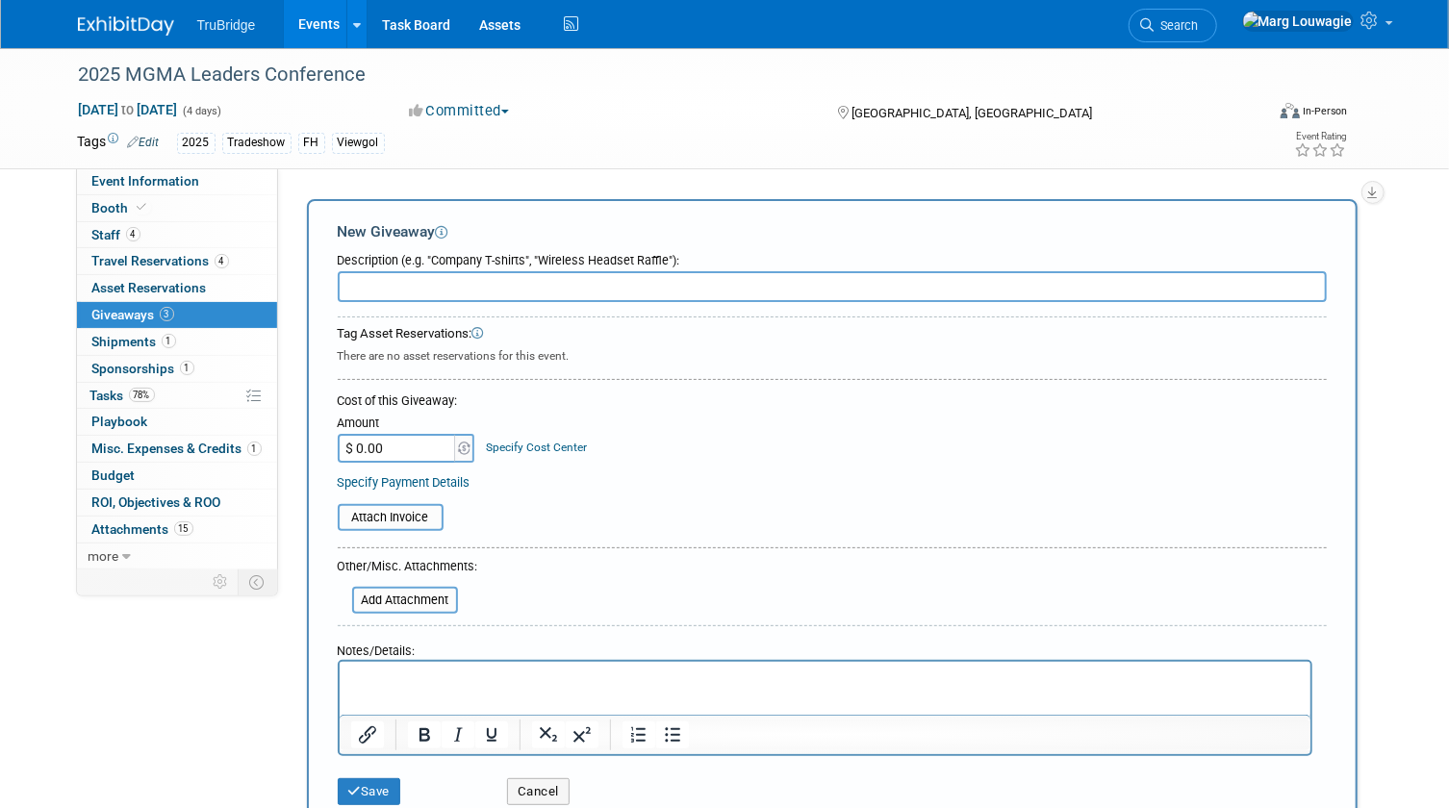
click at [381, 284] on input "text" at bounding box center [832, 286] width 989 height 31
type input "30 - dress socks"
click at [379, 443] on input "$ 0.00" at bounding box center [398, 448] width 120 height 29
type input "$ 258.00"
click at [368, 789] on button "Save" at bounding box center [370, 792] width 64 height 27
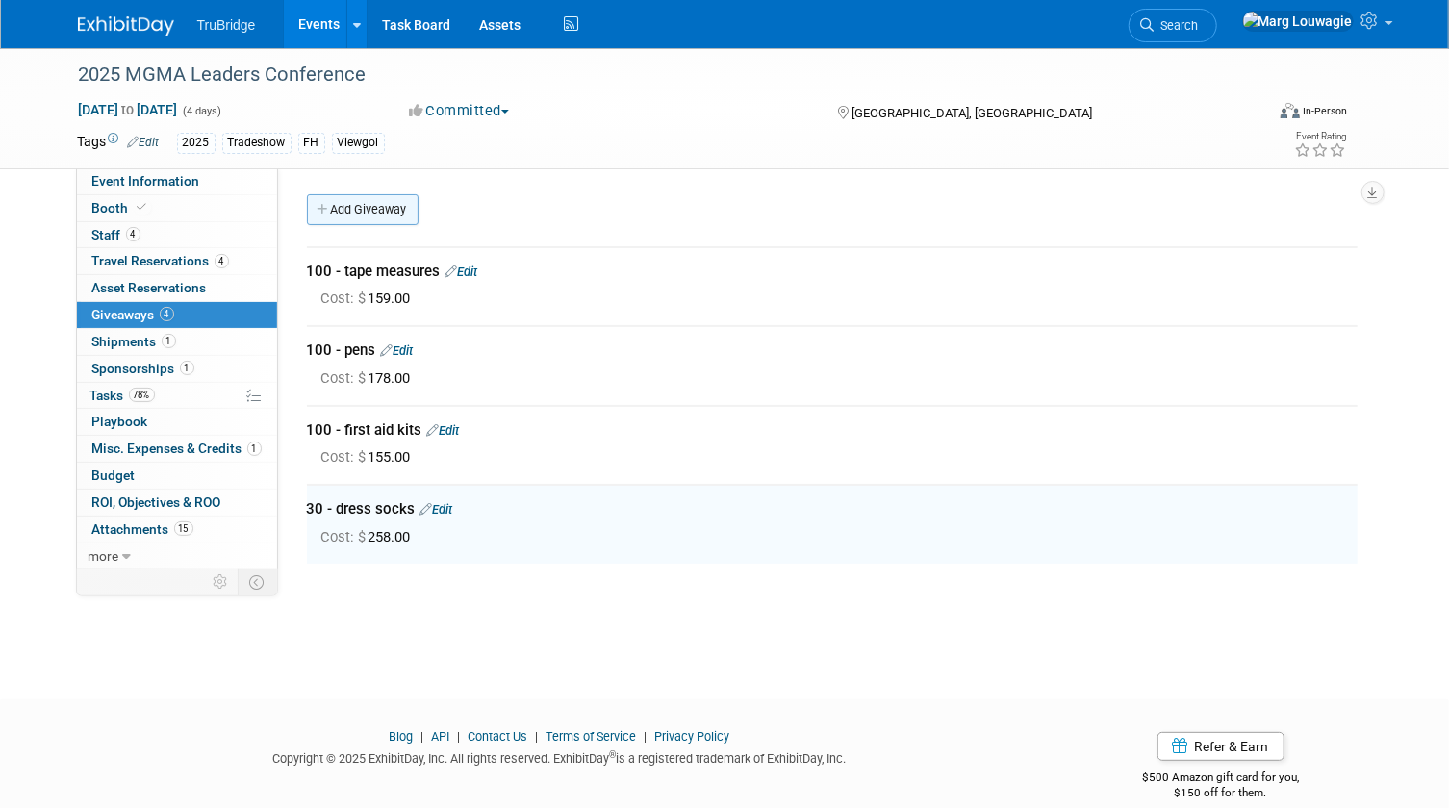
click at [345, 210] on link "Add Giveaway" at bounding box center [363, 209] width 112 height 31
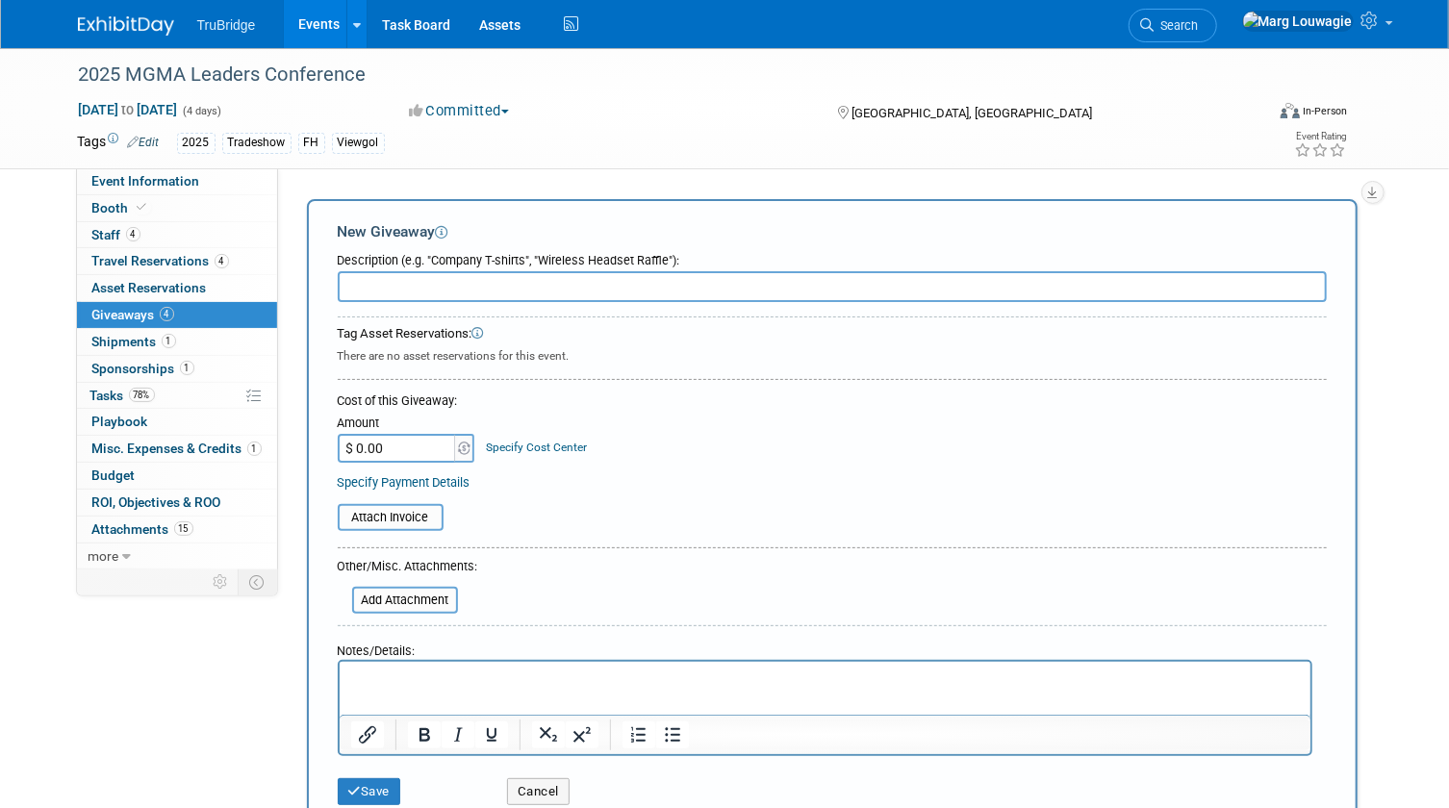
click at [375, 283] on input "text" at bounding box center [832, 286] width 989 height 31
type input "30 - athletic socks"
click at [392, 448] on input "$ 0.00" at bounding box center [398, 448] width 120 height 29
type input "$ 299.40"
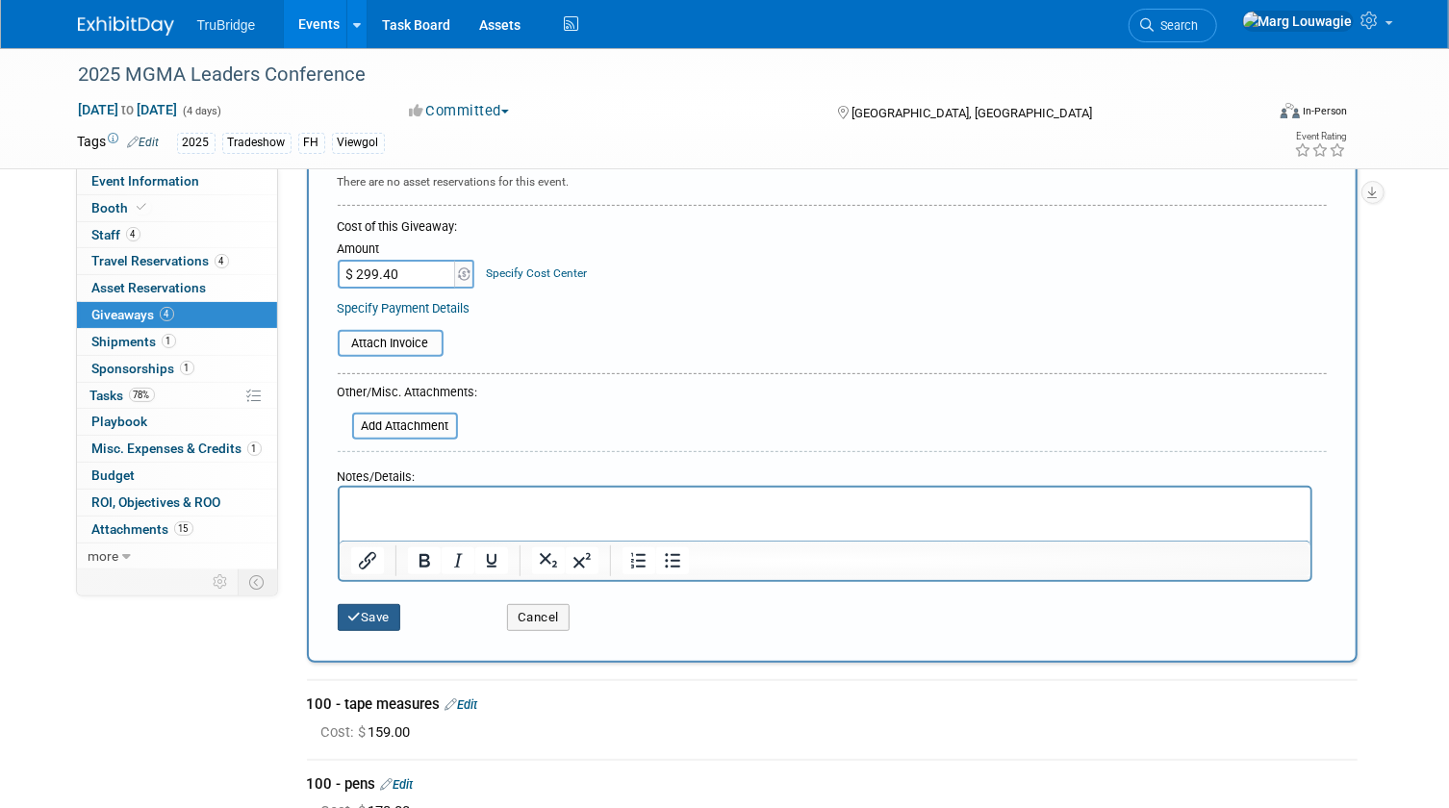
click at [370, 621] on button "Save" at bounding box center [370, 617] width 64 height 27
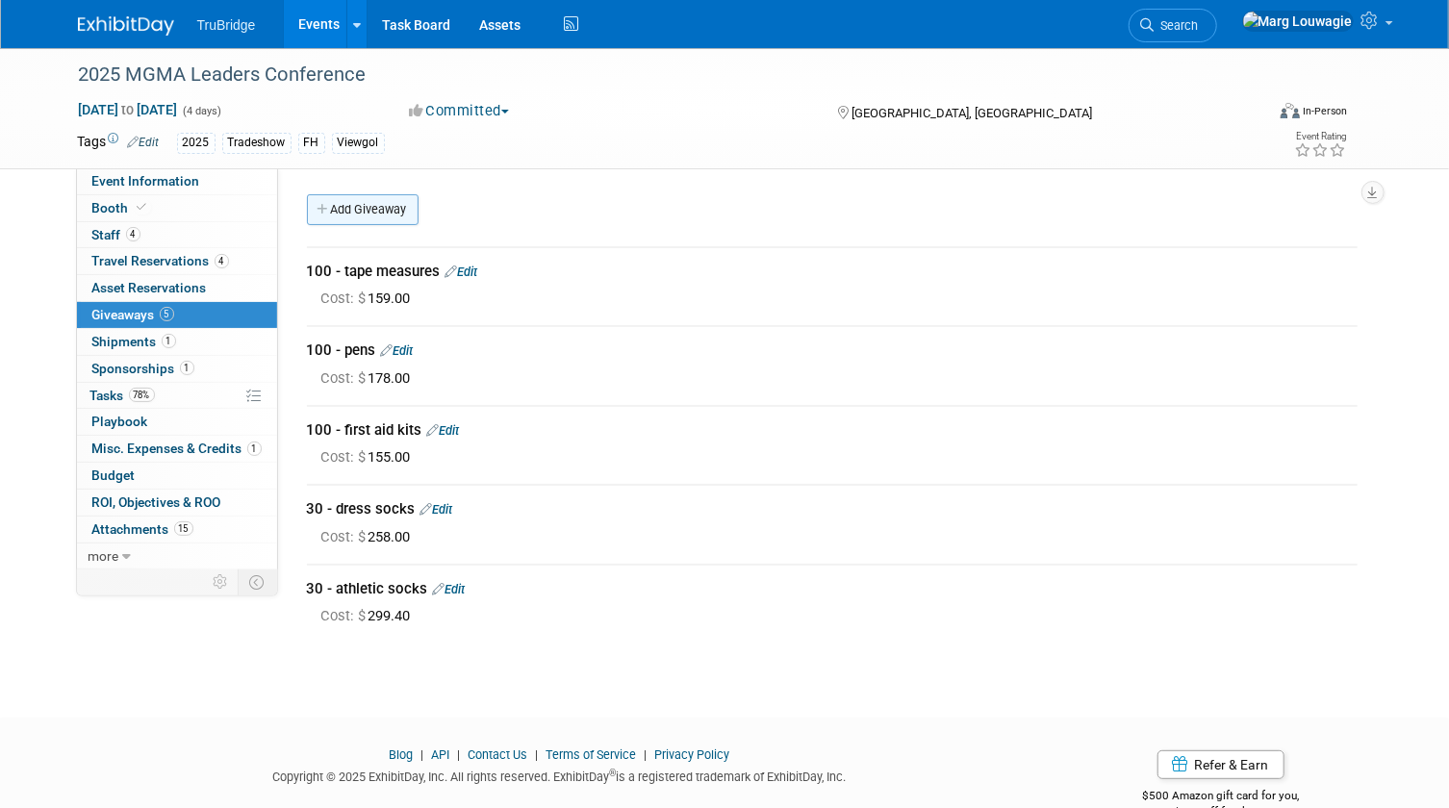
click at [385, 207] on link "Add Giveaway" at bounding box center [363, 209] width 112 height 31
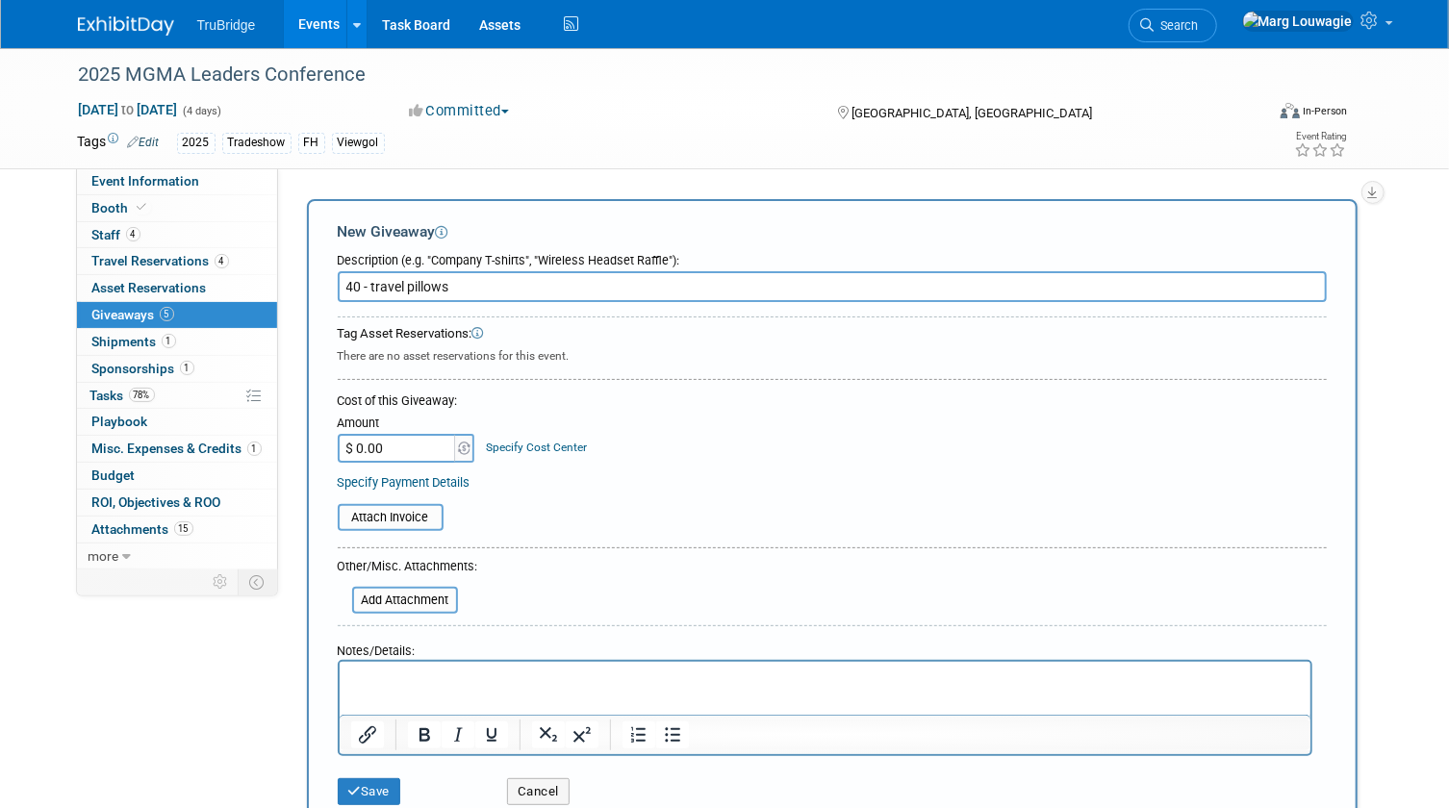
type input "40 - travel pillows"
click at [383, 442] on input "$ 0.00" at bounding box center [398, 448] width 120 height 29
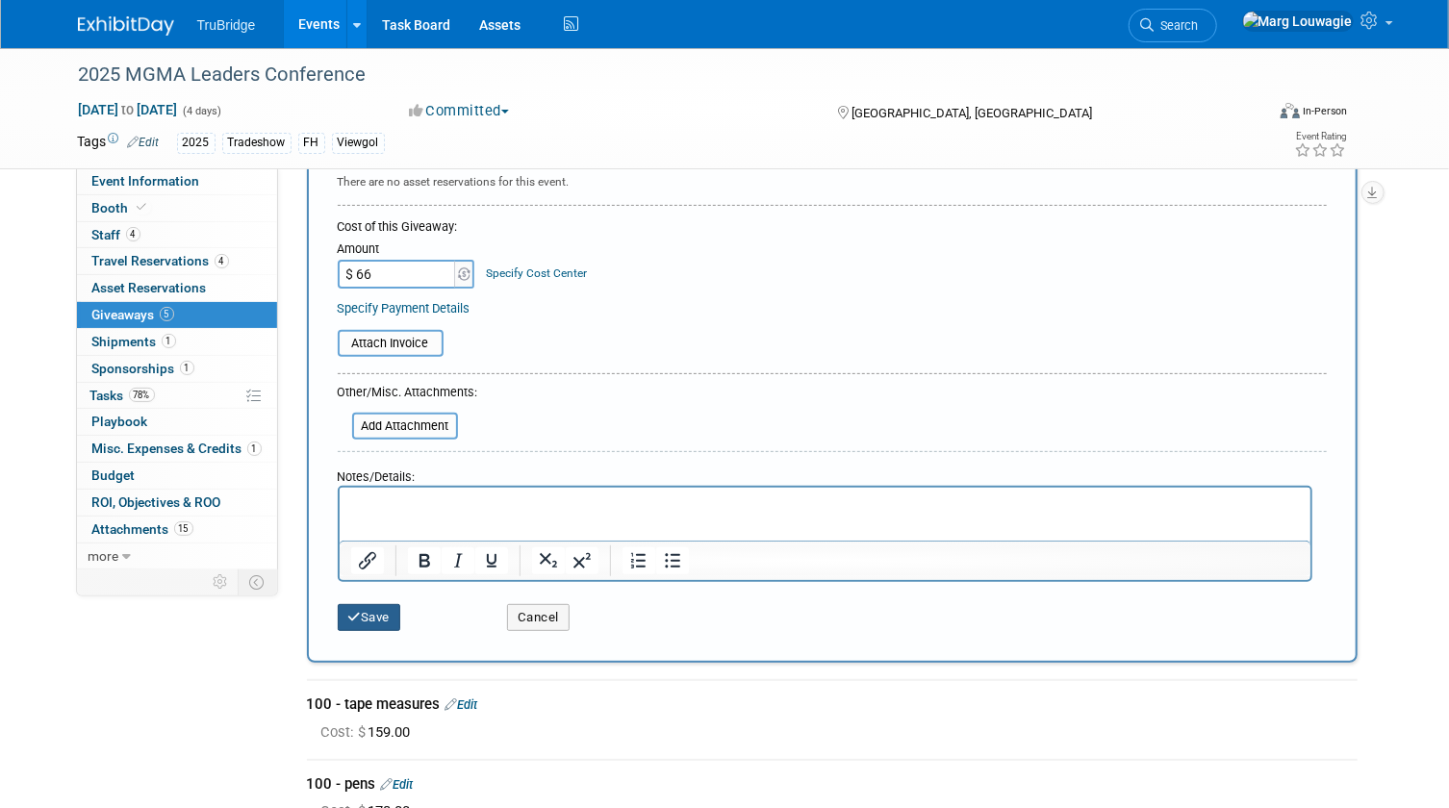
type input "$ 66.00"
click at [378, 613] on button "Save" at bounding box center [370, 617] width 64 height 27
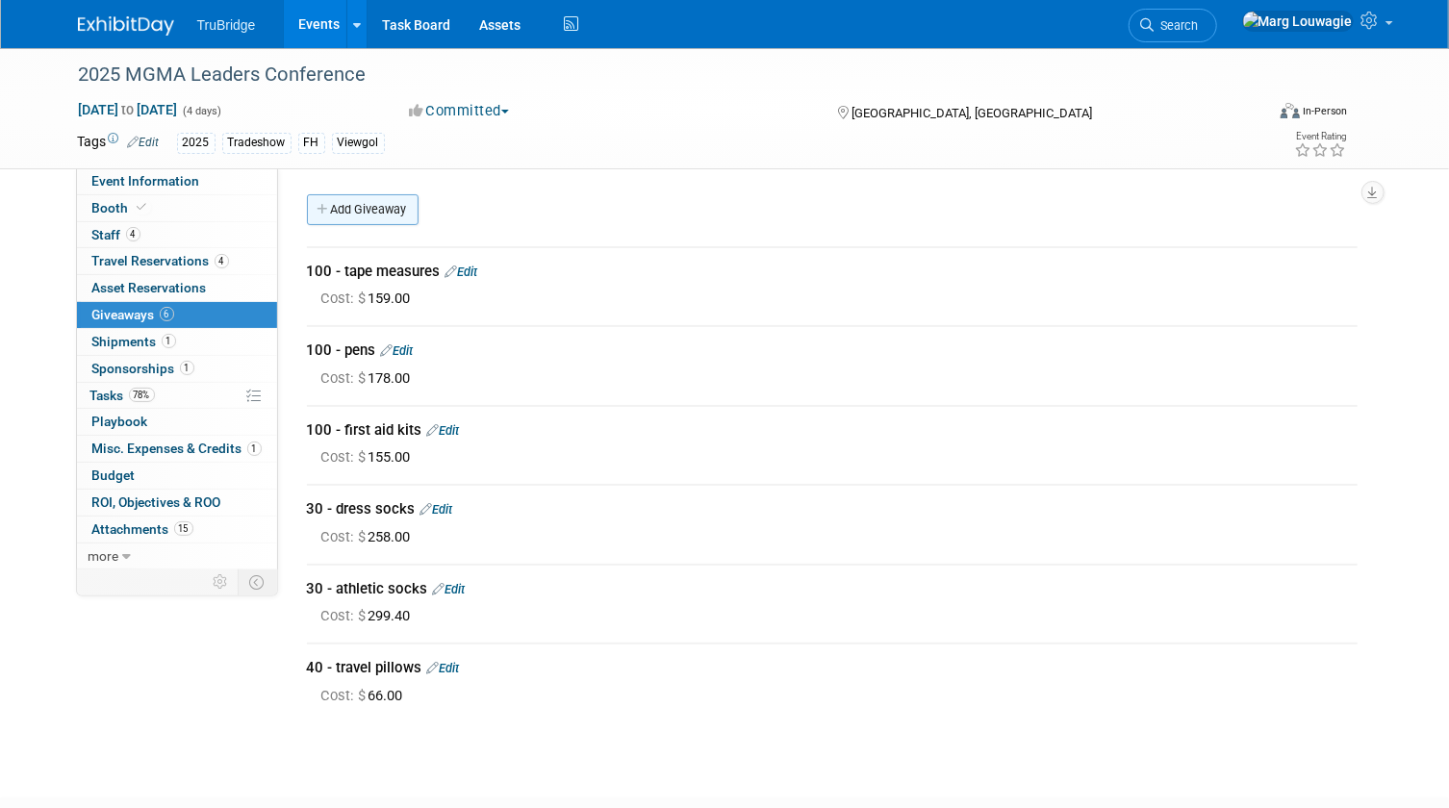
click at [393, 213] on link "Add Giveaway" at bounding box center [363, 209] width 112 height 31
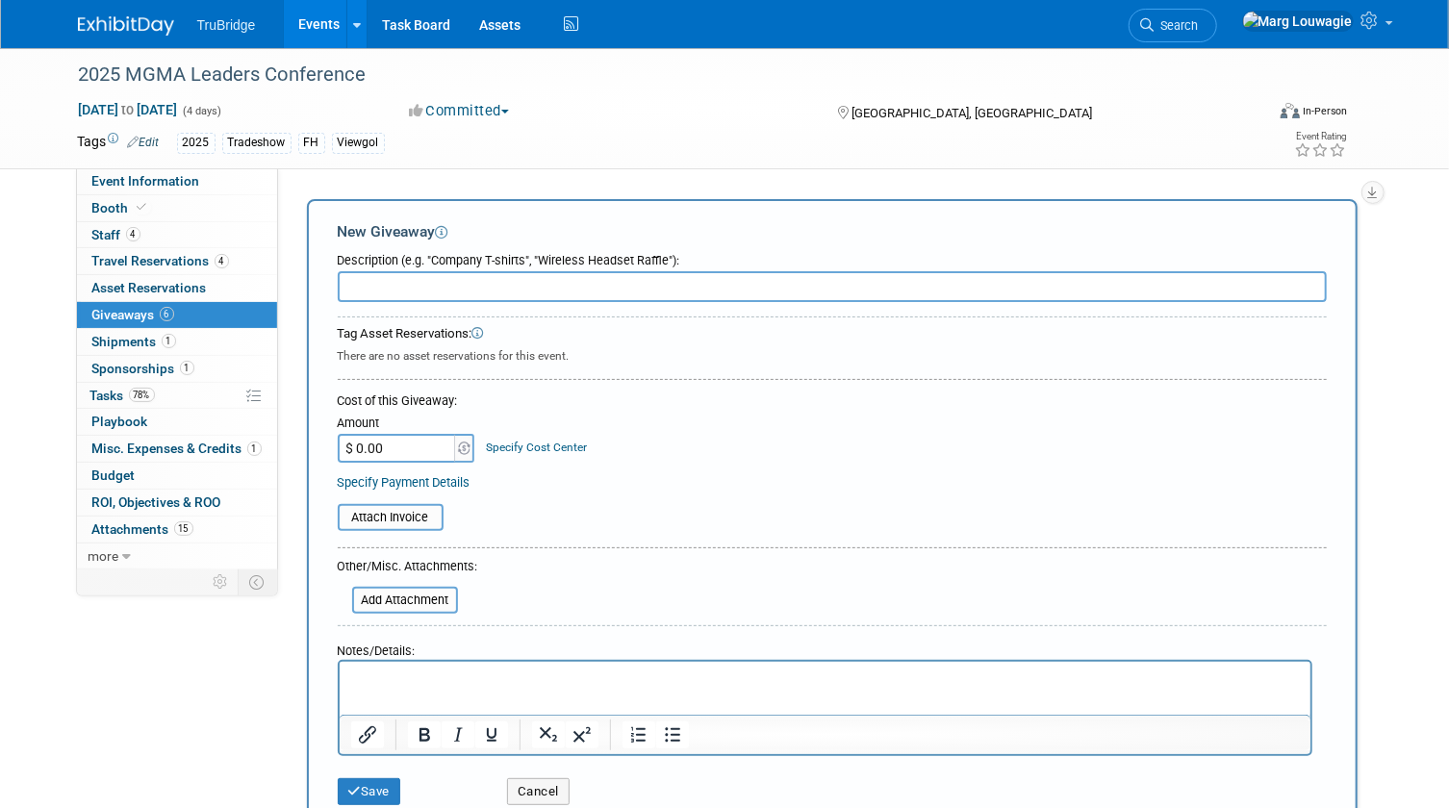
click at [402, 287] on input "text" at bounding box center [832, 286] width 989 height 31
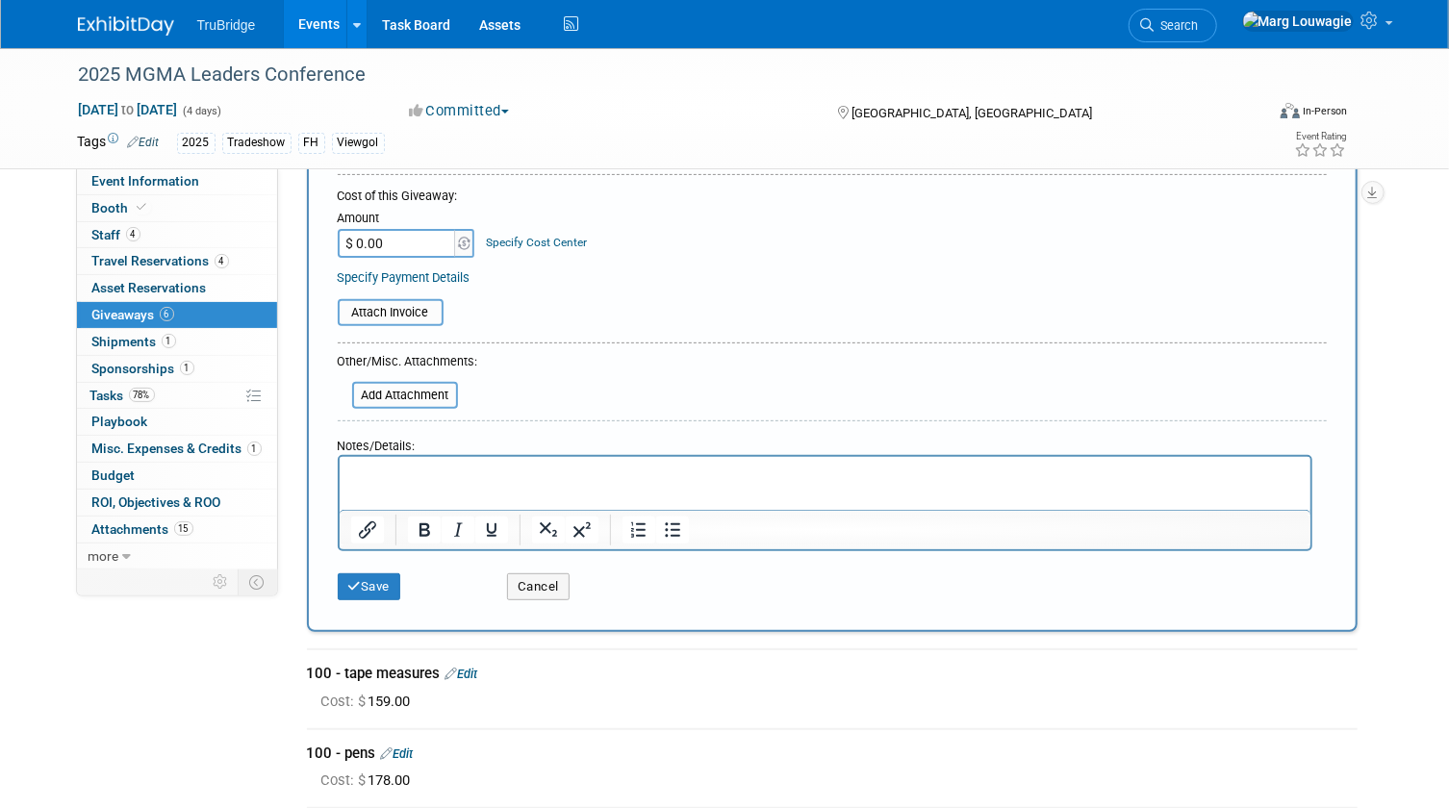
scroll to position [262, 0]
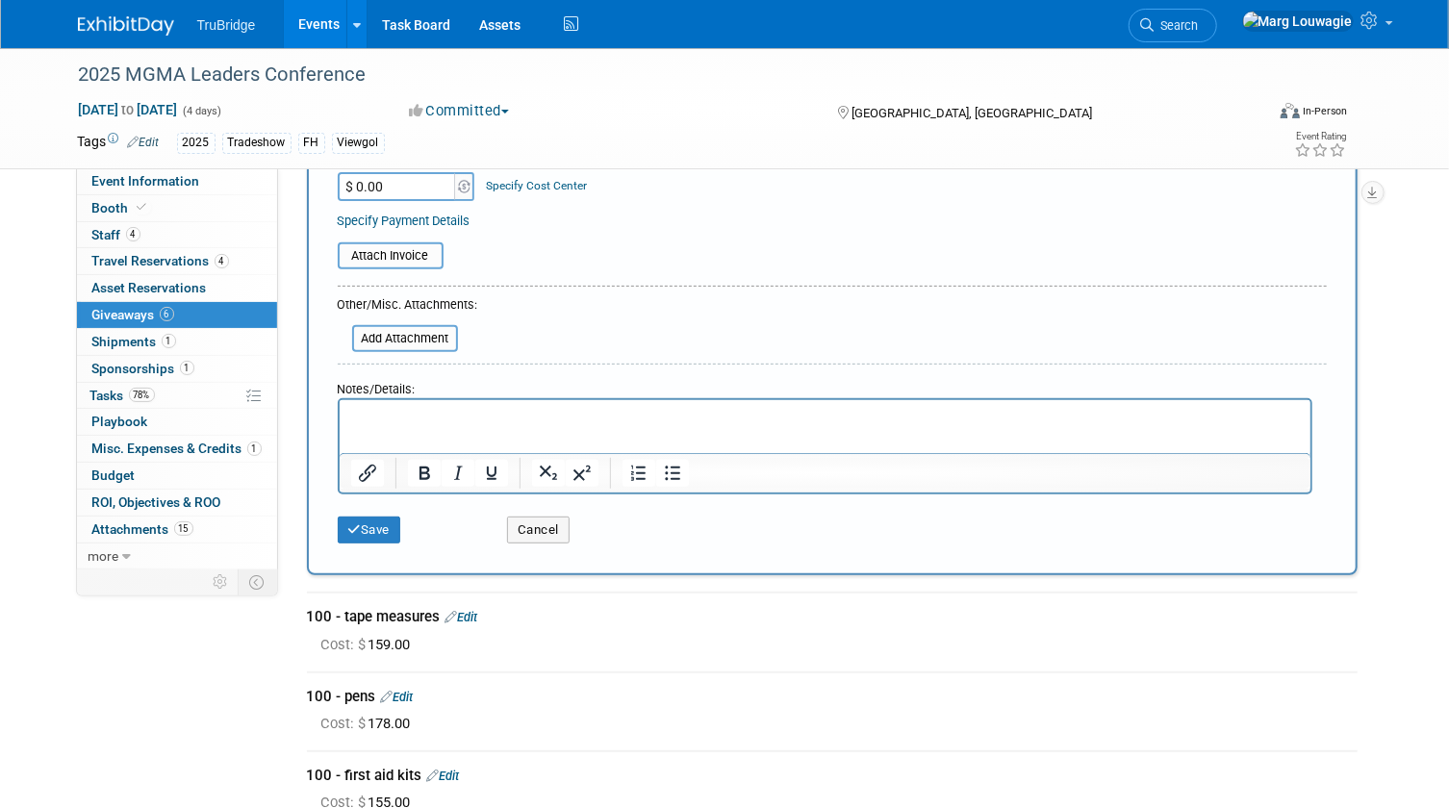
type input "portable lap top charger"
click at [404, 415] on p "Rich Text Area. Press ALT-0 for help." at bounding box center [824, 417] width 949 height 19
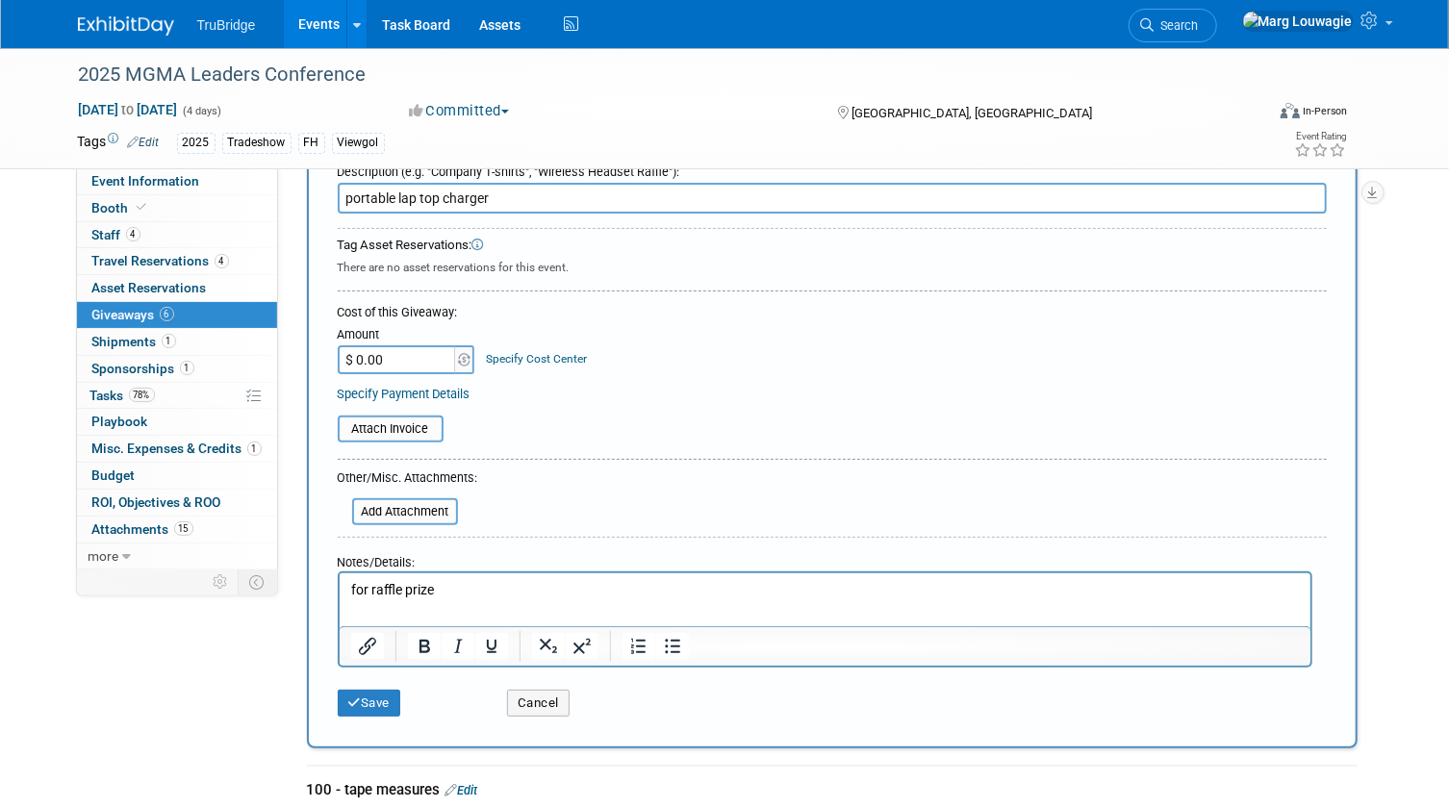
scroll to position [87, 0]
click at [374, 361] on input "$ 0.00" at bounding box center [398, 361] width 120 height 29
type input "$ 100.00"
click at [376, 695] on button "Save" at bounding box center [370, 705] width 64 height 27
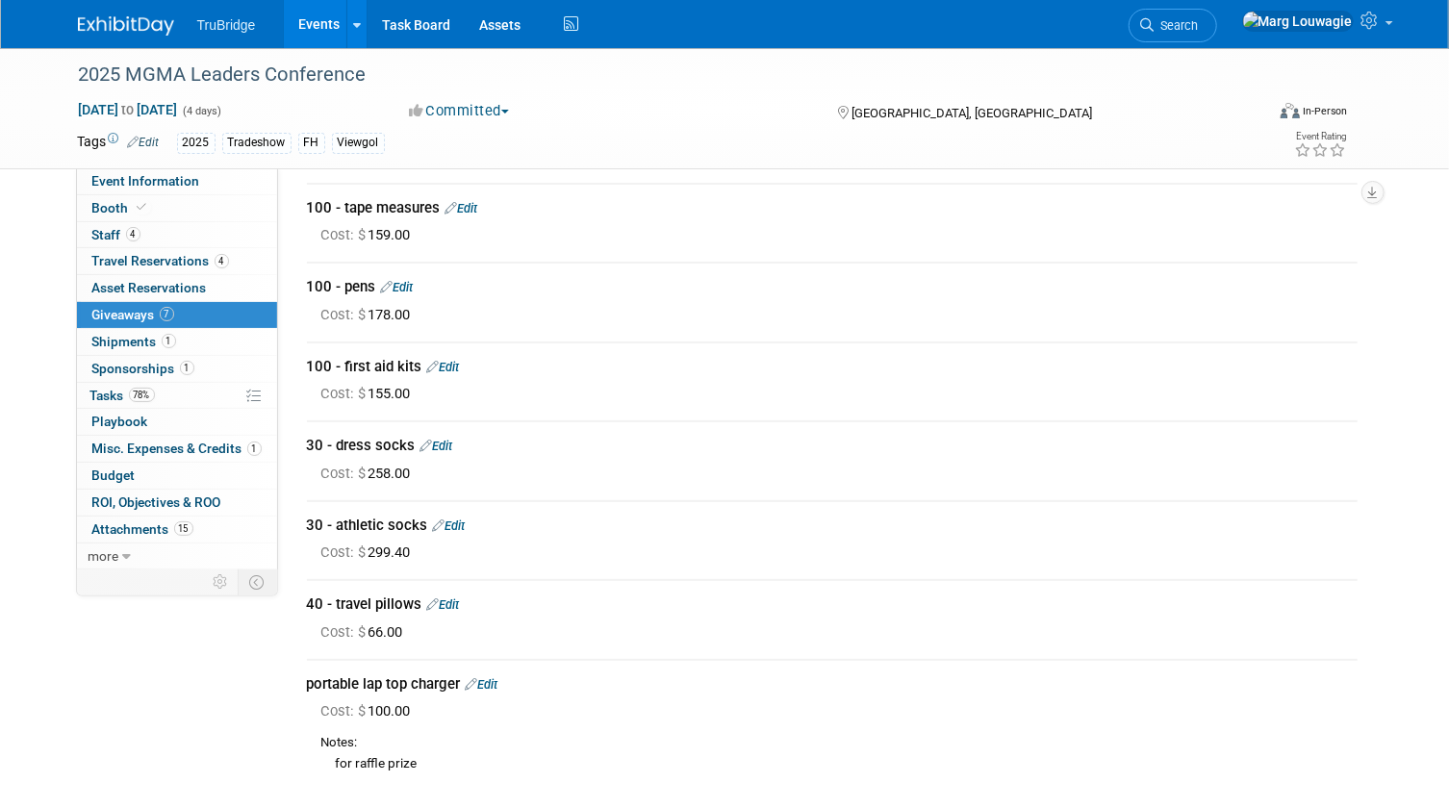
scroll to position [0, 0]
